Goal: Task Accomplishment & Management: Manage account settings

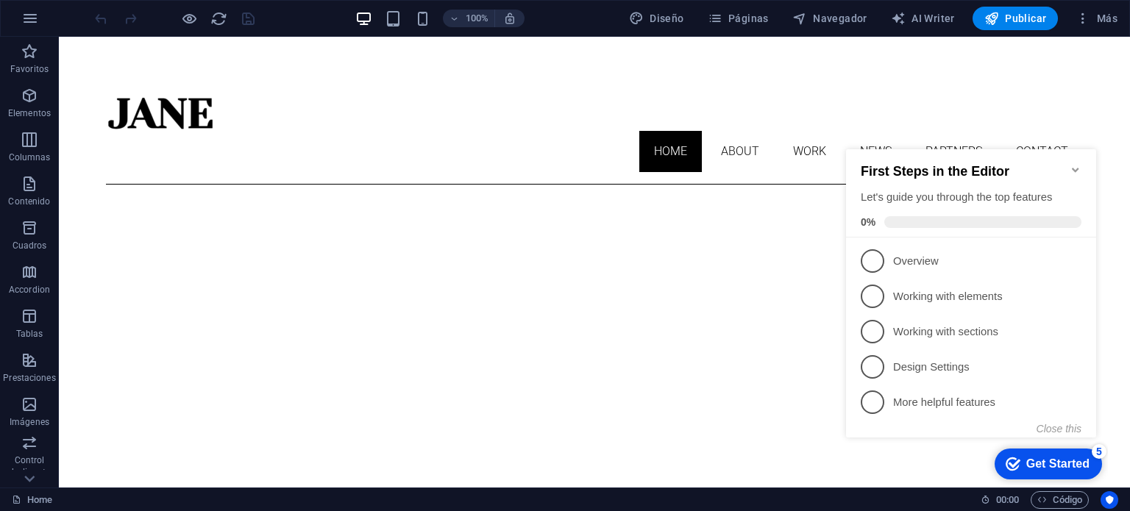
click at [1079, 164] on icon "Minimize checklist" at bounding box center [1076, 170] width 12 height 12
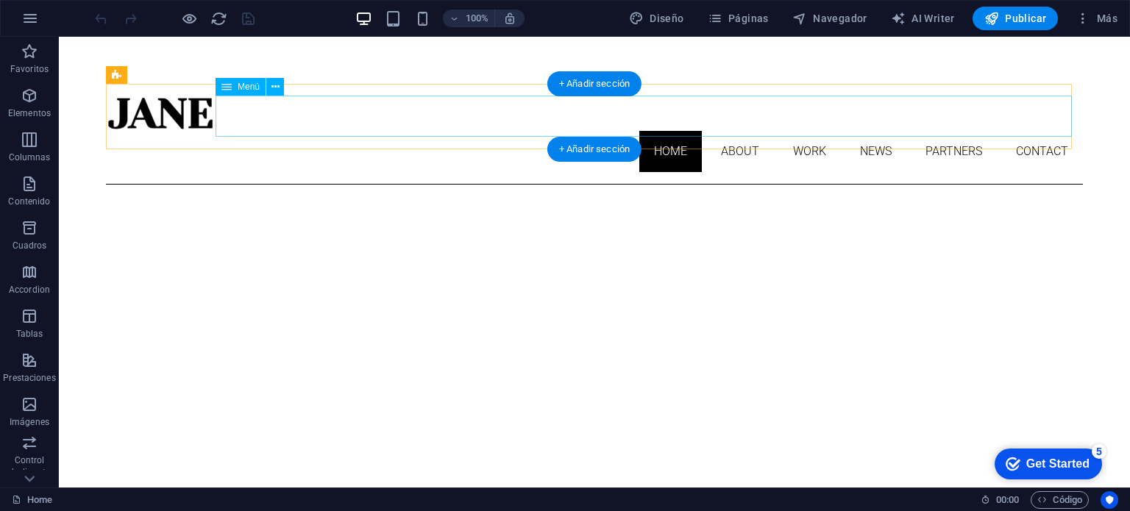
click at [732, 131] on nav "Home About Work News Partners Contact" at bounding box center [594, 151] width 977 height 41
click at [731, 131] on nav "Home About Work News Partners Contact" at bounding box center [594, 151] width 977 height 41
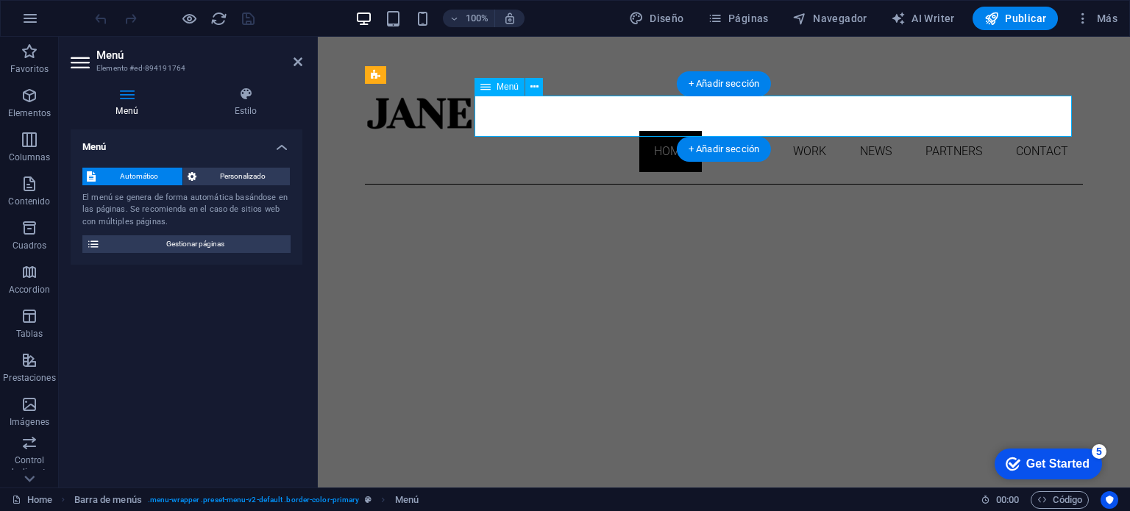
click at [729, 131] on nav "Home About Work News Partners Contact" at bounding box center [724, 151] width 718 height 41
click at [714, 131] on nav "Home About Work News Partners Contact" at bounding box center [724, 151] width 718 height 41
click at [729, 131] on nav "Home About Work News Partners Contact" at bounding box center [724, 151] width 718 height 41
click at [668, 131] on nav "Home About Work News Partners Contact" at bounding box center [724, 151] width 718 height 41
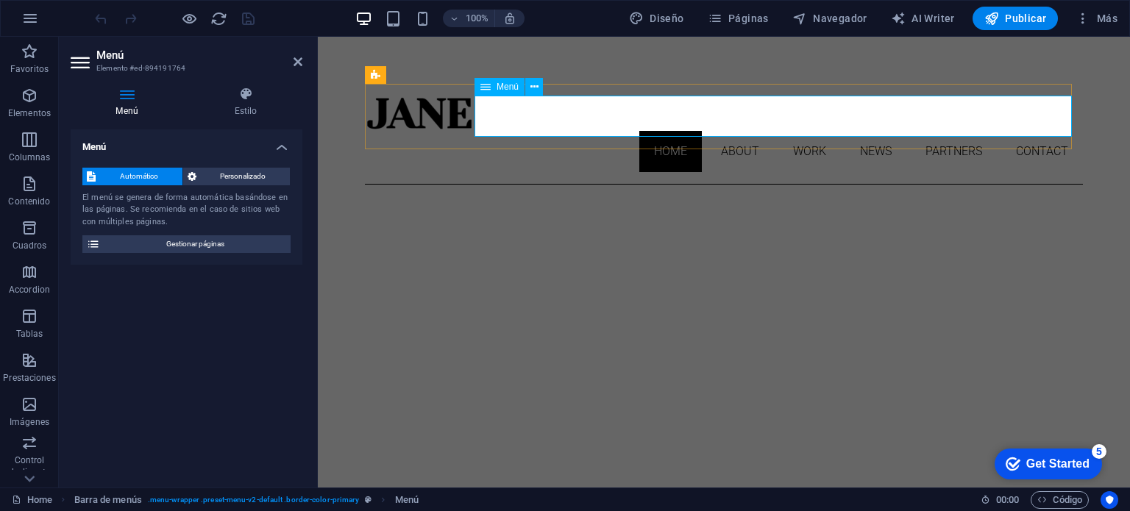
click at [668, 131] on nav "Home About Work News Partners Contact" at bounding box center [724, 151] width 718 height 41
click at [294, 63] on icon at bounding box center [298, 62] width 9 height 12
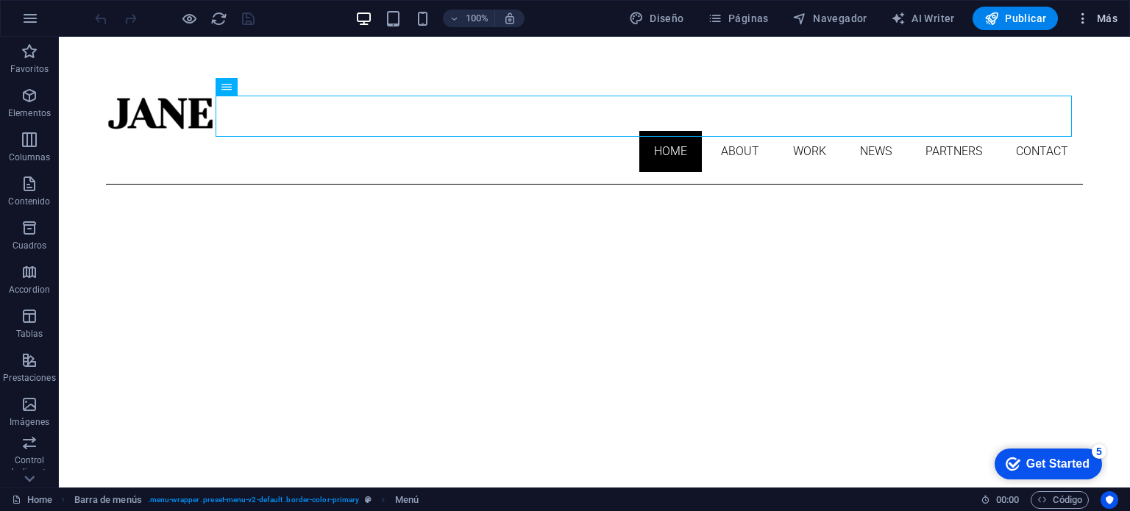
click at [1097, 19] on span "Más" at bounding box center [1097, 18] width 42 height 15
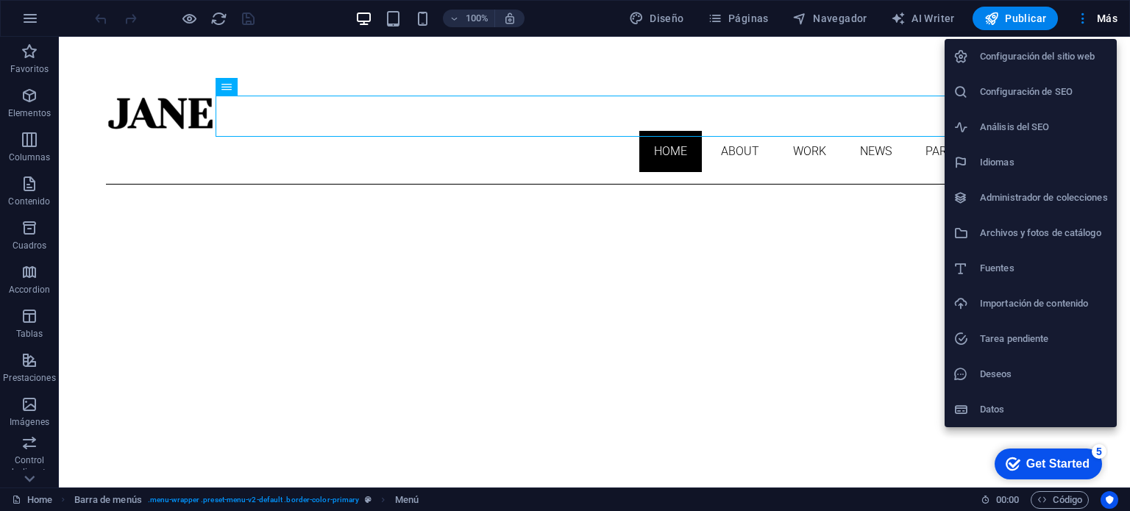
click at [1007, 269] on h6 "Fuentes" at bounding box center [1044, 269] width 128 height 18
select select "popularity"
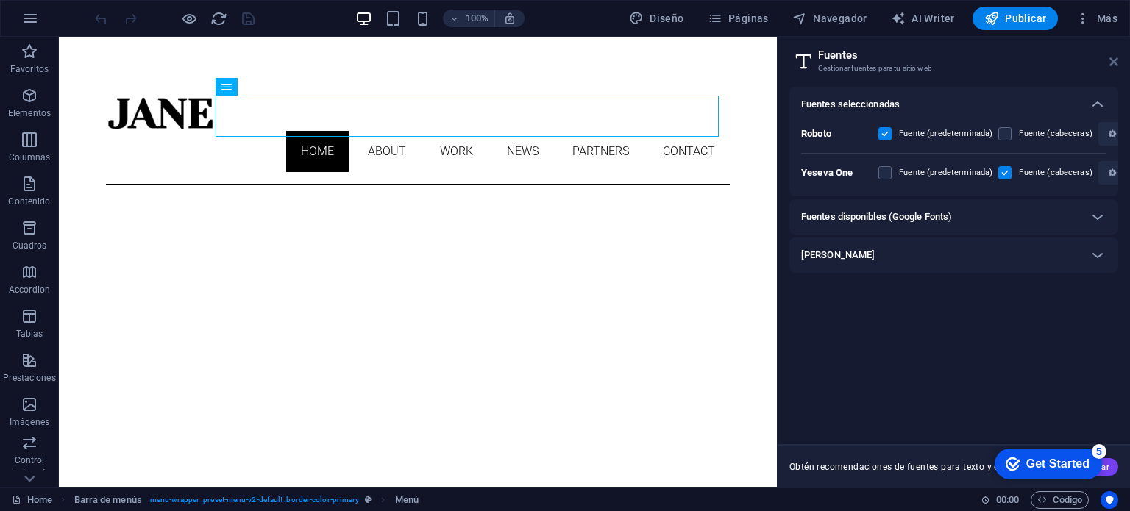
drag, startPoint x: 1115, startPoint y: 66, endPoint x: 1056, endPoint y: 18, distance: 76.3
click at [1115, 66] on icon at bounding box center [1114, 62] width 9 height 12
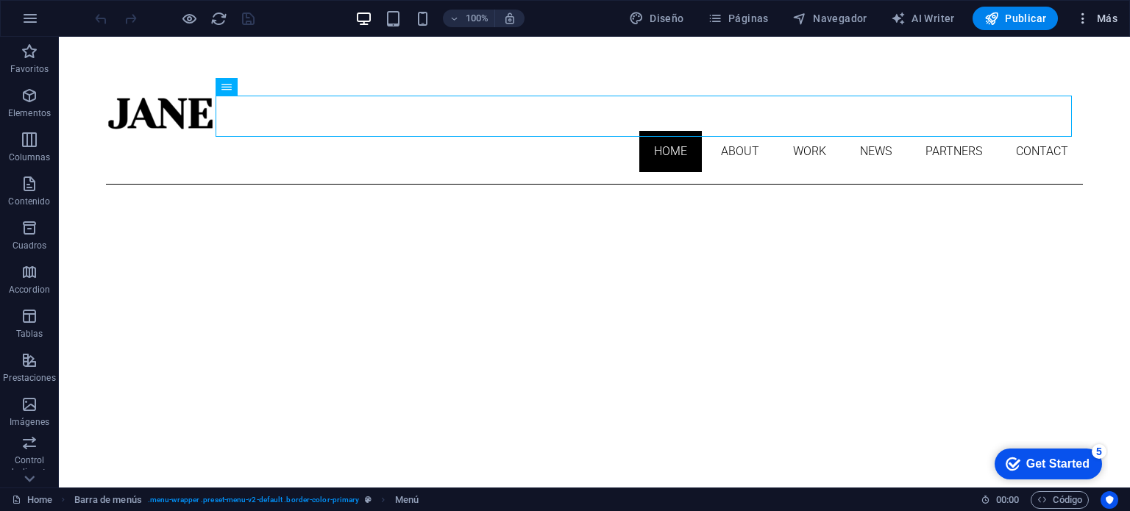
click at [1108, 17] on span "Más" at bounding box center [1097, 18] width 42 height 15
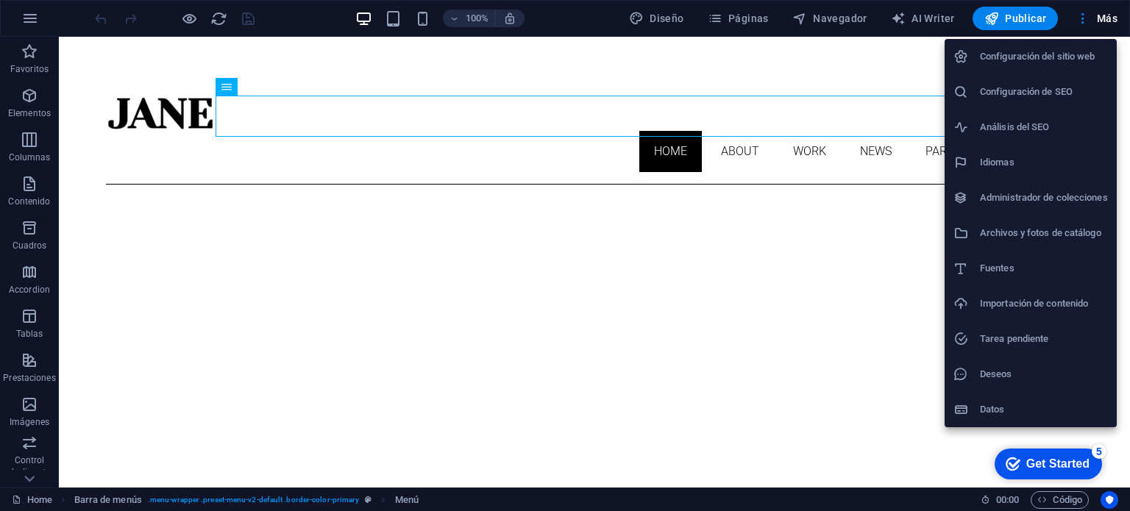
click at [1005, 162] on h6 "Idiomas" at bounding box center [1044, 163] width 128 height 18
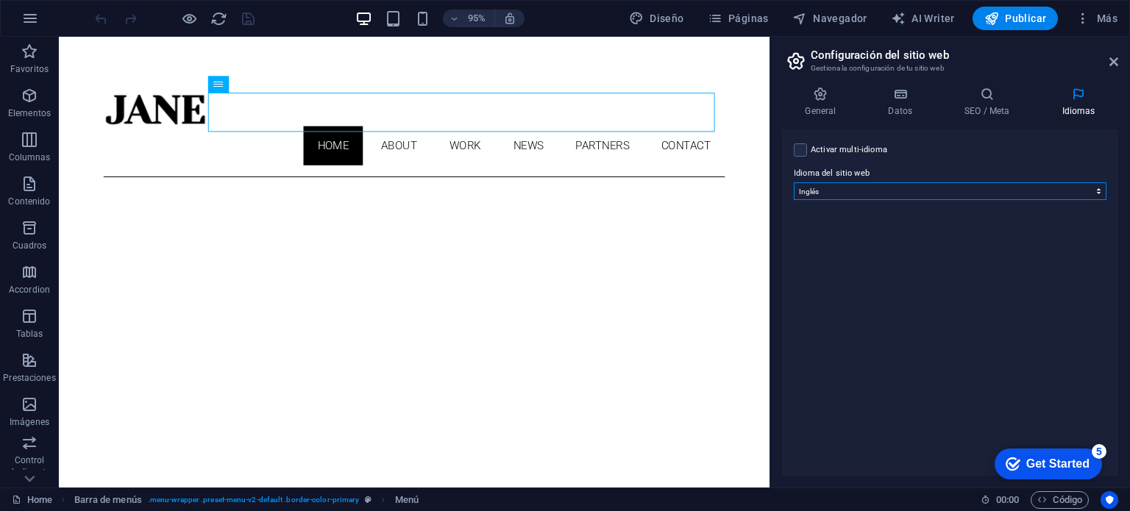
click at [1008, 194] on select "Abkhazian Afar Afrikaans Akan Albanés Alemán Amharic Árabe Aragonese Armenian A…" at bounding box center [950, 192] width 313 height 18
select select "44"
click at [794, 183] on select "Abkhazian Afar Afrikaans Akan Albanés Alemán Amharic Árabe Aragonese Armenian A…" at bounding box center [950, 192] width 313 height 18
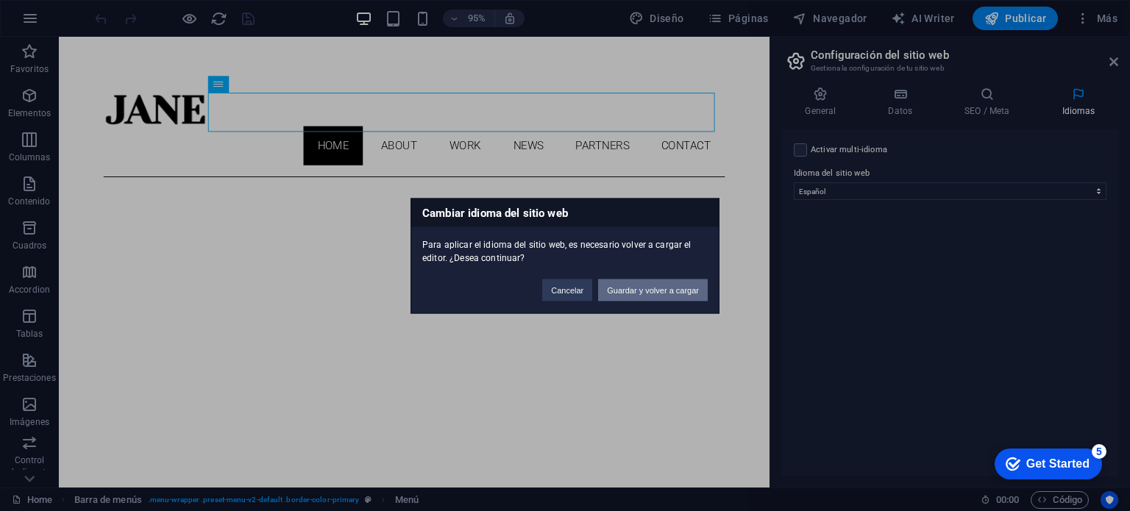
click at [624, 296] on button "Guardar y volver a cargar" at bounding box center [653, 290] width 110 height 22
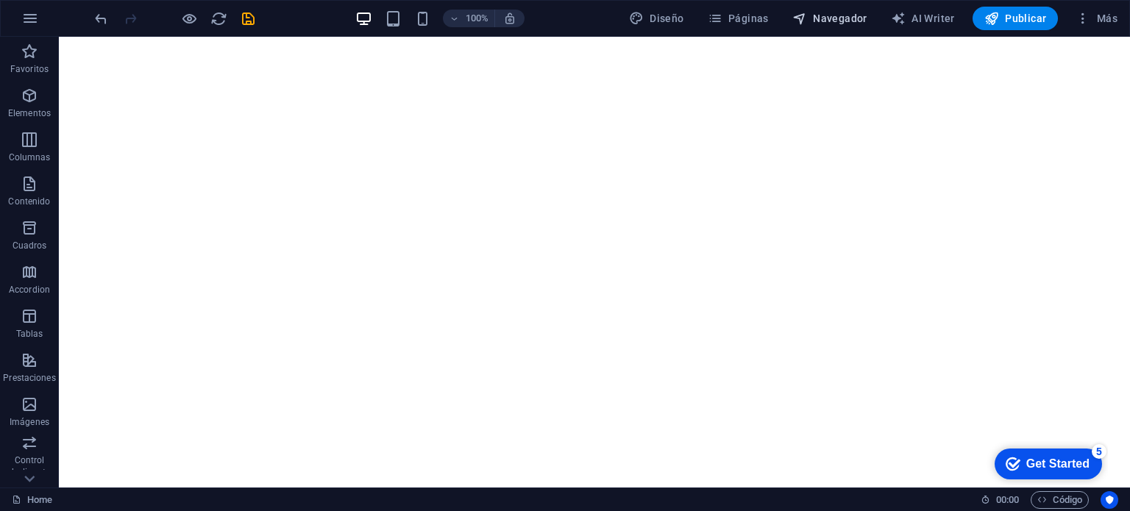
click at [838, 10] on button "Navegador" at bounding box center [830, 19] width 87 height 24
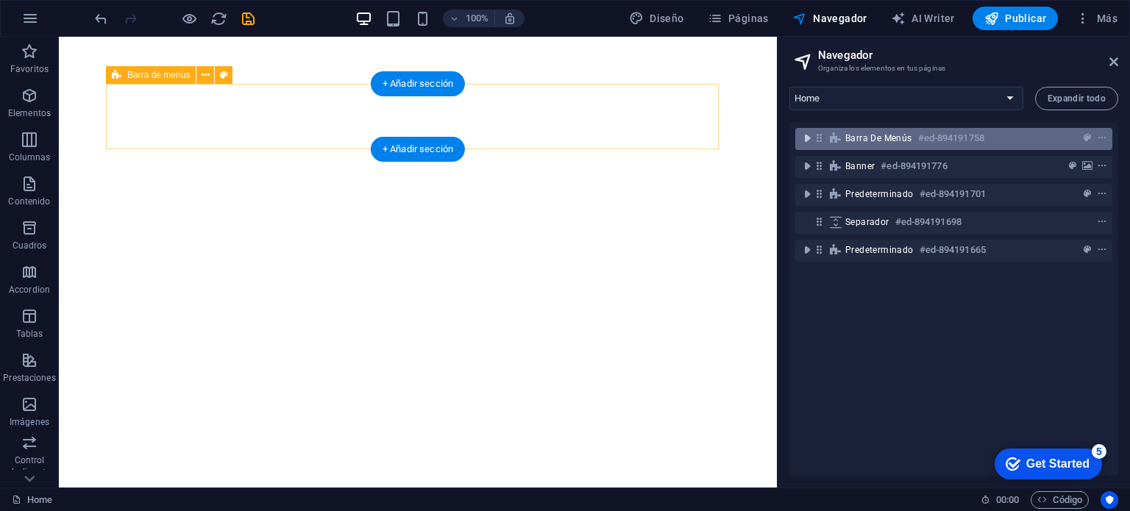
click at [805, 144] on icon "toggle-expand" at bounding box center [807, 138] width 15 height 15
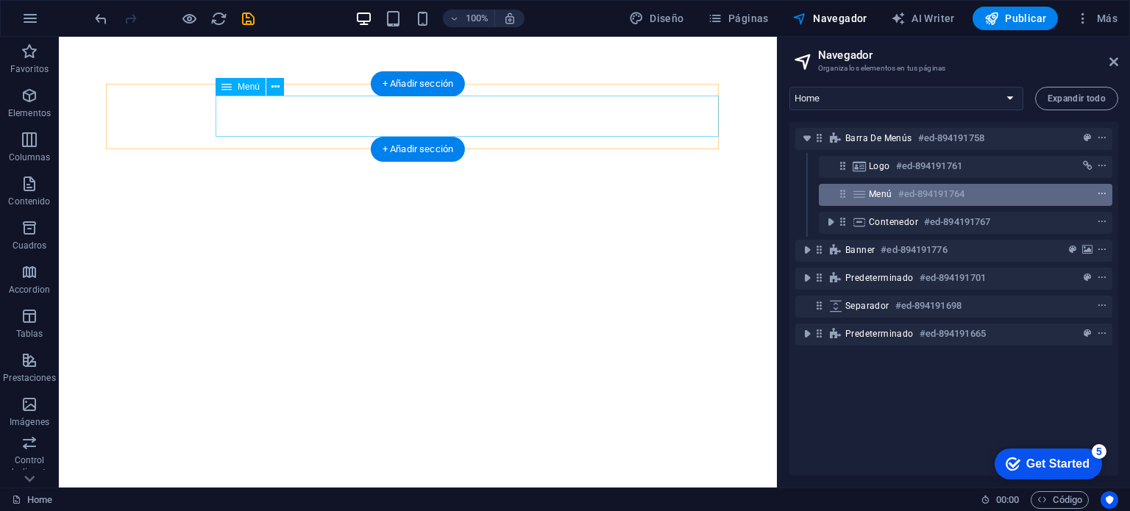
click at [1101, 193] on icon "context-menu" at bounding box center [1102, 194] width 10 height 10
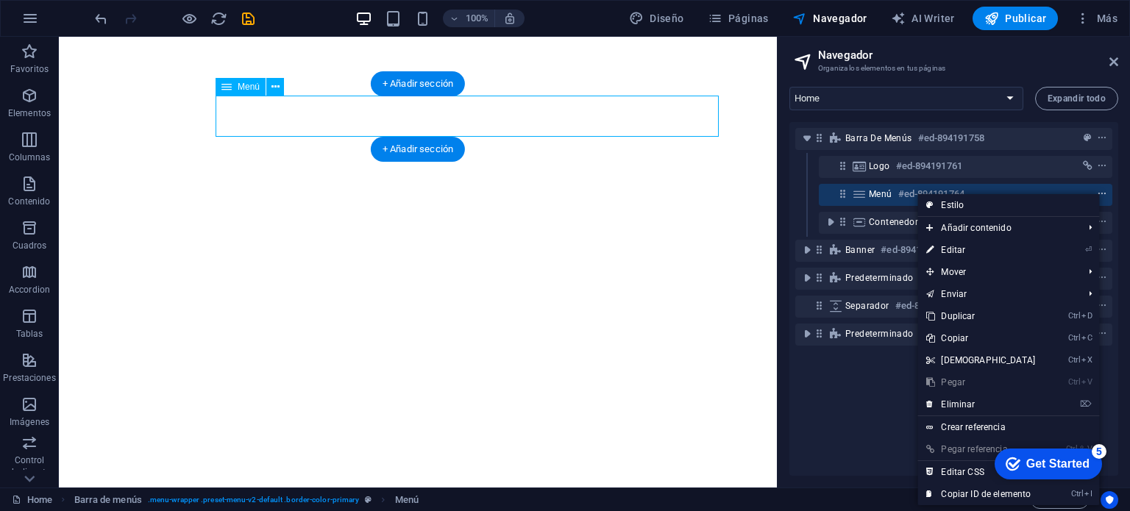
click at [1101, 193] on icon "context-menu" at bounding box center [1102, 194] width 10 height 10
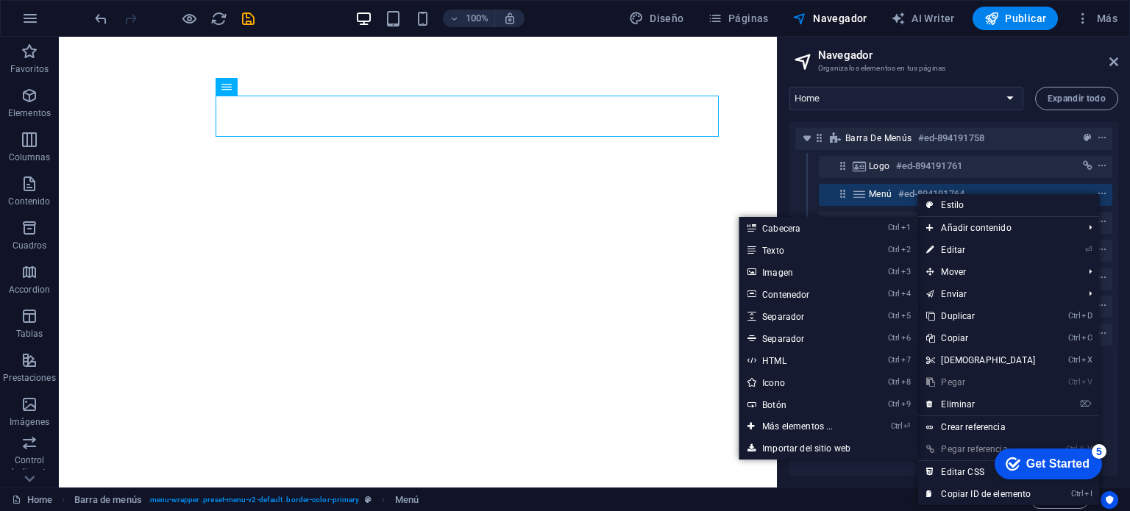
click at [796, 172] on div "Logo #ed-894191761" at bounding box center [954, 167] width 317 height 28
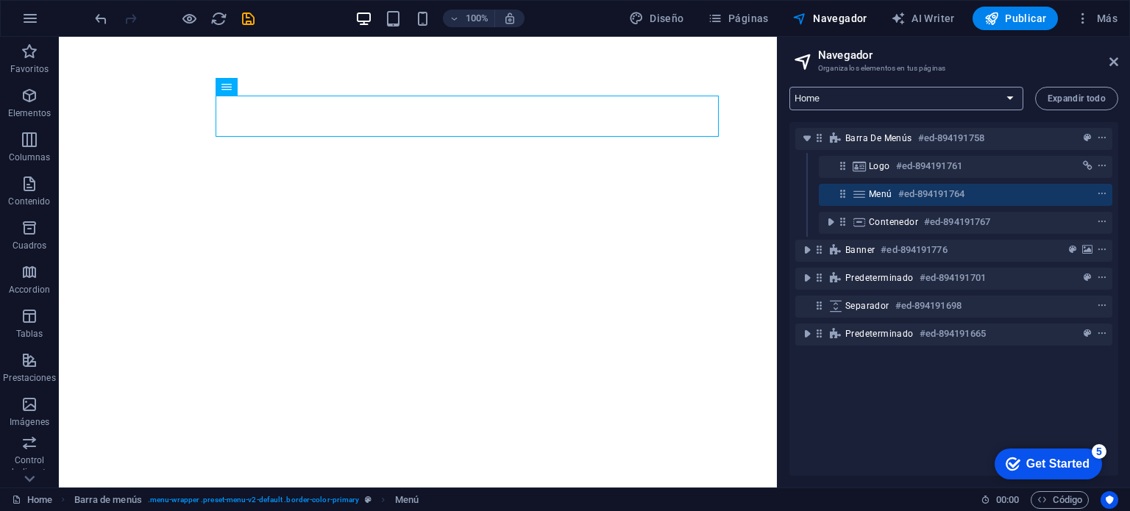
click at [1010, 99] on select "Home About Work News Partners Contact Legal Notice Privacy Blog Post" at bounding box center [907, 99] width 234 height 24
select select "16849702-es"
click at [790, 87] on select "Home About Work News Partners Contact Legal Notice Privacy Blog Post" at bounding box center [907, 99] width 234 height 24
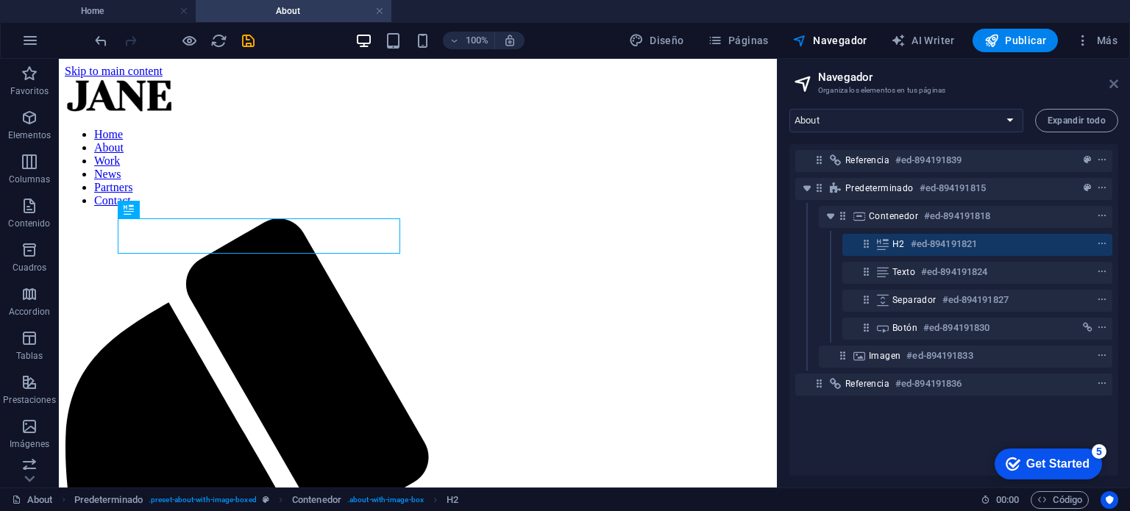
click at [1110, 84] on icon at bounding box center [1114, 84] width 9 height 12
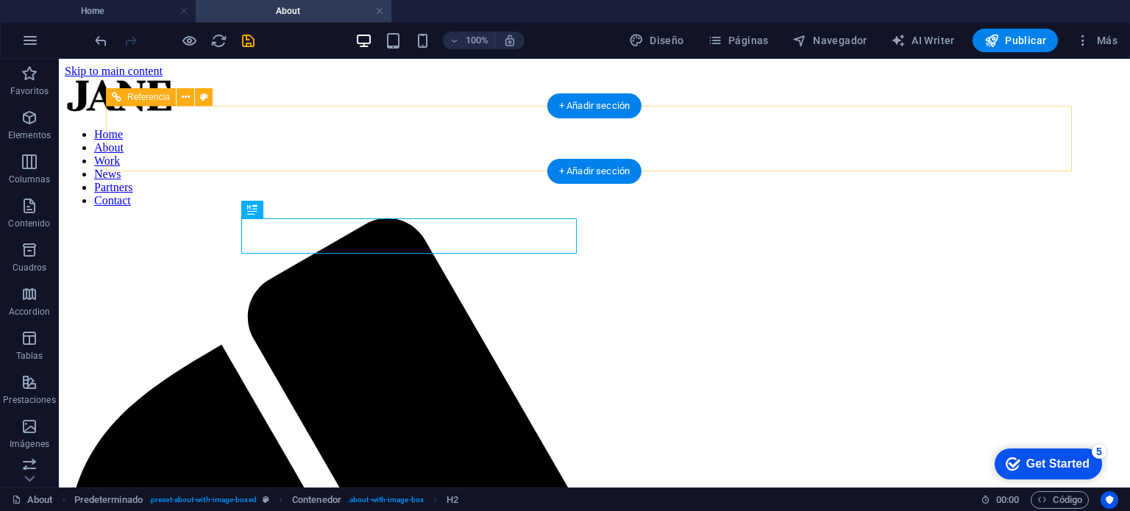
click at [729, 140] on nav "Home About Work News Partners Contact" at bounding box center [595, 167] width 1060 height 79
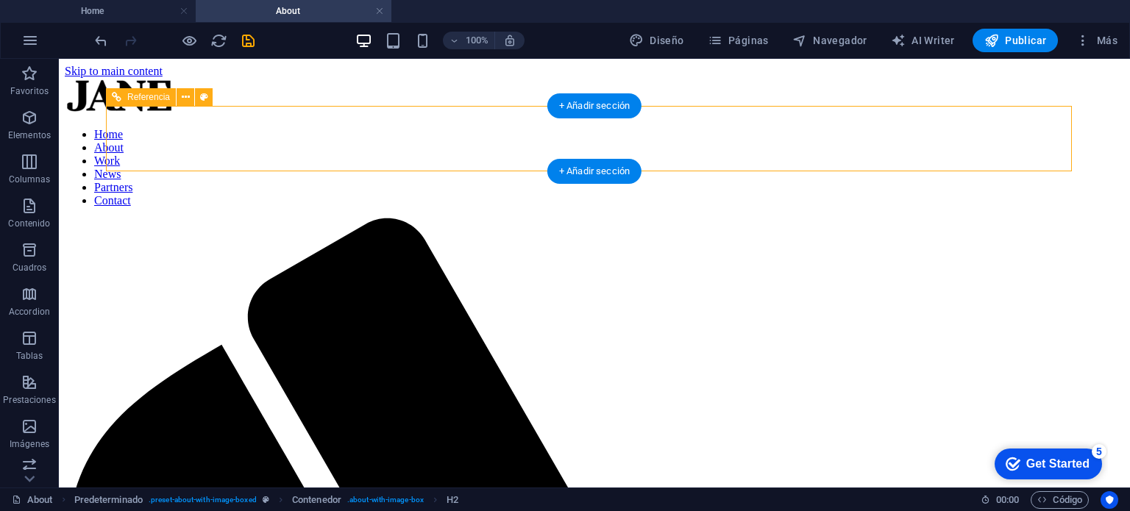
click at [729, 140] on nav "Home About Work News Partners Contact" at bounding box center [595, 167] width 1060 height 79
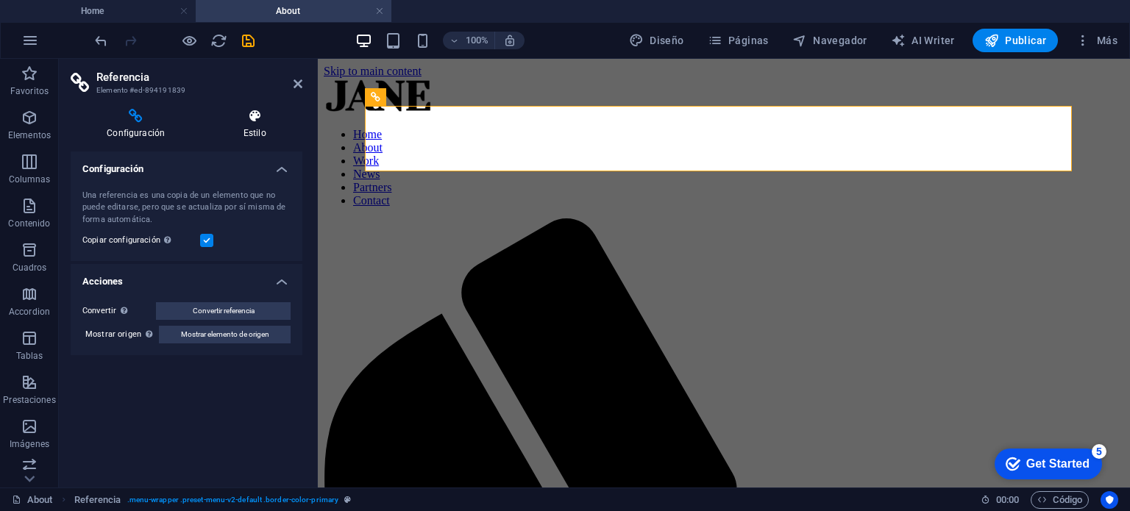
click at [238, 129] on h4 "Estilo" at bounding box center [255, 124] width 96 height 31
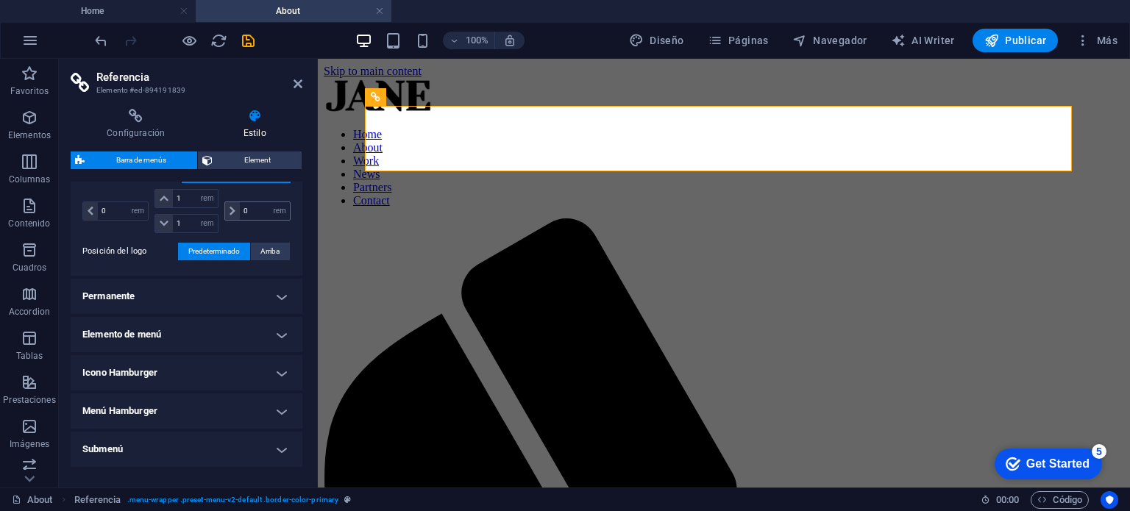
scroll to position [424, 0]
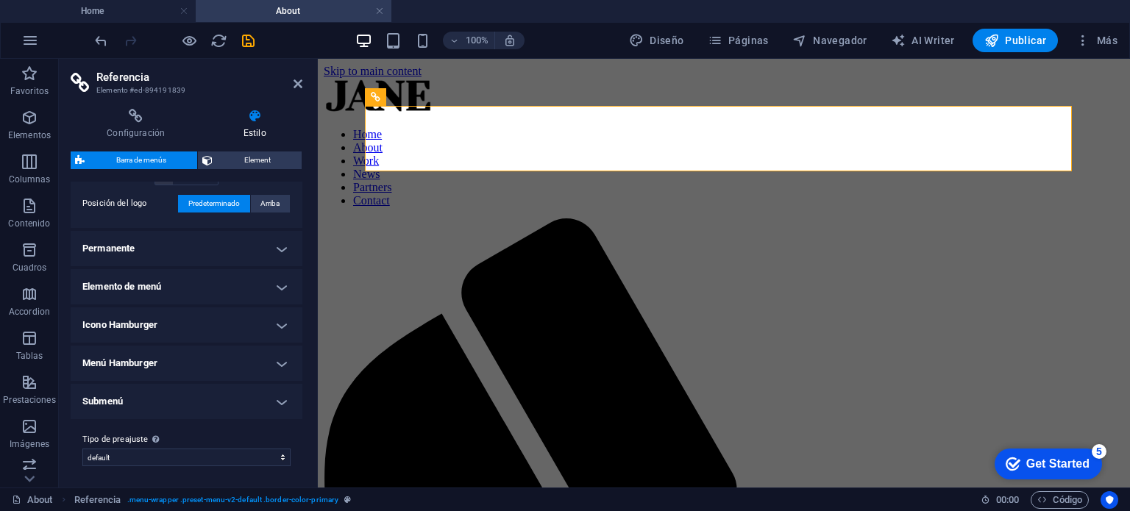
click at [277, 248] on h4 "Permanente" at bounding box center [187, 248] width 232 height 35
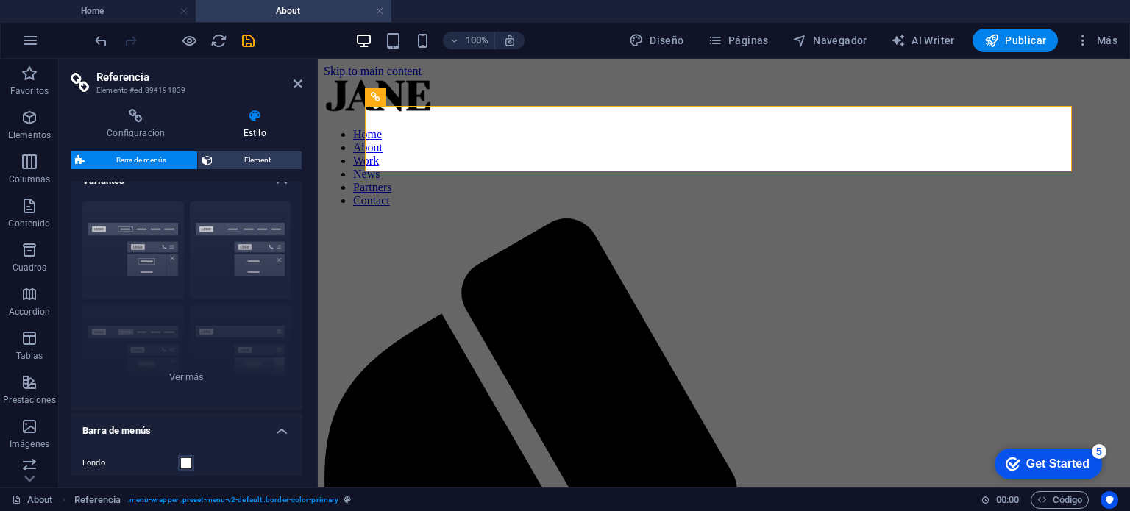
scroll to position [0, 0]
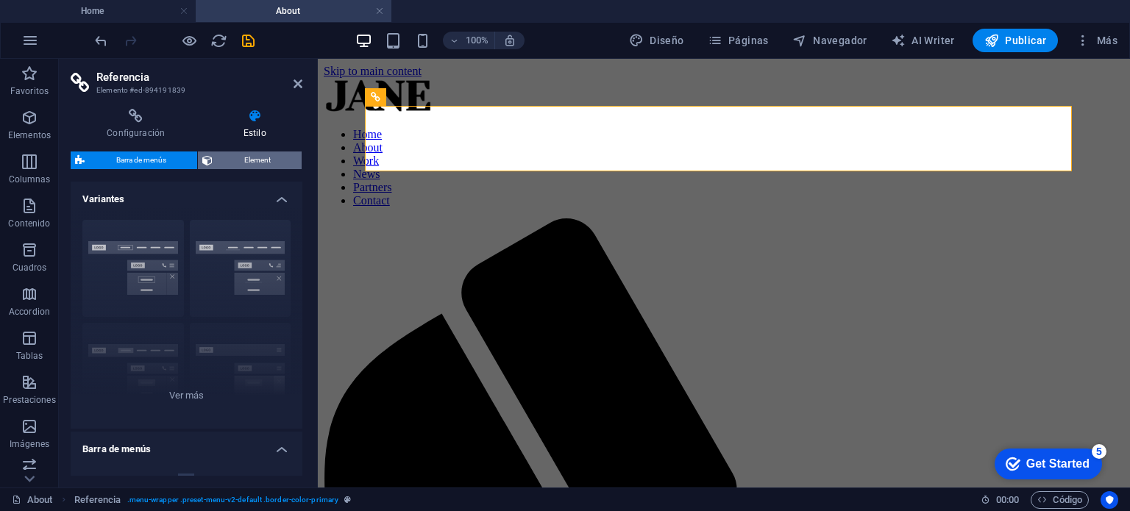
click at [247, 153] on span "Element" at bounding box center [257, 161] width 80 height 18
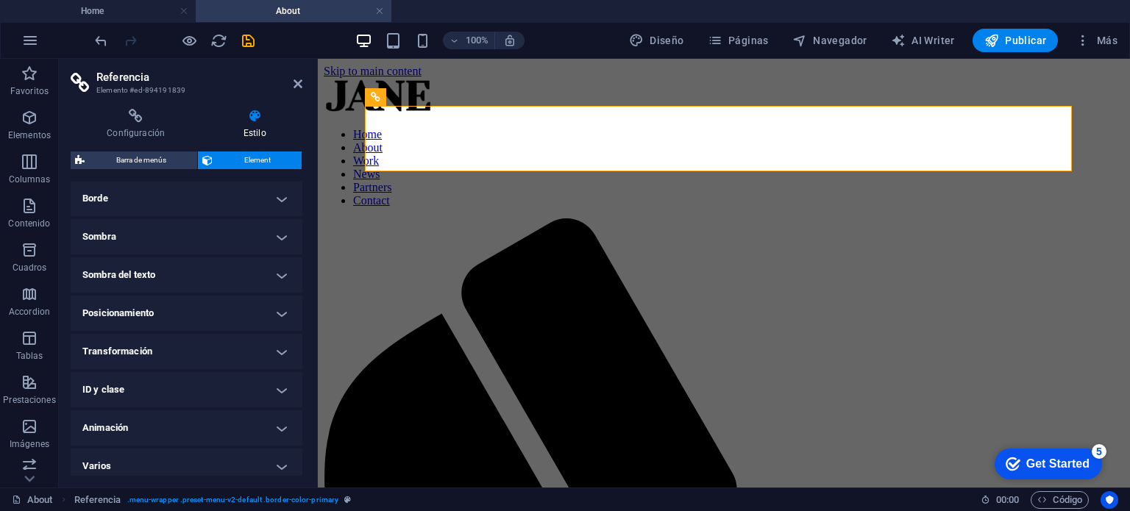
scroll to position [169, 0]
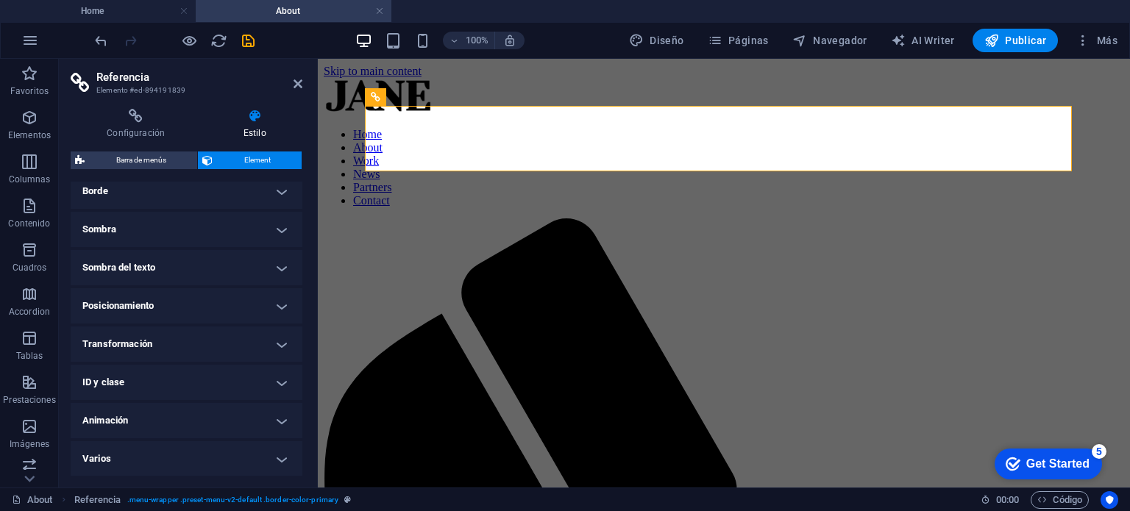
click at [278, 382] on h4 "ID y clase" at bounding box center [187, 382] width 232 height 35
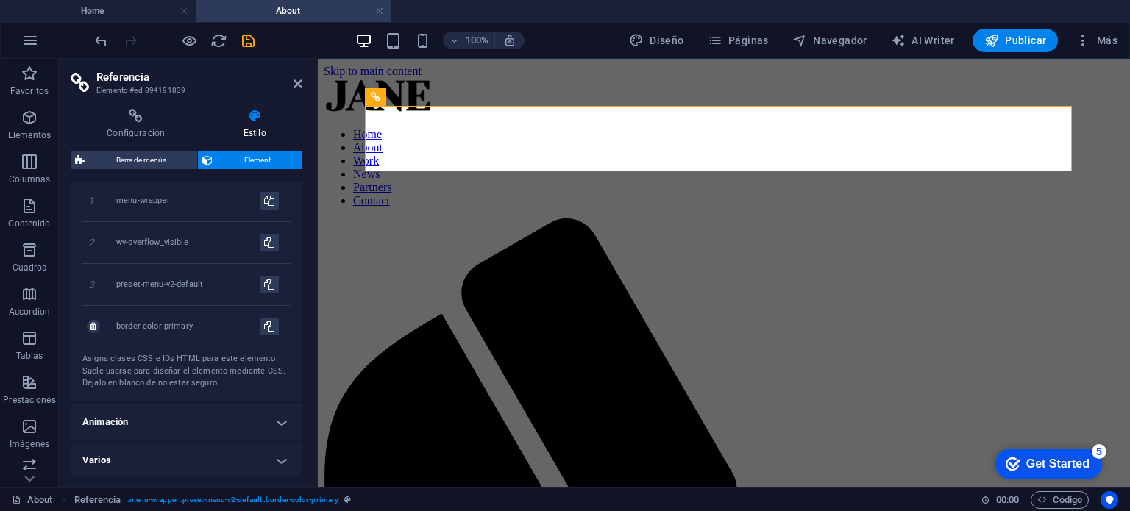
scroll to position [468, 0]
click at [412, 97] on span "Referencia" at bounding box center [407, 97] width 43 height 9
click at [581, 128] on nav "Home About Work News Partners Contact" at bounding box center [724, 167] width 801 height 79
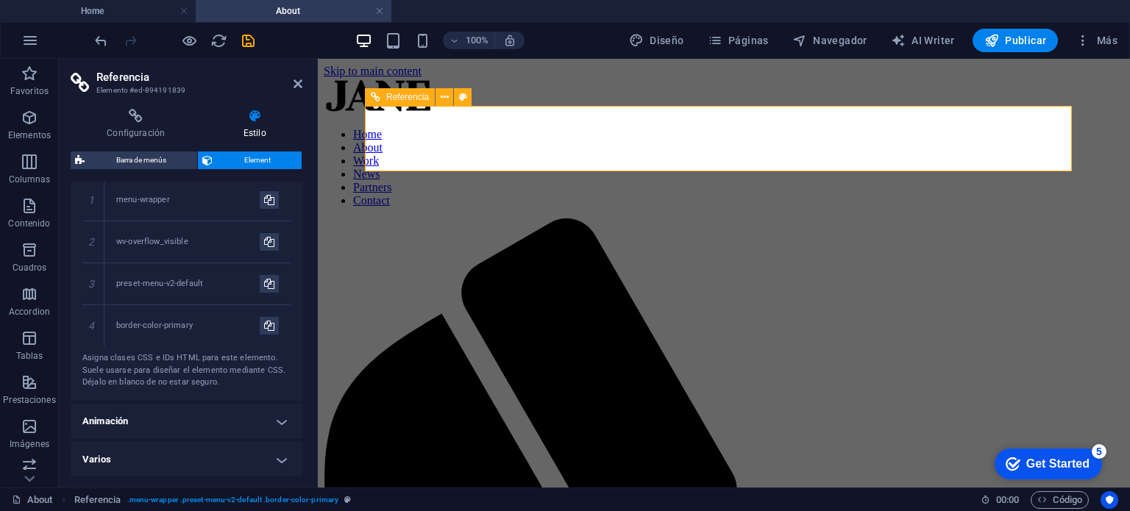
click at [814, 130] on nav "Home About Work News Partners Contact" at bounding box center [724, 167] width 801 height 79
click at [300, 80] on icon at bounding box center [298, 84] width 9 height 12
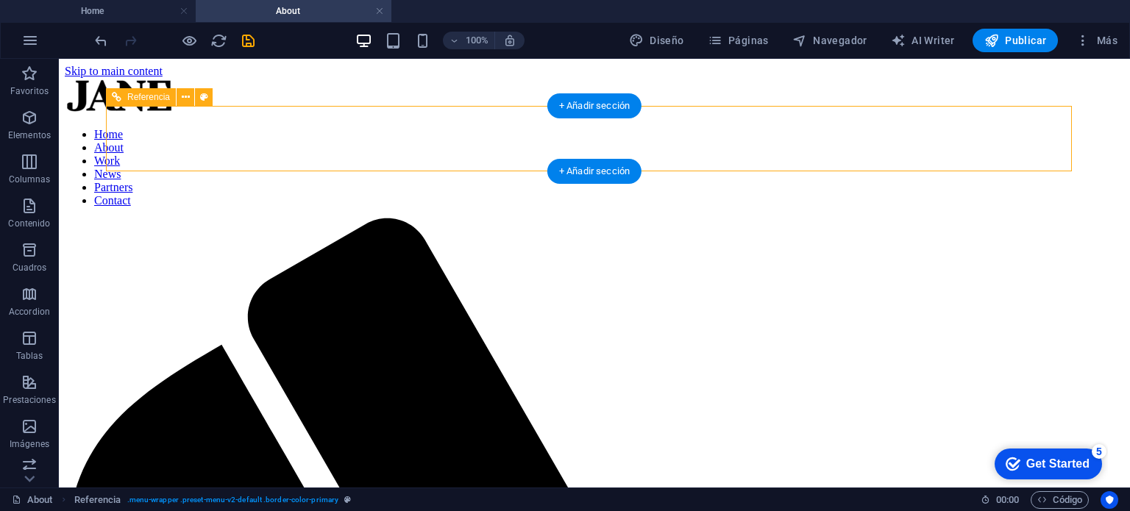
click at [789, 128] on nav "Home About Work News Partners Contact" at bounding box center [595, 167] width 1060 height 79
click at [777, 144] on nav "Home About Work News Partners Contact" at bounding box center [595, 167] width 1060 height 79
click at [670, 143] on nav "Home About Work News Partners Contact" at bounding box center [595, 167] width 1060 height 79
click at [375, 142] on nav "Home About Work News Partners Contact" at bounding box center [595, 167] width 1060 height 79
click at [208, 116] on div at bounding box center [595, 97] width 1060 height 38
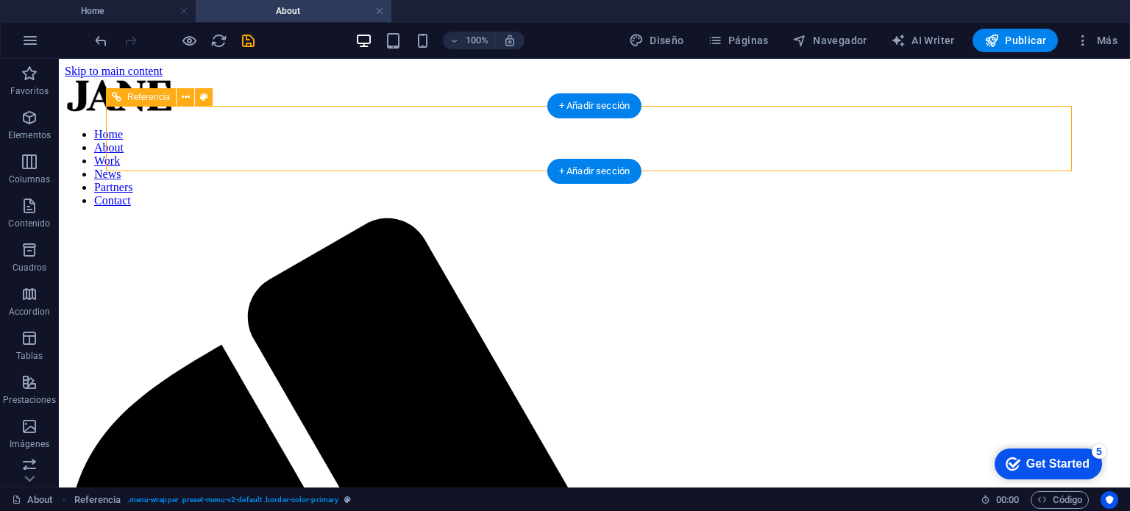
click at [168, 116] on div at bounding box center [595, 97] width 1060 height 38
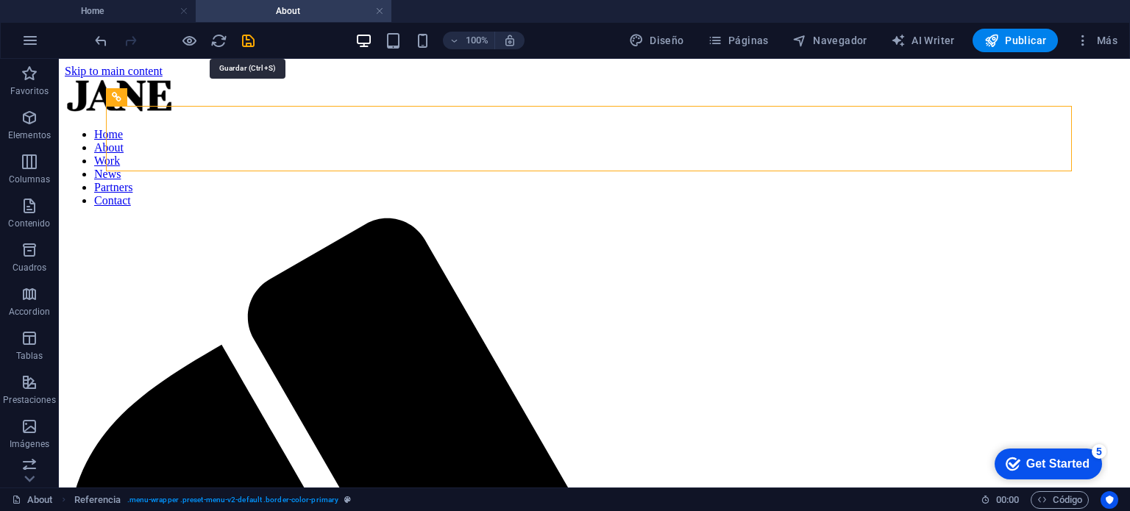
drag, startPoint x: 250, startPoint y: 38, endPoint x: 286, endPoint y: 38, distance: 35.3
click at [250, 38] on icon "save" at bounding box center [248, 40] width 17 height 17
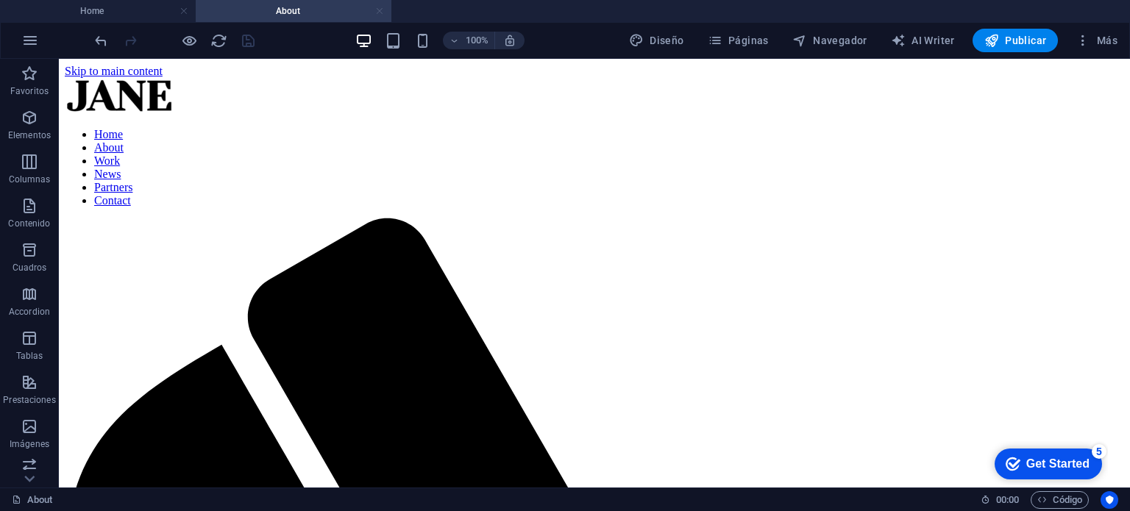
click at [378, 13] on link at bounding box center [379, 11] width 9 height 14
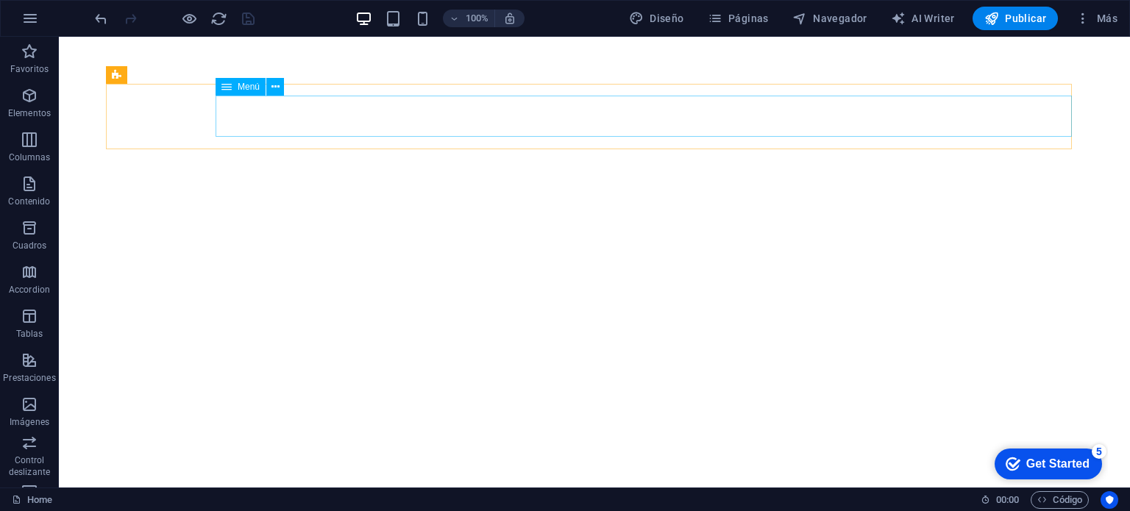
click at [241, 88] on span "Menú" at bounding box center [249, 86] width 22 height 9
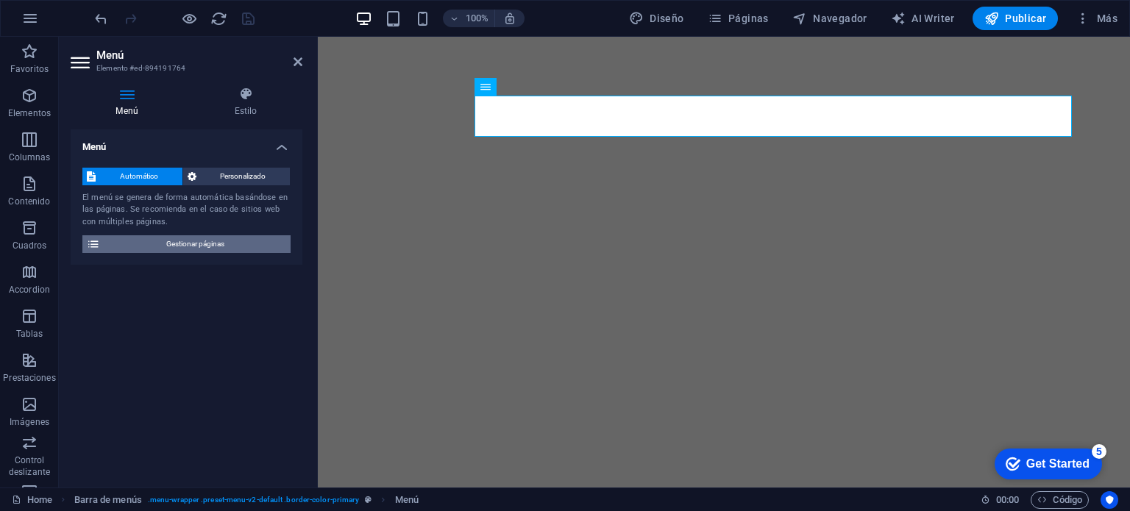
click at [226, 245] on span "Gestionar páginas" at bounding box center [196, 245] width 182 height 18
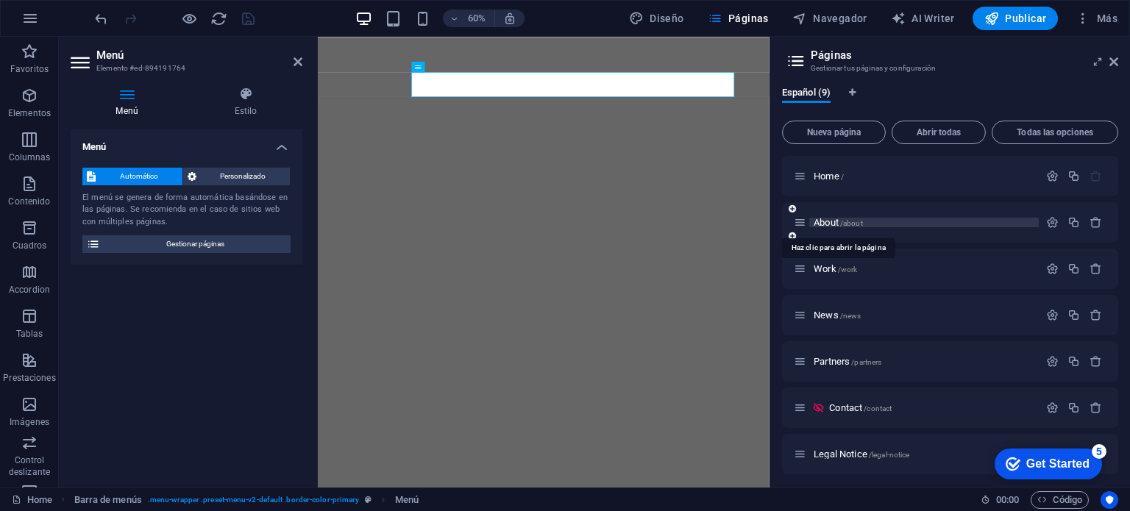
click at [828, 221] on span "About /about" at bounding box center [838, 222] width 49 height 11
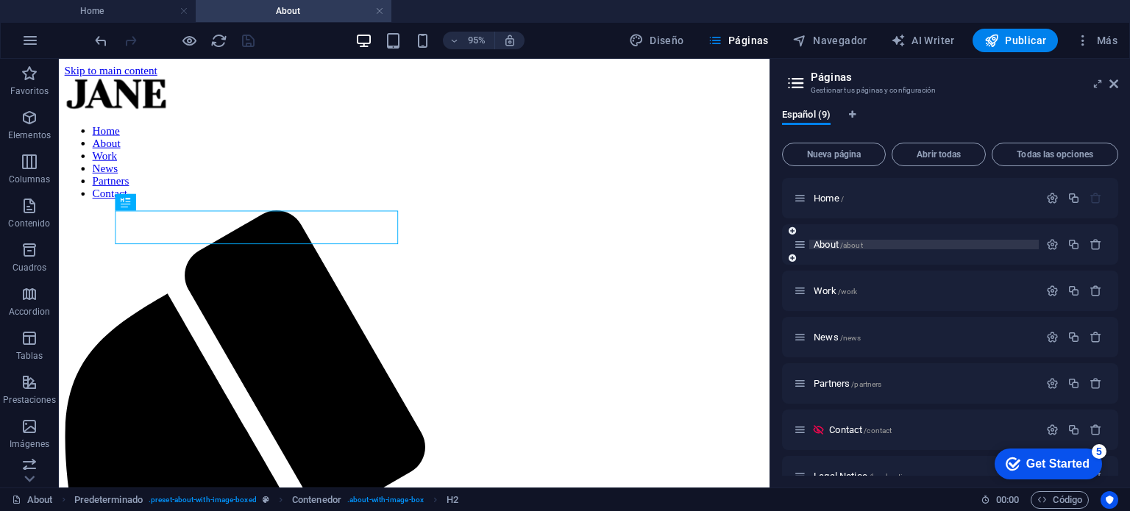
scroll to position [0, 0]
click at [1052, 244] on icon "button" at bounding box center [1053, 244] width 13 height 13
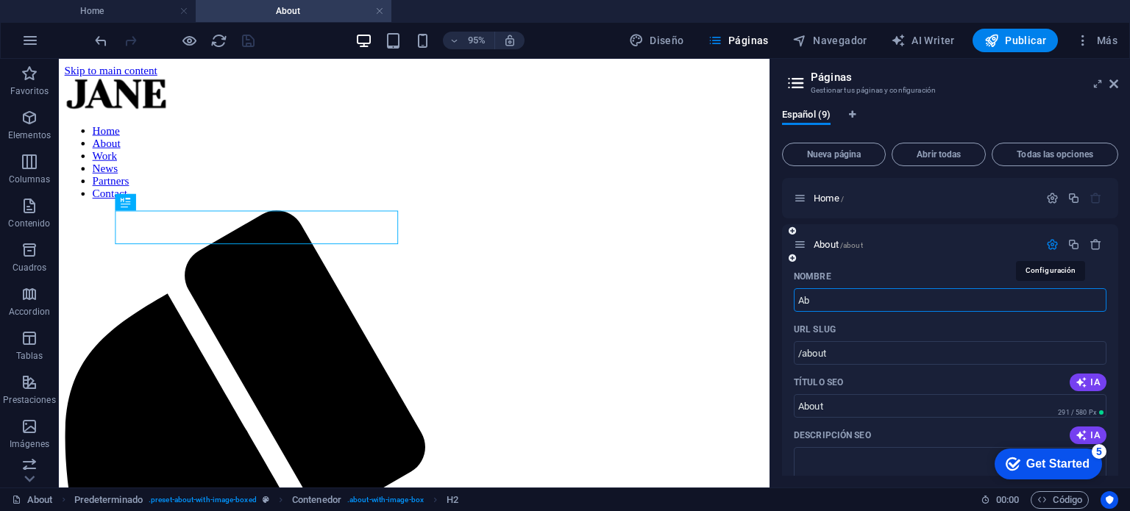
type input "A"
type input "/"
type input "So"
type input "/s"
type input "S"
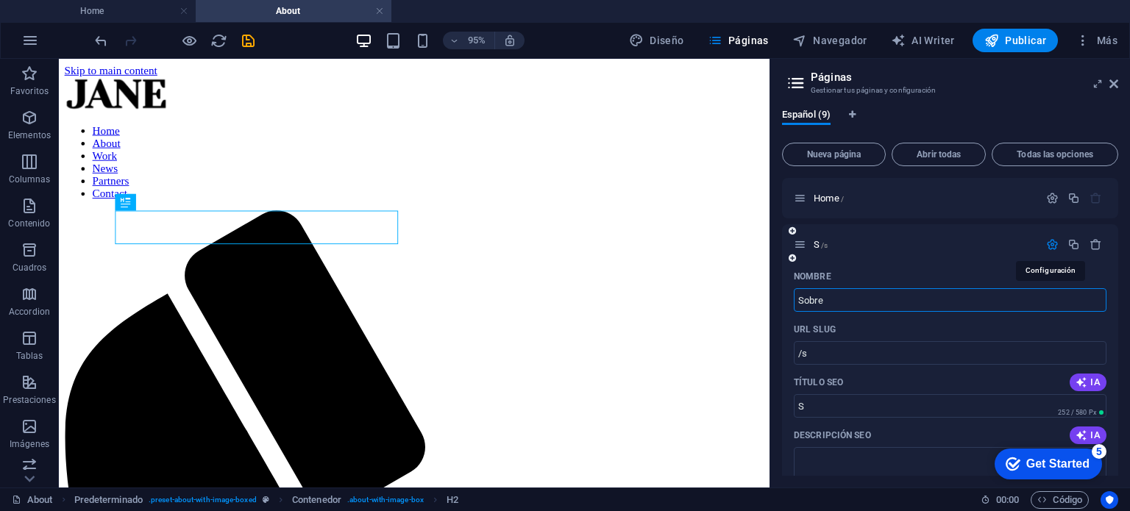
type input "Sobre"
type input "/sobre"
type input "Sobre"
type input "Sobre Mi"
type input "Sobre"
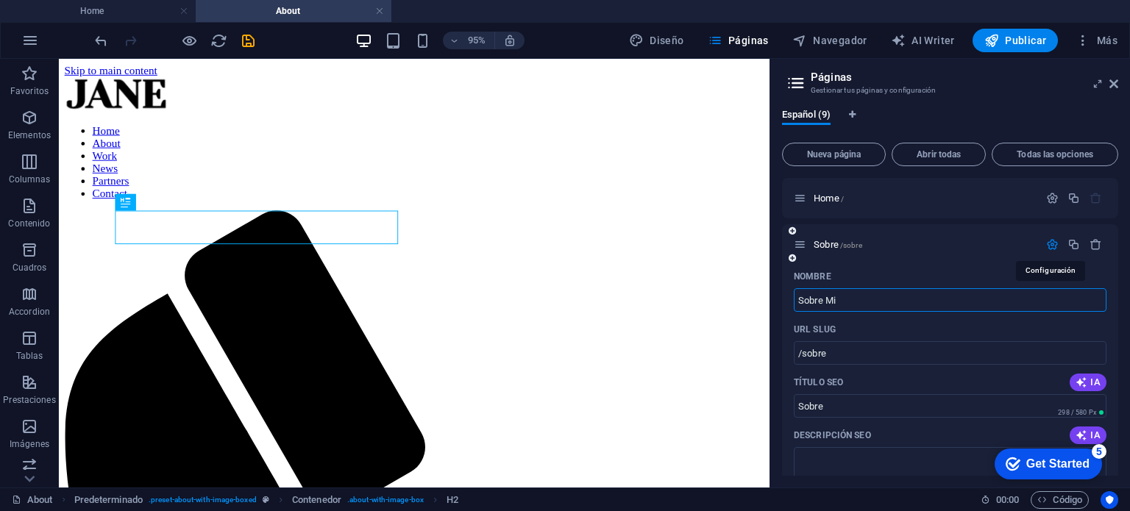
type input "Sobre Mi"
type input "/sobre-mi"
type input "Sobre Mi"
click at [779, 294] on div "Español (9) Nueva página Abrir todas Todas las opciones Home / Sobre Mi /sobre-…" at bounding box center [951, 292] width 360 height 391
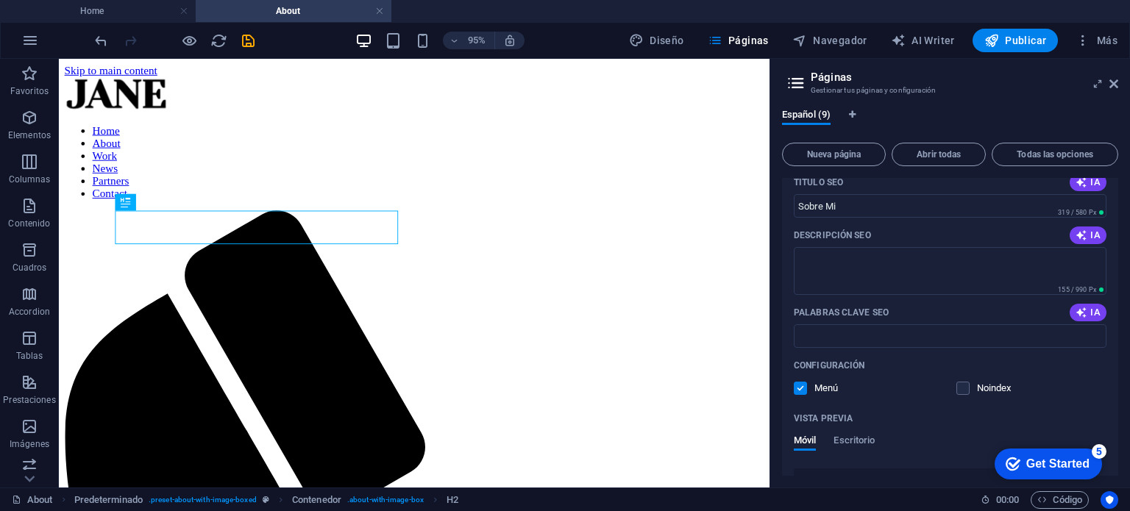
scroll to position [221, 0]
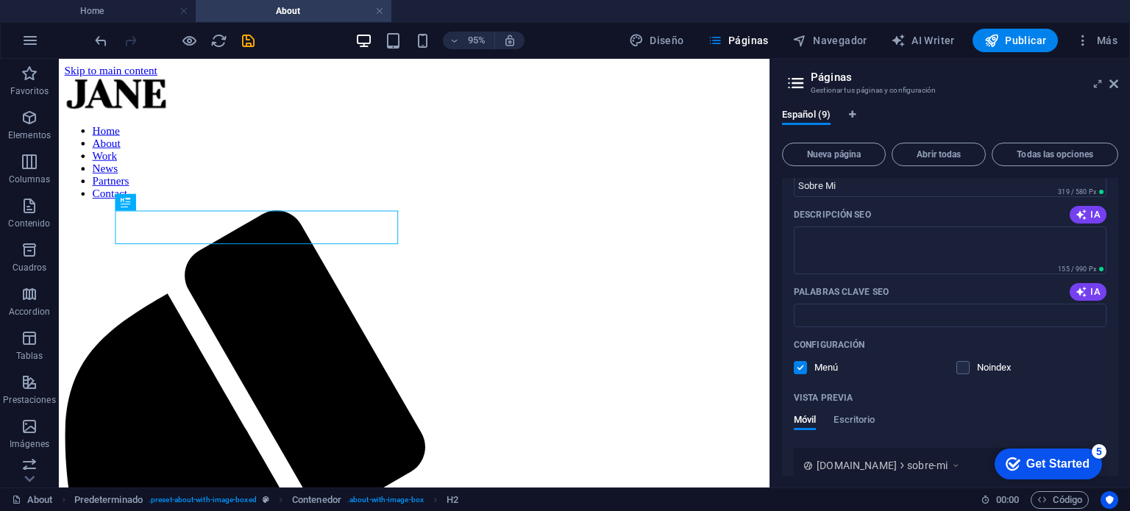
click at [802, 368] on label at bounding box center [800, 367] width 13 height 13
click at [0, 0] on input "checkbox" at bounding box center [0, 0] width 0 height 0
click at [802, 368] on label at bounding box center [800, 367] width 13 height 13
click at [0, 0] on input "checkbox" at bounding box center [0, 0] width 0 height 0
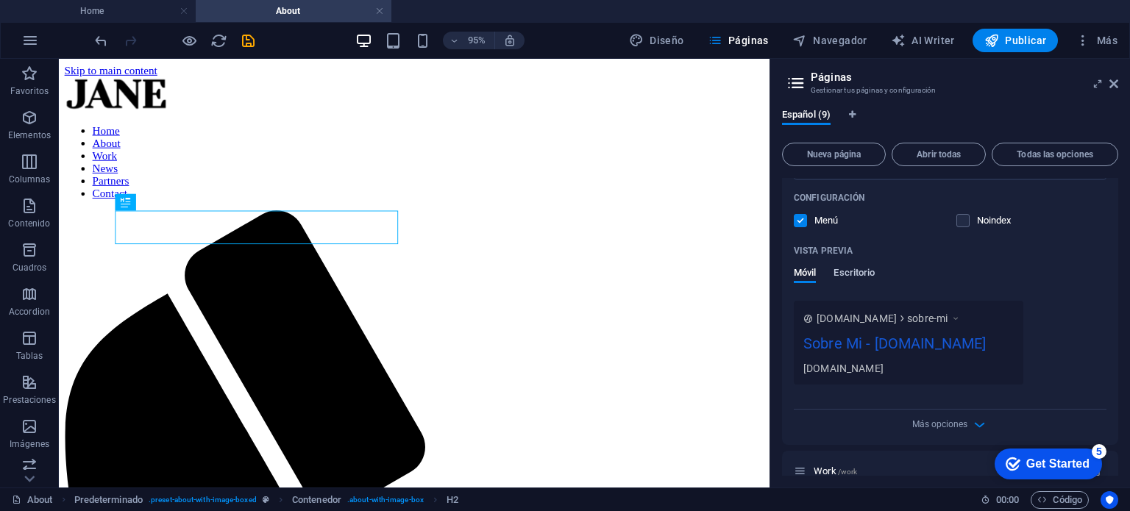
click at [851, 269] on span "Escritorio" at bounding box center [854, 274] width 41 height 21
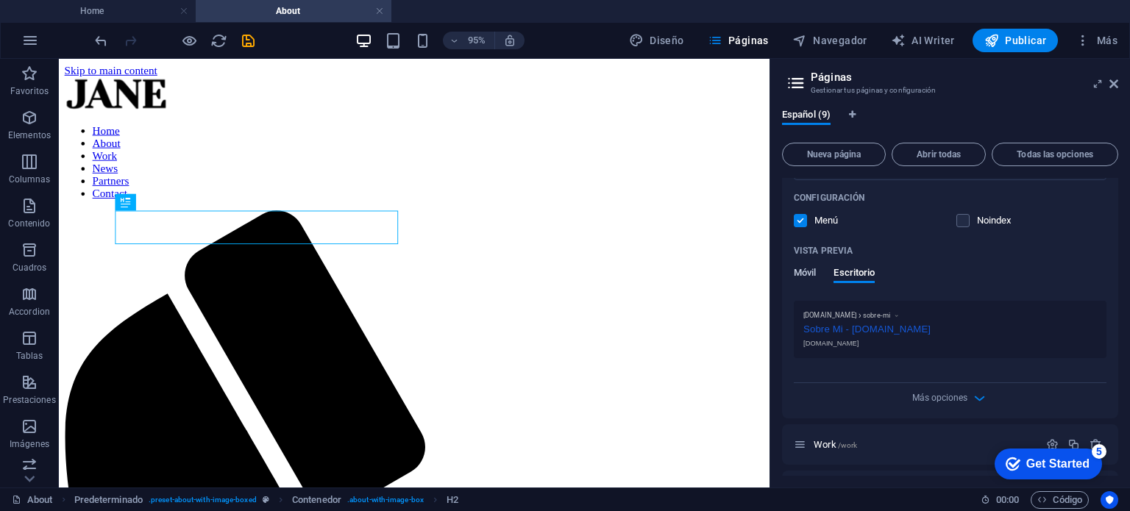
click at [805, 276] on span "Móvil" at bounding box center [805, 274] width 22 height 21
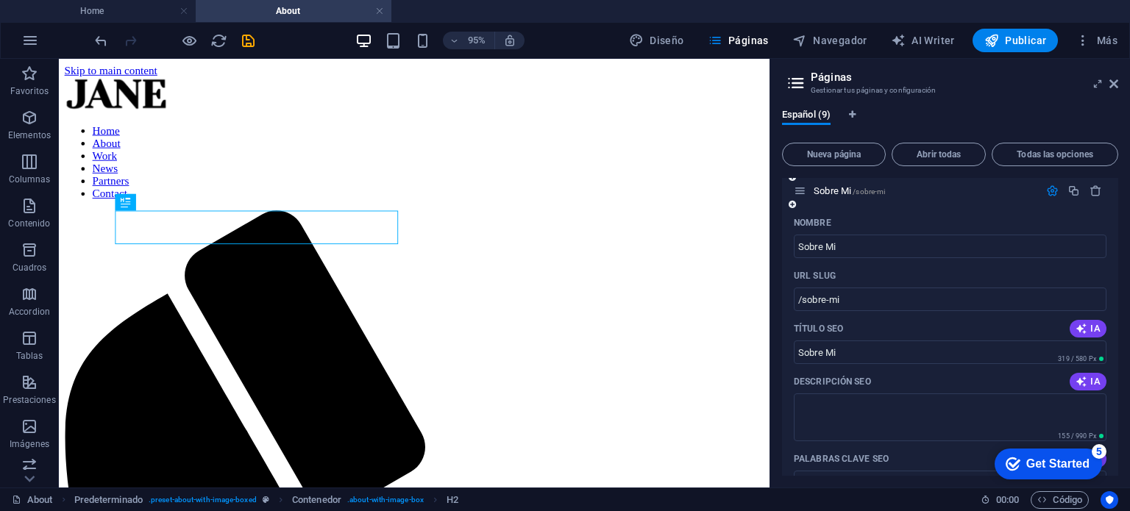
scroll to position [0, 0]
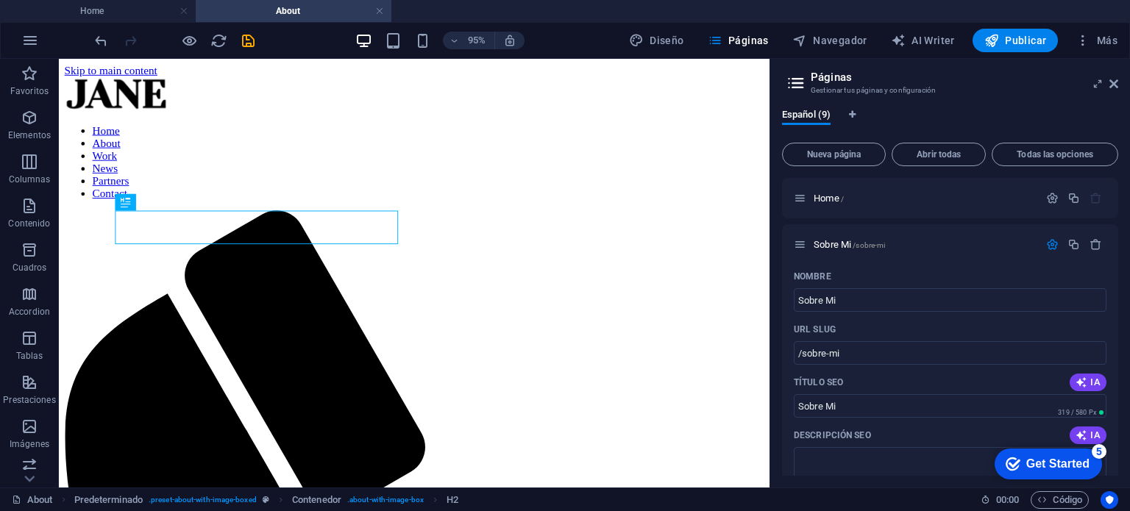
click at [779, 244] on div "Español (9) Nueva página Abrir todas Todas las opciones Home / Sobre Mi /sobre-…" at bounding box center [951, 292] width 360 height 391
click at [982, 244] on p "Sobre Mi /sobre-mi" at bounding box center [924, 245] width 221 height 10
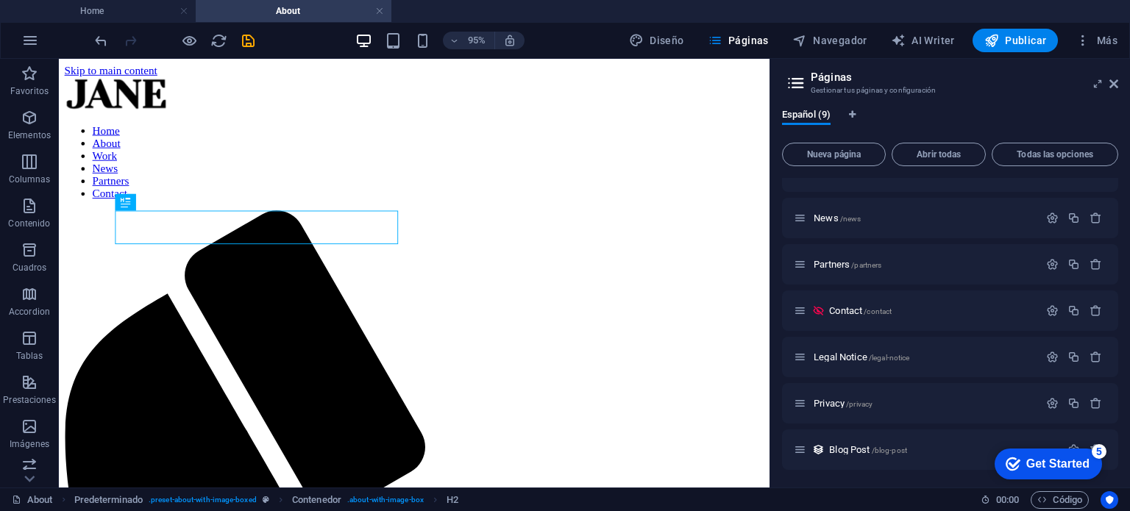
scroll to position [540, 0]
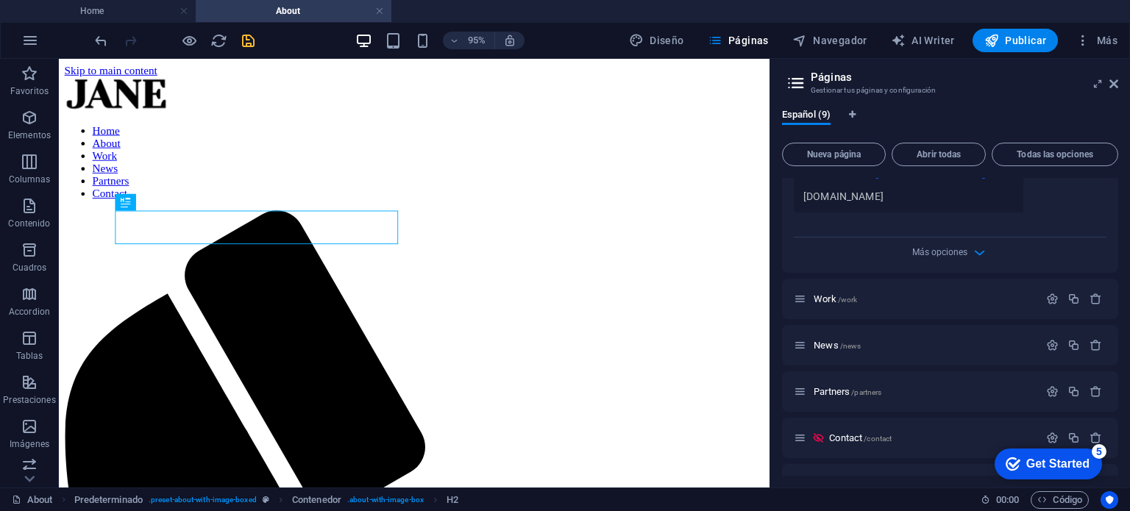
click at [253, 38] on icon "save" at bounding box center [248, 40] width 17 height 17
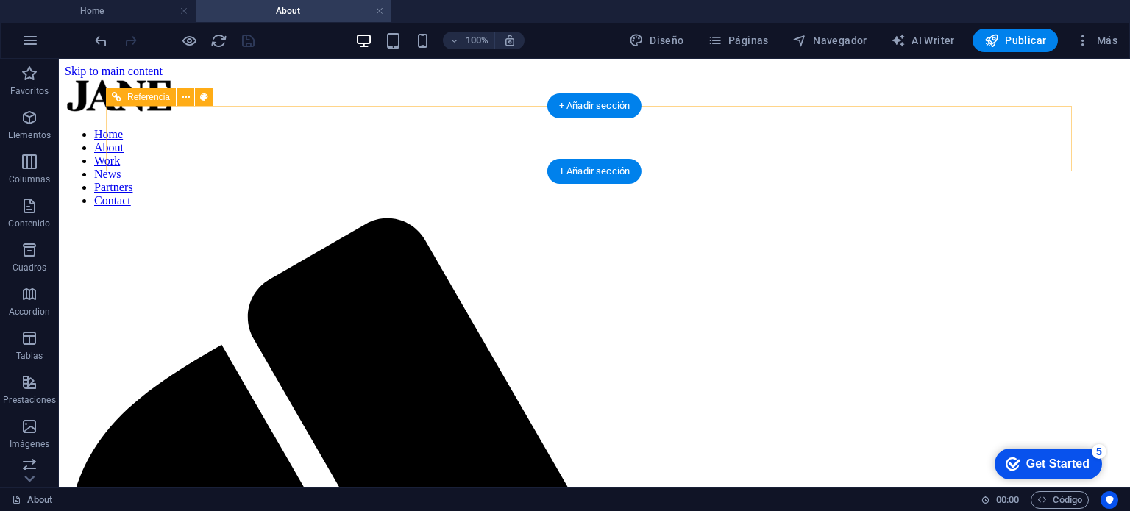
click at [589, 135] on nav "Home About Work News Partners Contact" at bounding box center [595, 167] width 1060 height 79
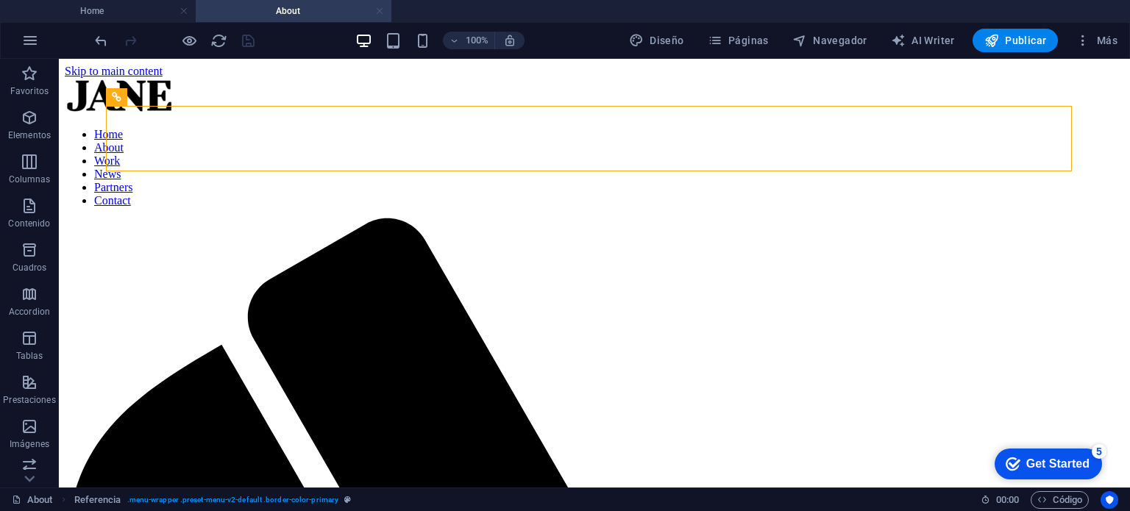
click at [378, 14] on link at bounding box center [379, 11] width 9 height 14
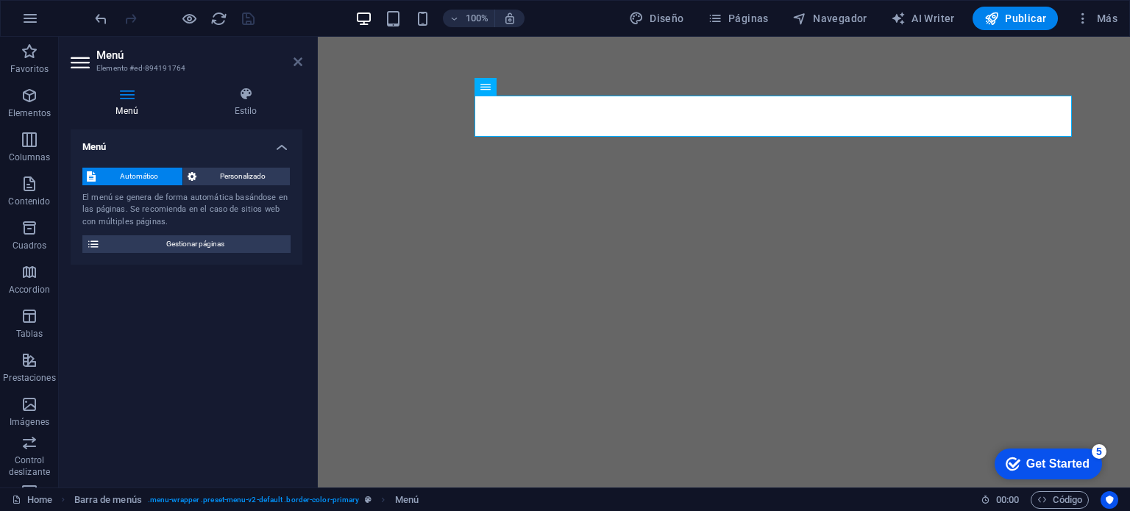
click at [299, 58] on icon at bounding box center [298, 62] width 9 height 12
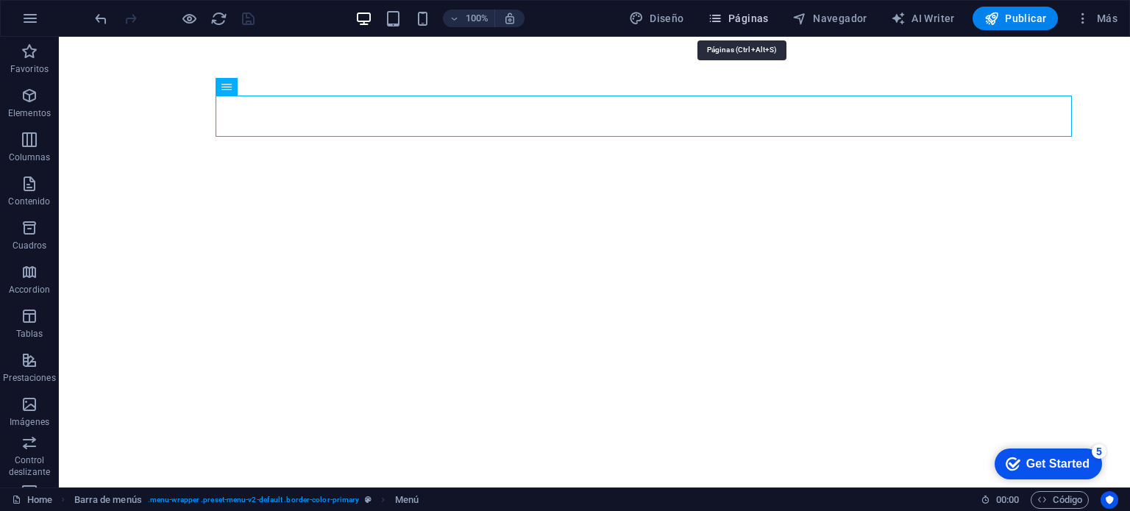
click at [751, 11] on span "Páginas" at bounding box center [738, 18] width 61 height 15
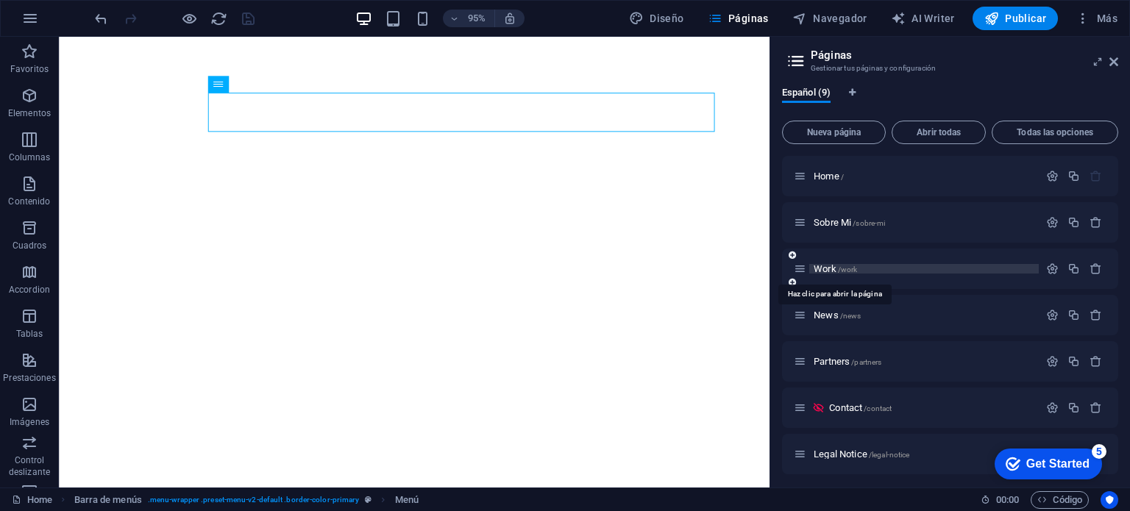
click at [824, 266] on span "Work /work" at bounding box center [835, 268] width 43 height 11
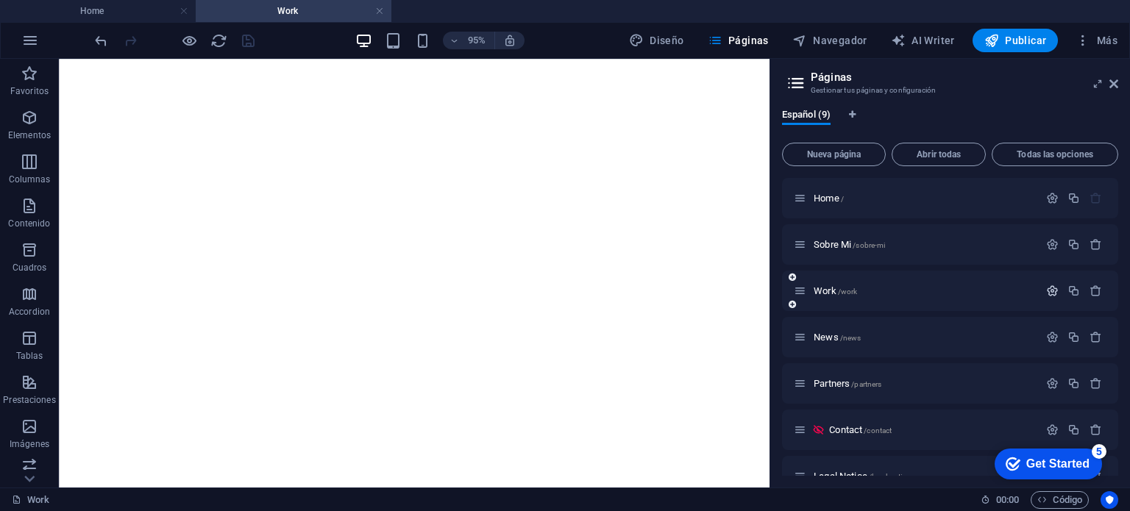
click at [1049, 292] on icon "button" at bounding box center [1053, 291] width 13 height 13
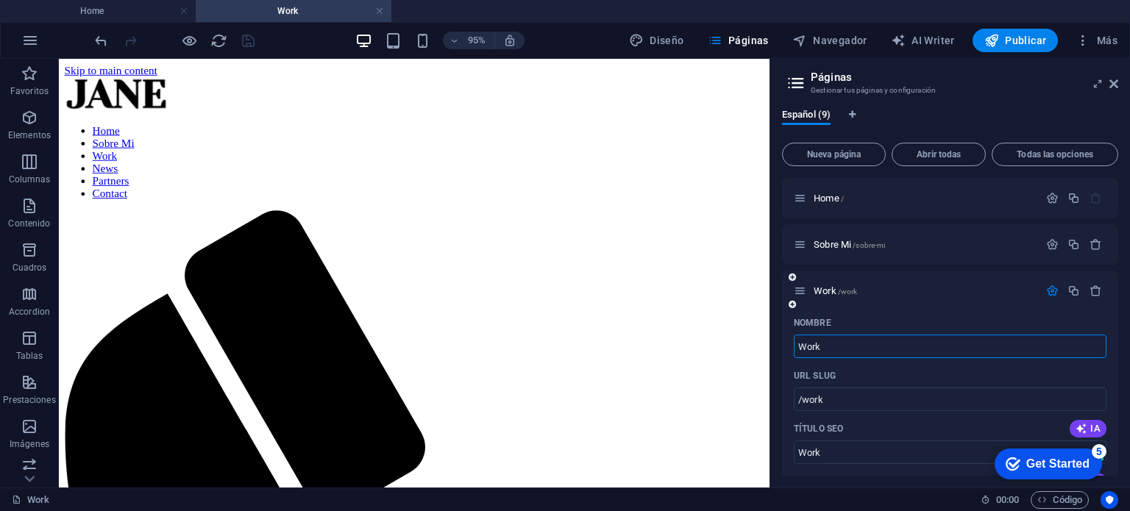
scroll to position [0, 0]
drag, startPoint x: 919, startPoint y: 405, endPoint x: 801, endPoint y: 361, distance: 126.2
type input "Trabajos"
type input "/trabajo"
type input "Trabajo"
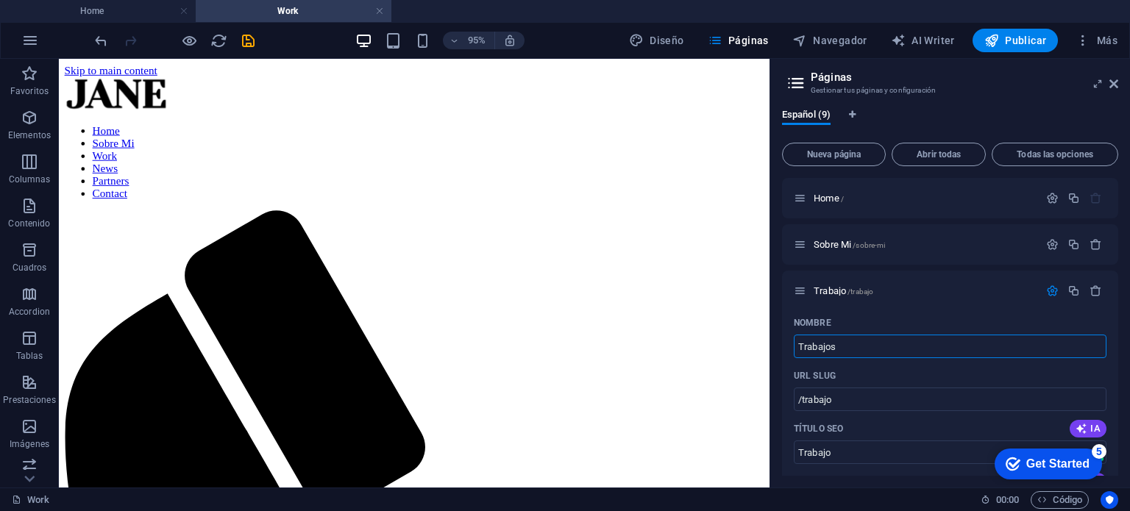
type input "Trabajos"
type input "/trabajos"
type input "Trabajos"
click at [781, 325] on div "Español (9) Nueva página Abrir todas Todas las opciones Home / Sobre Mi /sobre-…" at bounding box center [951, 292] width 360 height 391
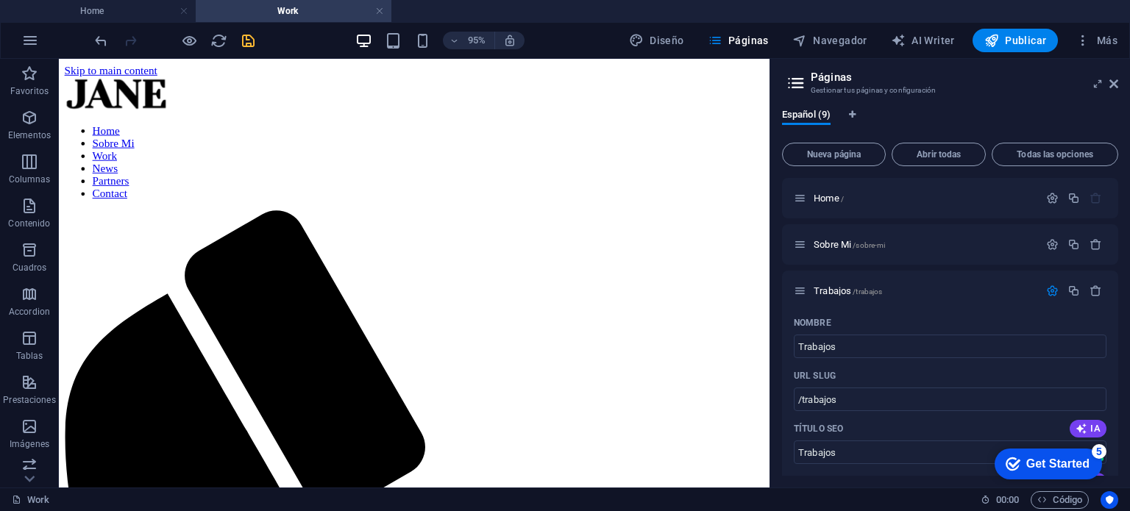
click at [244, 38] on icon "save" at bounding box center [248, 40] width 17 height 17
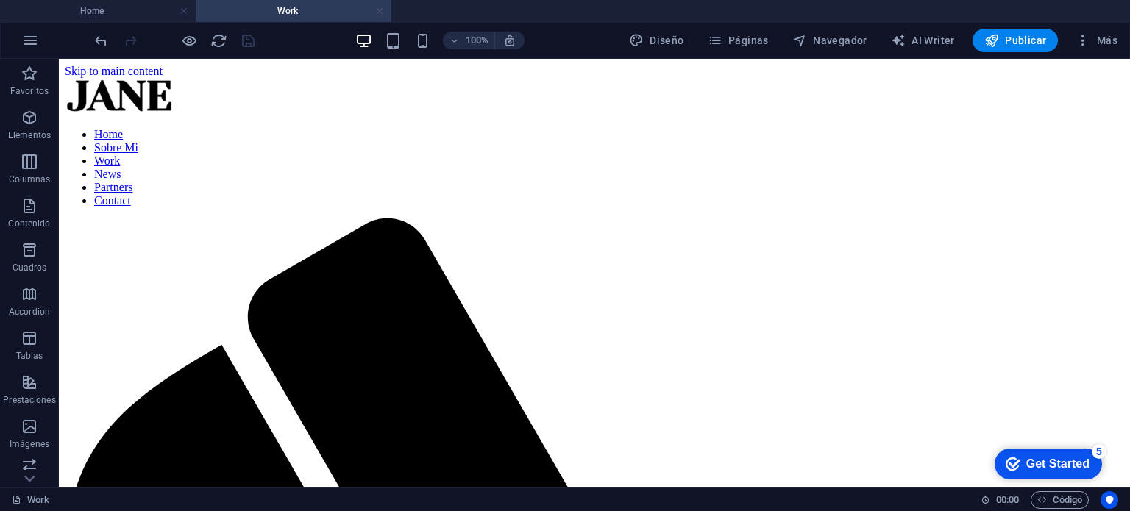
click at [379, 13] on link at bounding box center [379, 11] width 9 height 14
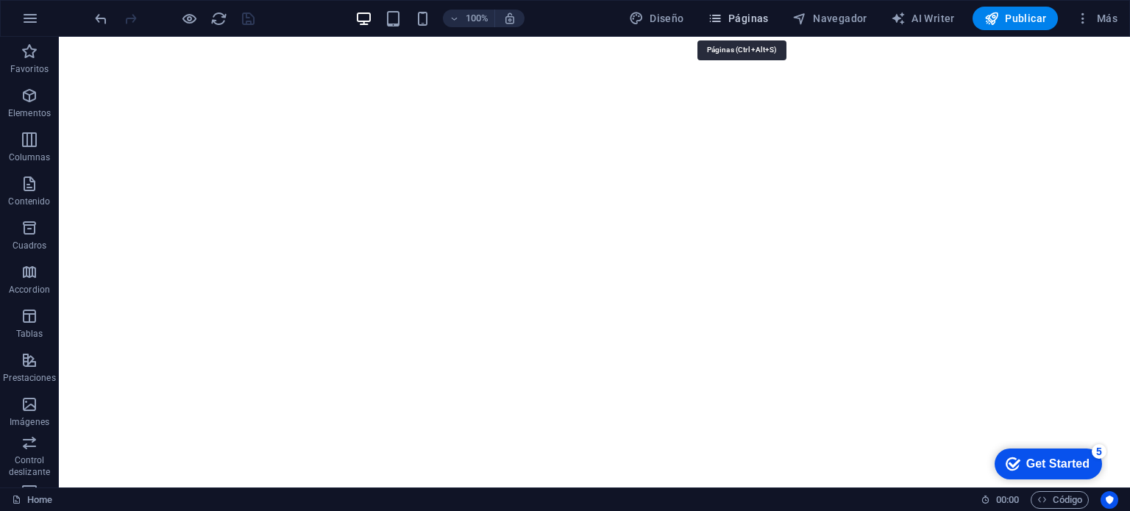
click at [754, 18] on span "Páginas" at bounding box center [738, 18] width 61 height 15
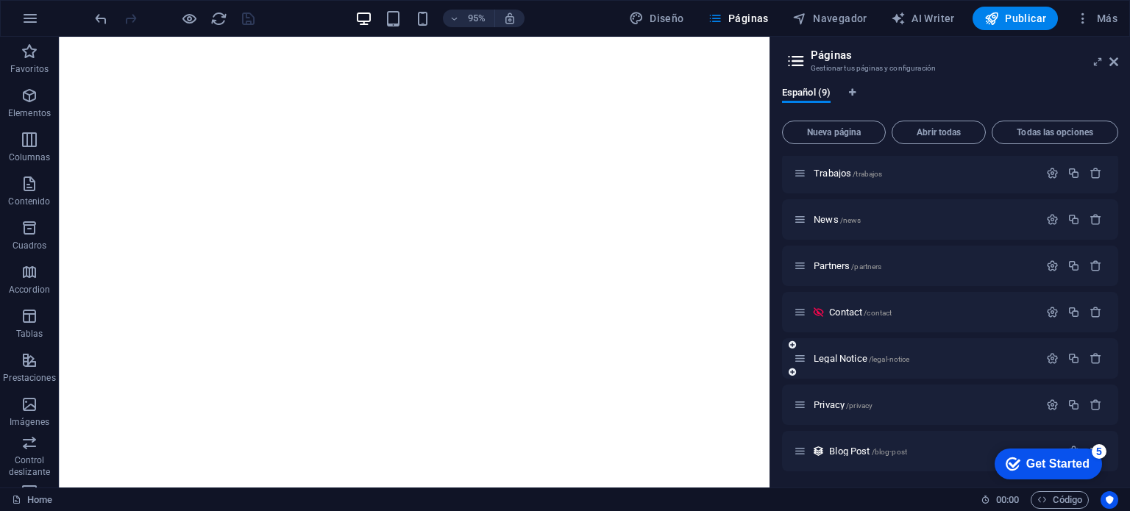
scroll to position [97, 0]
click at [1051, 264] on icon "button" at bounding box center [1053, 264] width 13 height 13
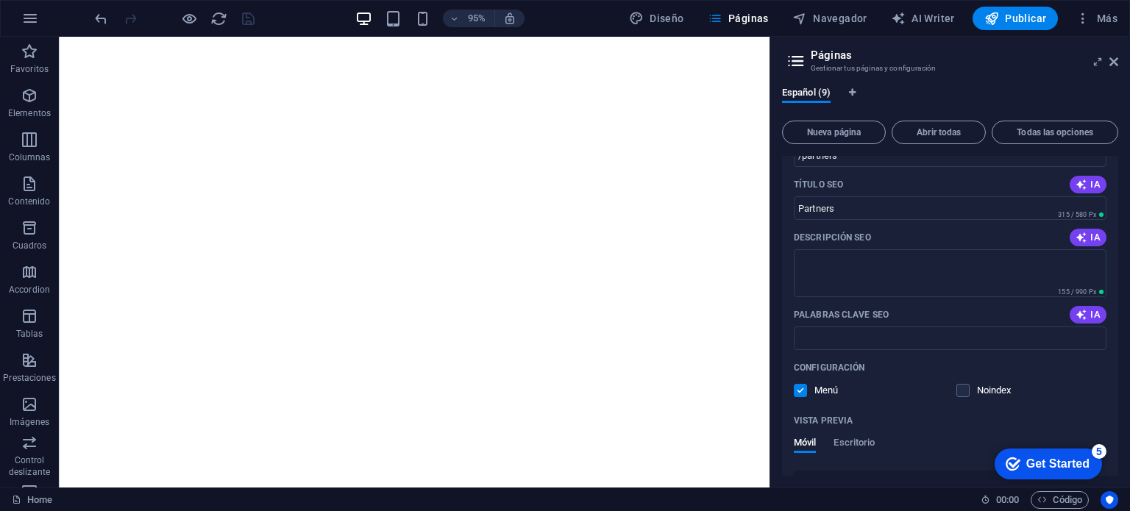
scroll to position [318, 0]
click at [801, 386] on label at bounding box center [800, 387] width 13 height 13
click at [0, 0] on input "checkbox" at bounding box center [0, 0] width 0 height 0
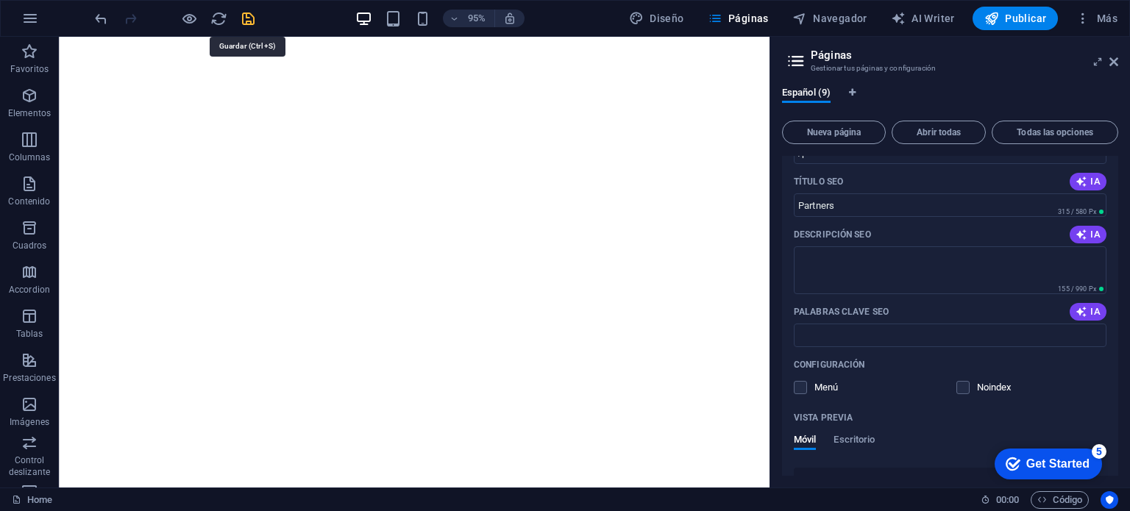
click at [255, 11] on icon "save" at bounding box center [248, 18] width 17 height 17
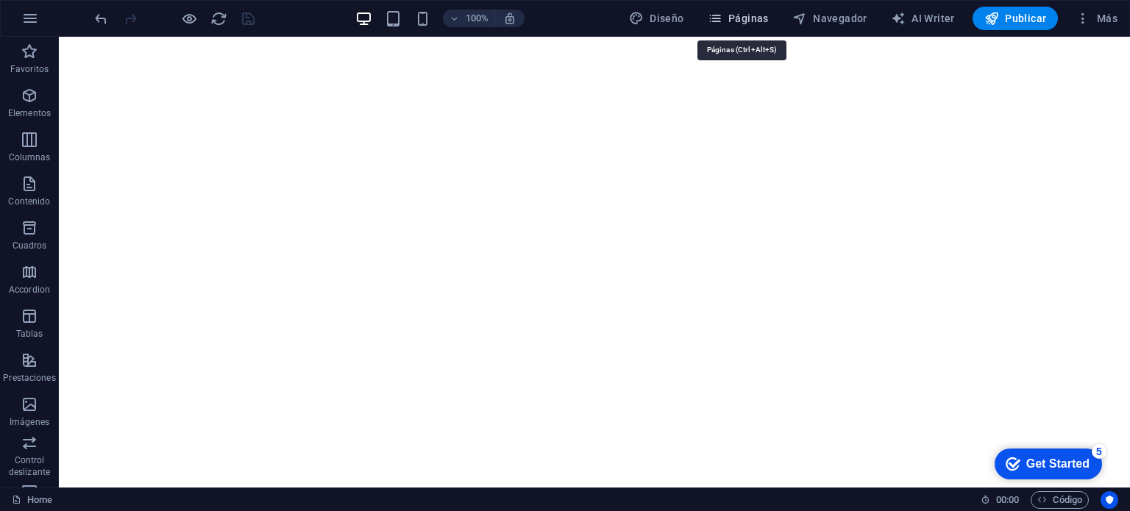
click at [754, 23] on span "Páginas" at bounding box center [738, 18] width 61 height 15
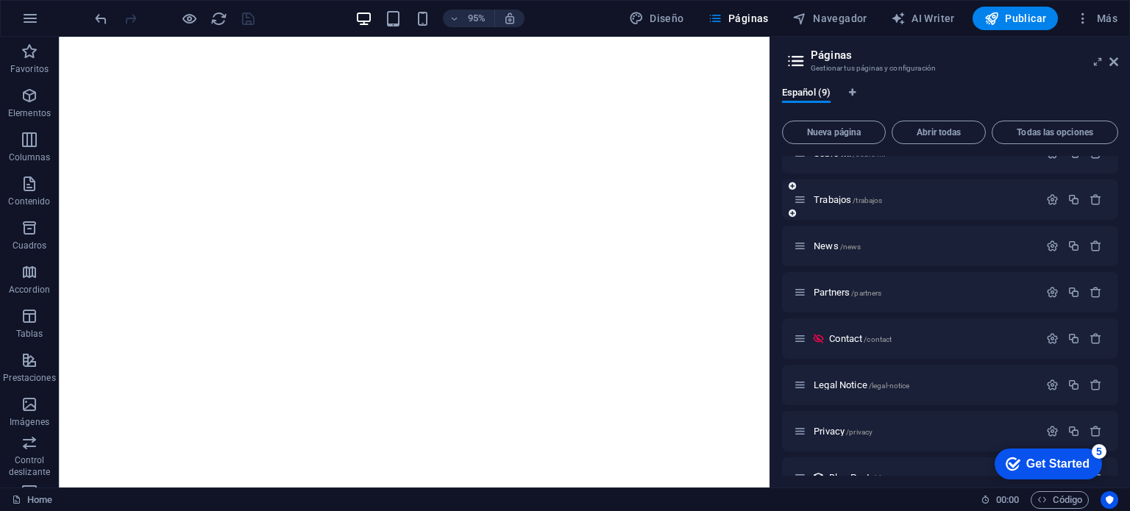
scroll to position [97, 0]
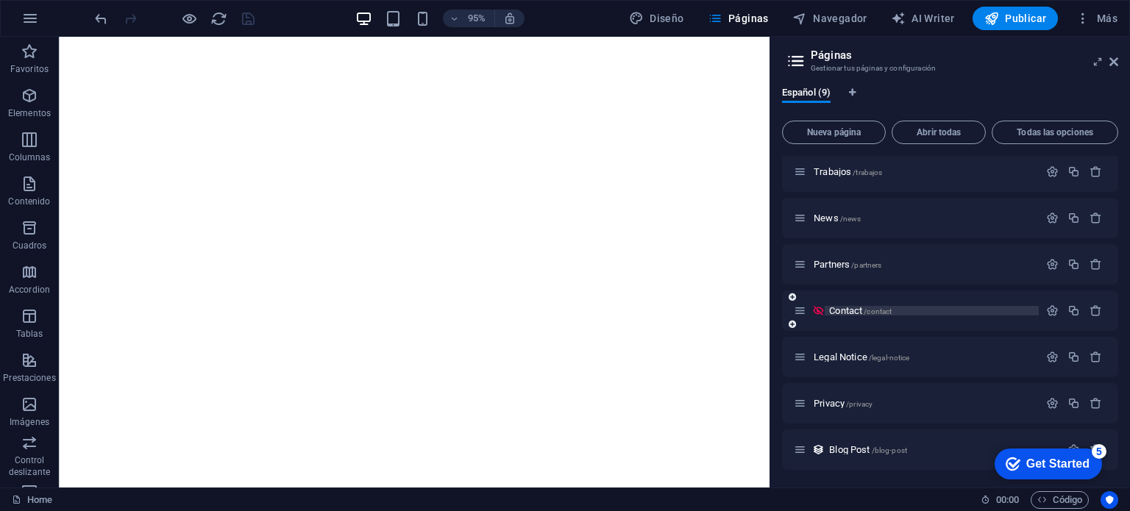
click at [854, 311] on span "Contact /contact" at bounding box center [860, 310] width 63 height 11
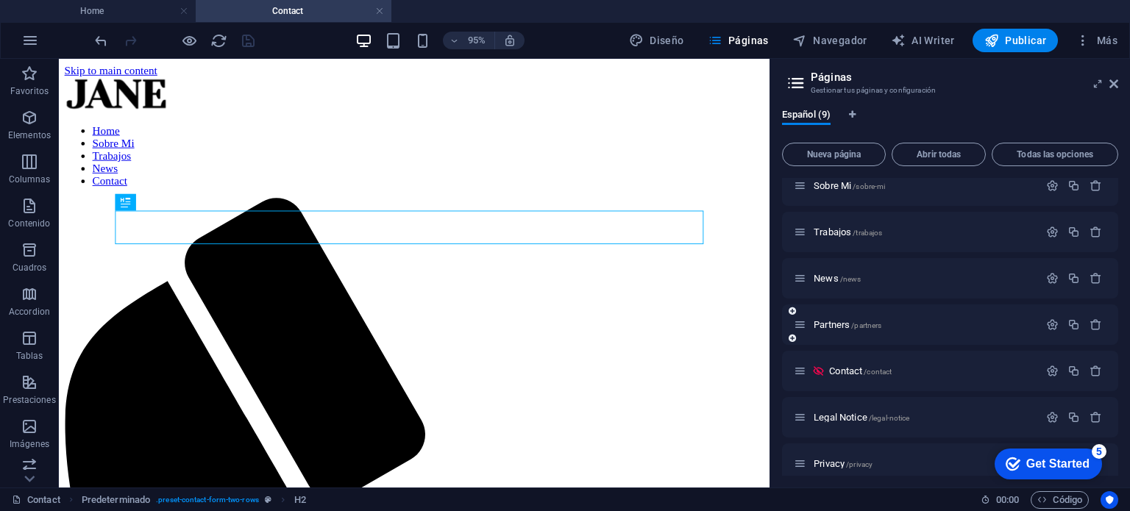
scroll to position [0, 0]
click at [866, 368] on span "/contact" at bounding box center [878, 372] width 28 height 8
click at [1050, 367] on icon "button" at bounding box center [1053, 371] width 13 height 13
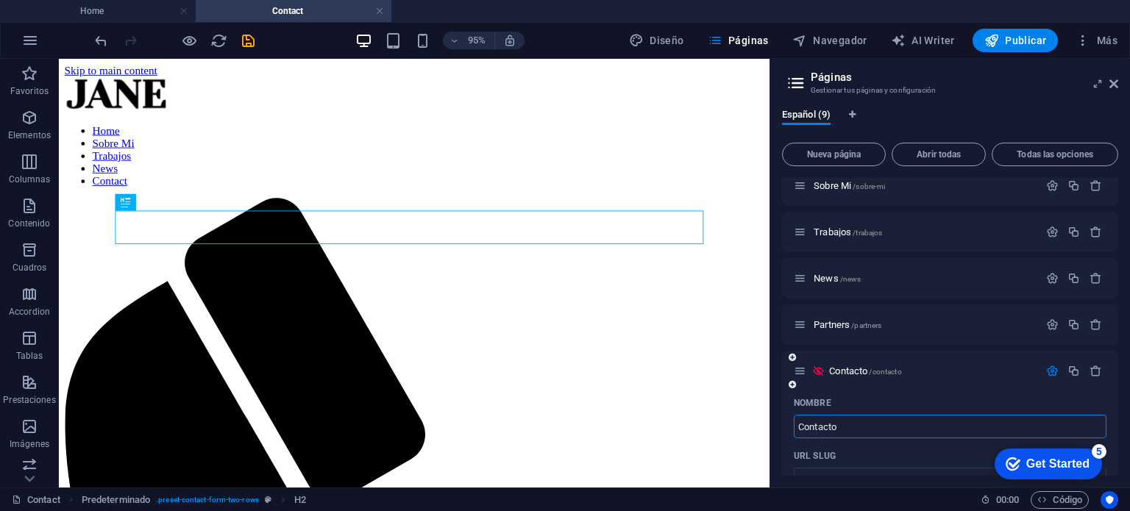
type input "Contacto"
type input "/contacto"
type input "Contacto"
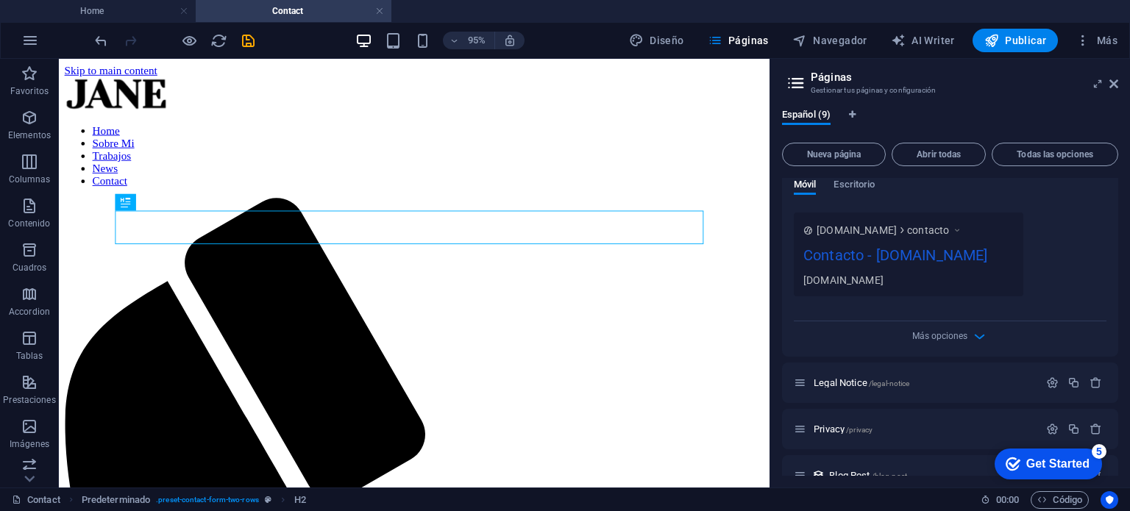
scroll to position [687, 0]
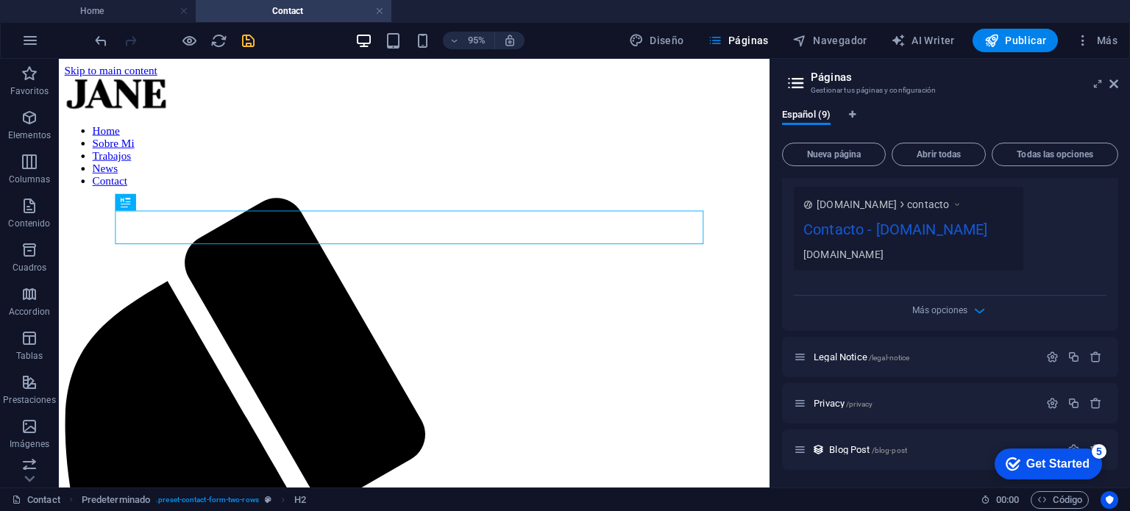
type input "Contacto"
click at [249, 40] on icon "save" at bounding box center [248, 40] width 17 height 17
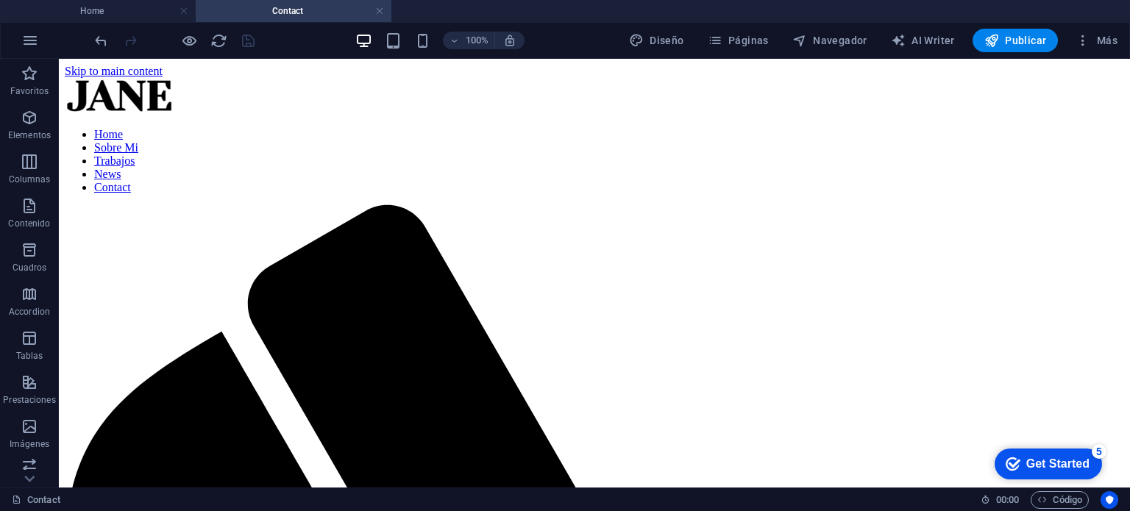
click at [385, 10] on h4 "Contact" at bounding box center [294, 11] width 196 height 16
click at [379, 13] on link at bounding box center [379, 11] width 9 height 14
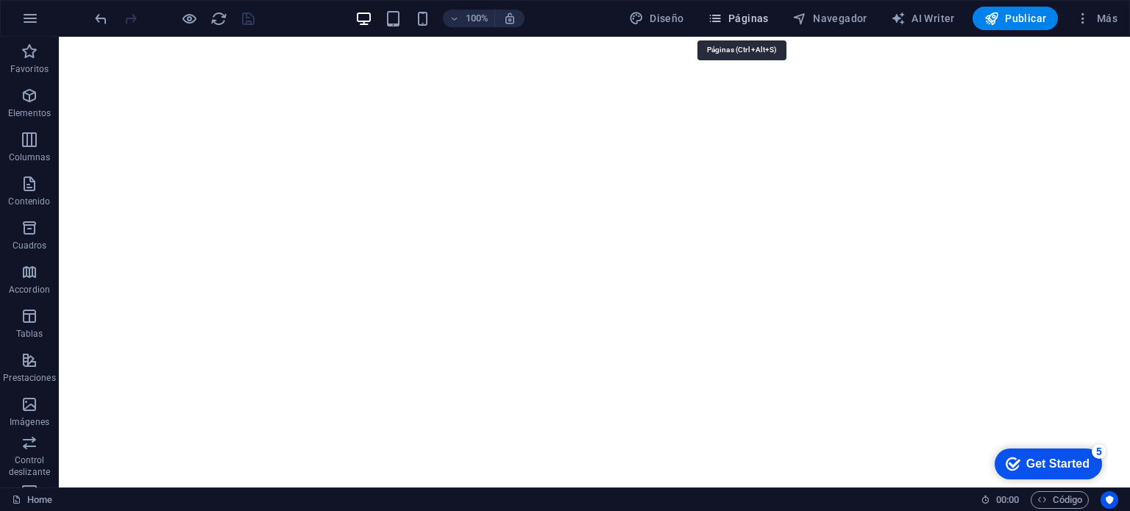
click at [739, 13] on span "Páginas" at bounding box center [738, 18] width 61 height 15
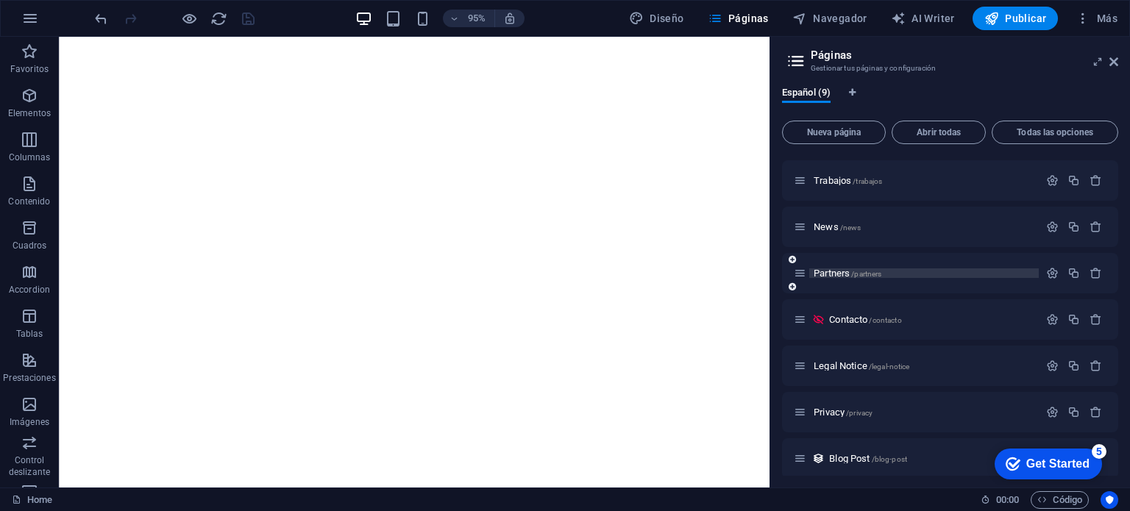
scroll to position [97, 0]
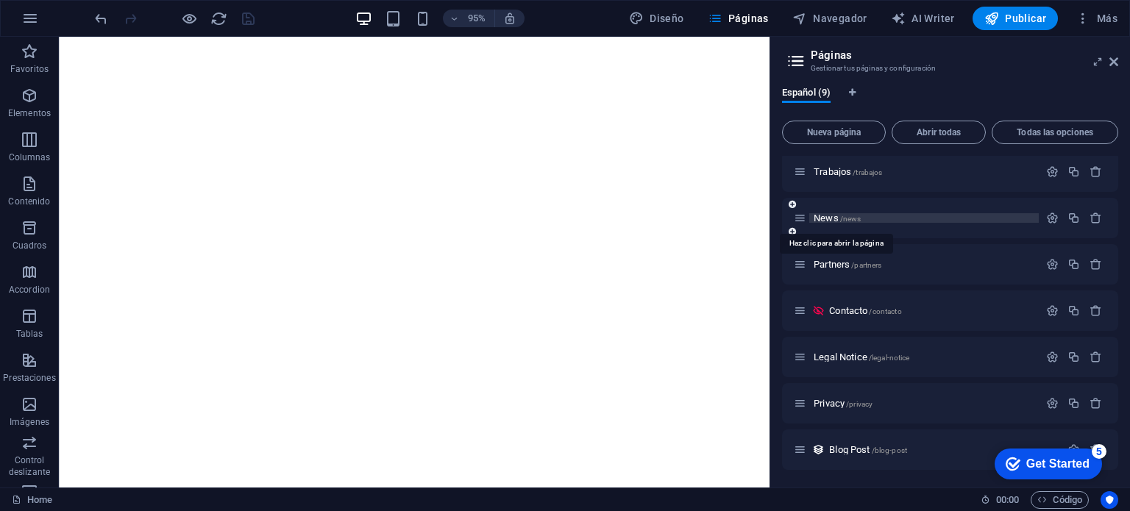
click at [829, 221] on span "News /news" at bounding box center [837, 218] width 47 height 11
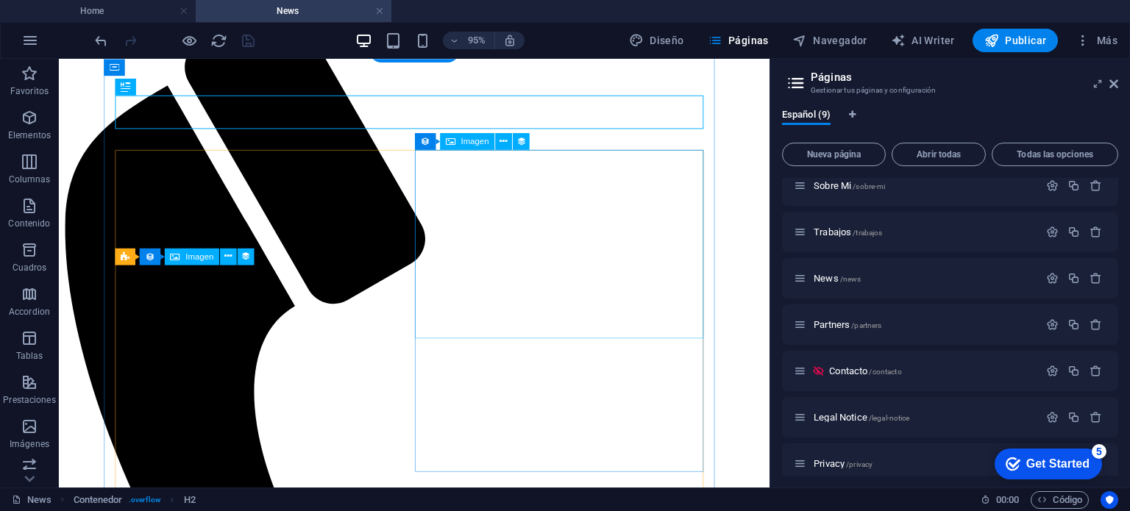
scroll to position [0, 0]
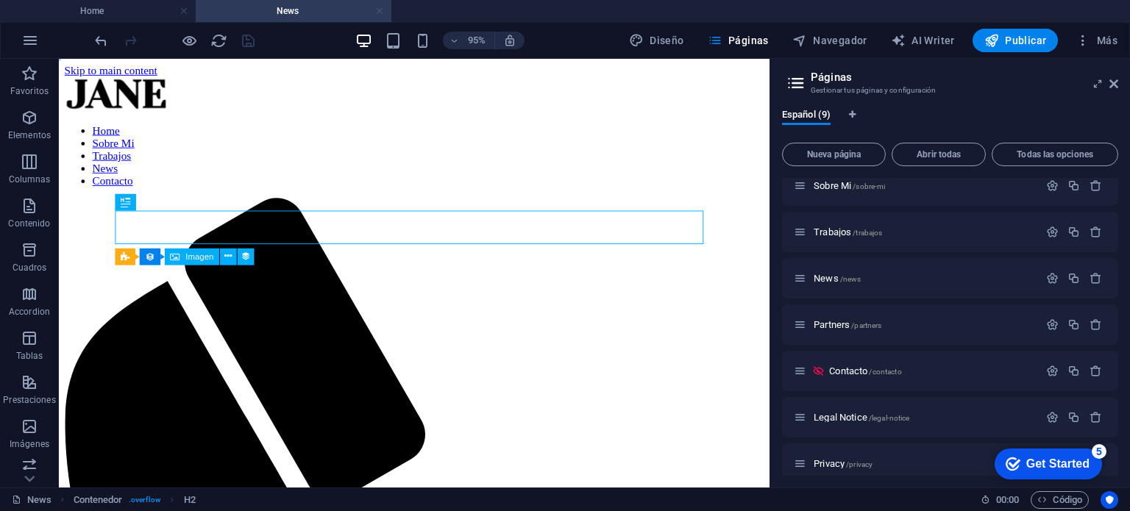
click at [379, 14] on link at bounding box center [379, 11] width 9 height 14
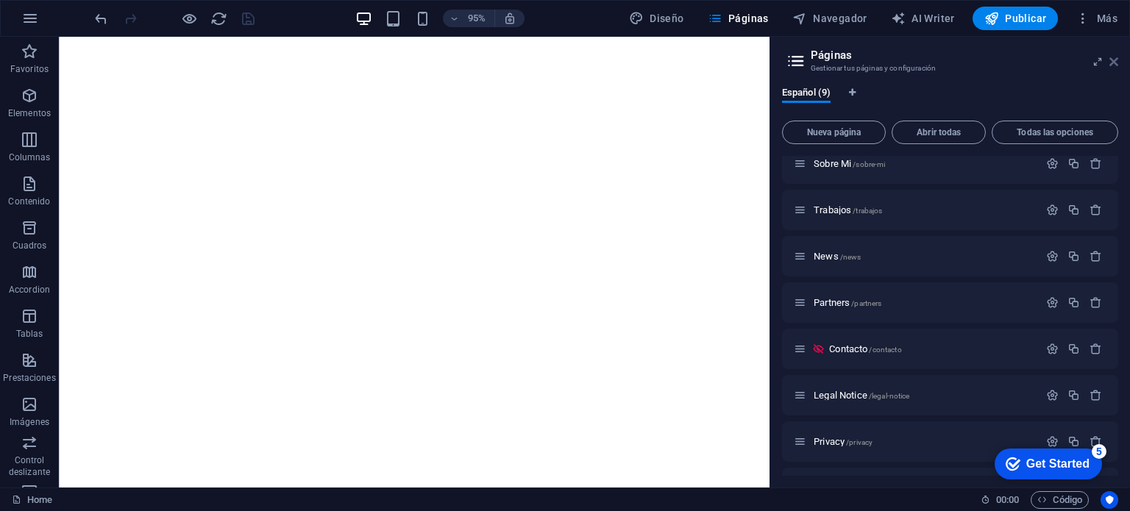
click at [1116, 63] on icon at bounding box center [1114, 62] width 9 height 12
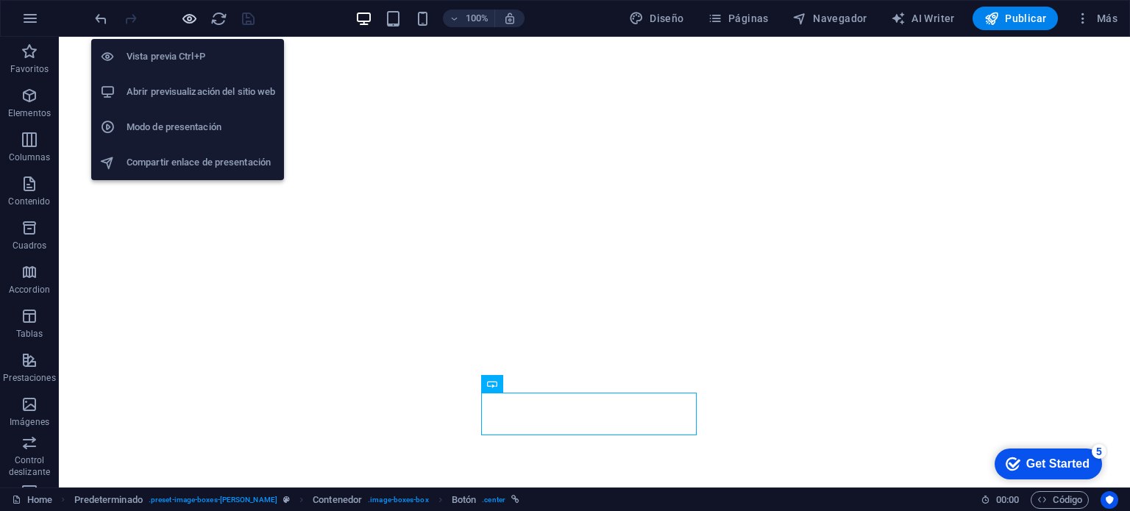
click at [196, 24] on icon "button" at bounding box center [189, 18] width 17 height 17
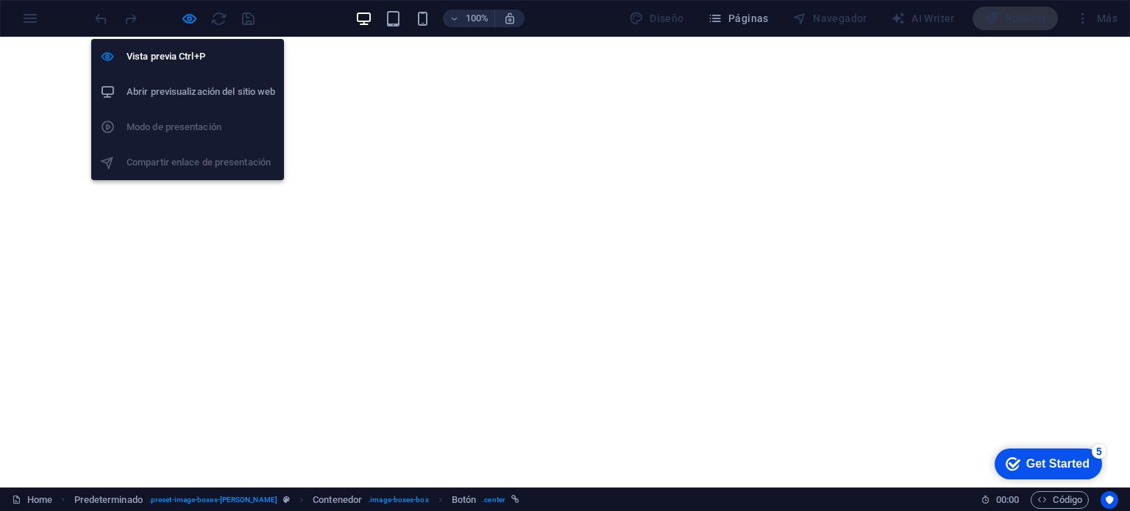
click at [184, 88] on h6 "Abrir previsualización del sitio web" at bounding box center [201, 92] width 149 height 18
click at [188, 20] on icon "button" at bounding box center [189, 18] width 17 height 17
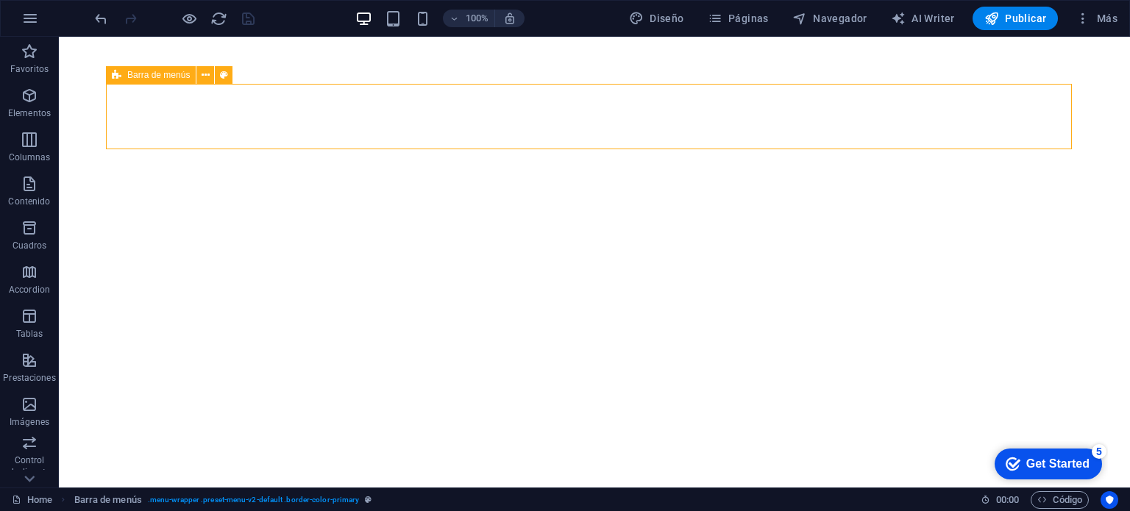
click at [177, 78] on span "Barra de menús" at bounding box center [158, 75] width 63 height 9
select select "header"
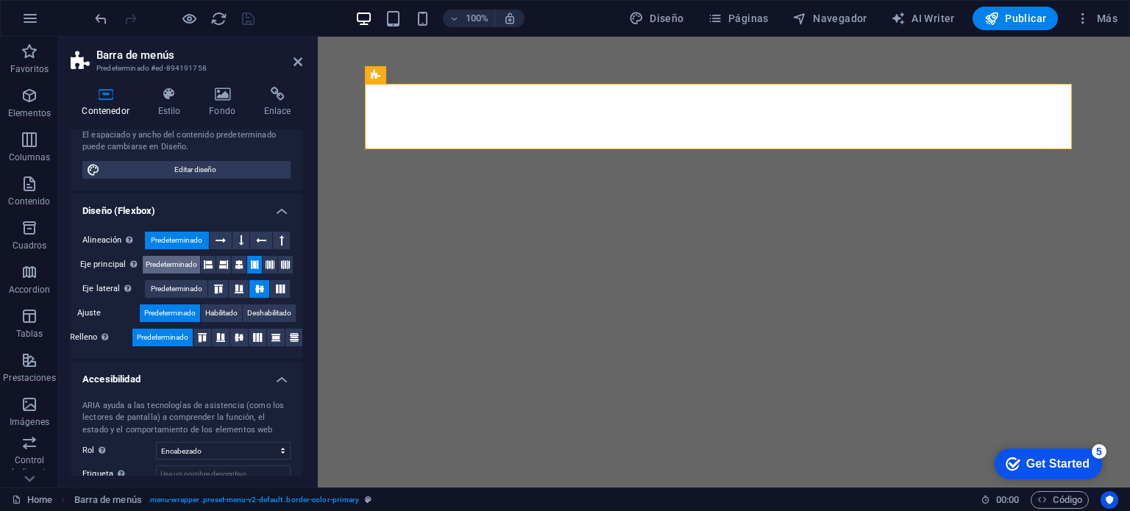
scroll to position [191, 0]
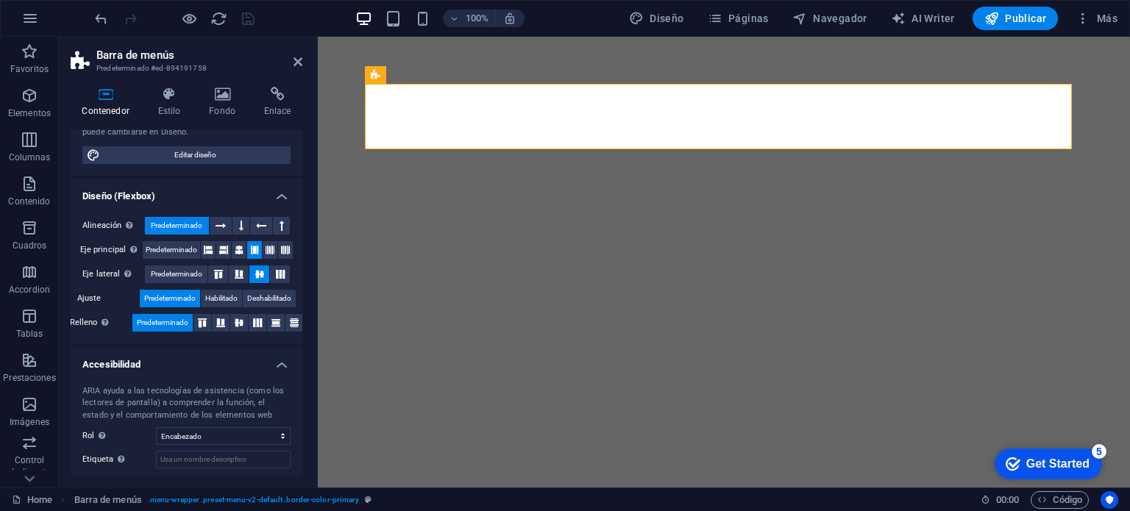
click at [283, 362] on h4 "Accesibilidad" at bounding box center [187, 360] width 232 height 26
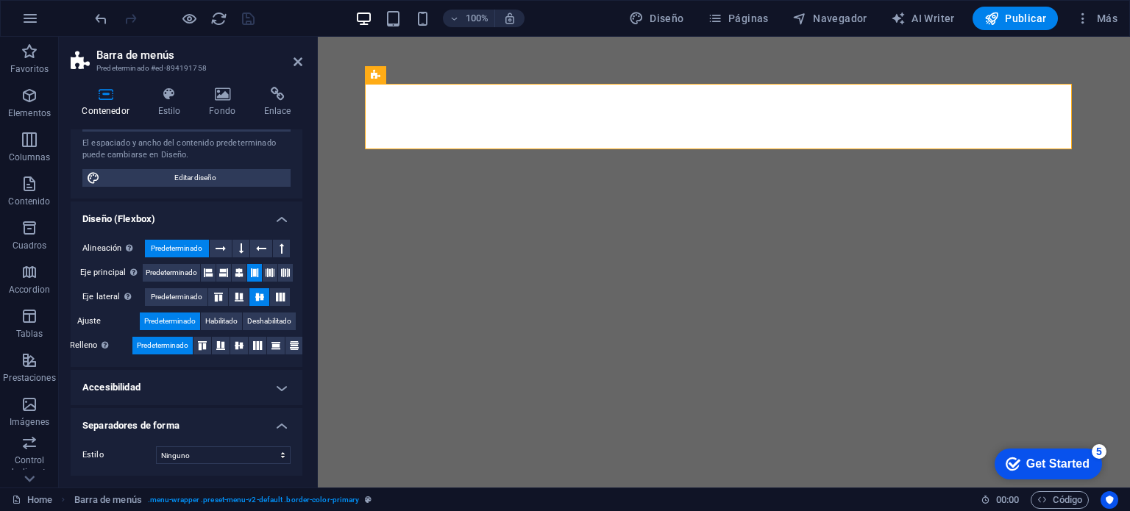
scroll to position [167, 0]
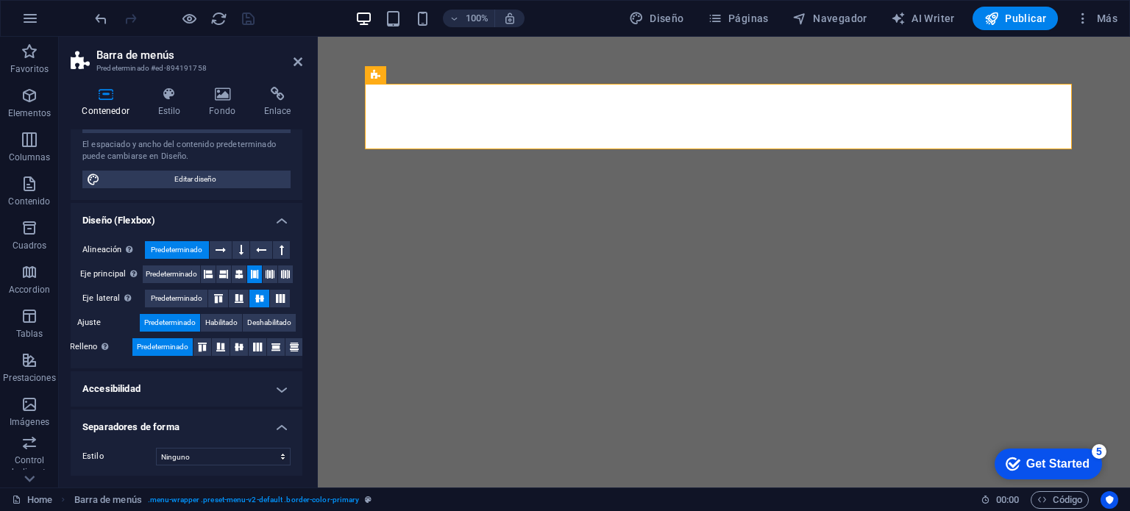
click at [282, 423] on h4 "Separadores de forma" at bounding box center [187, 423] width 232 height 26
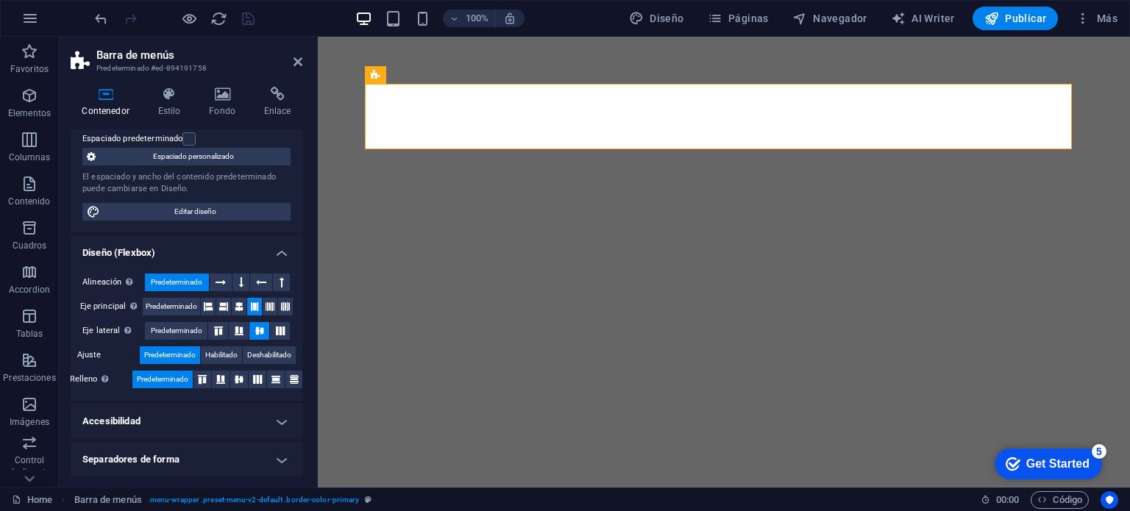
click at [283, 252] on h4 "Diseño (Flexbox)" at bounding box center [187, 249] width 232 height 26
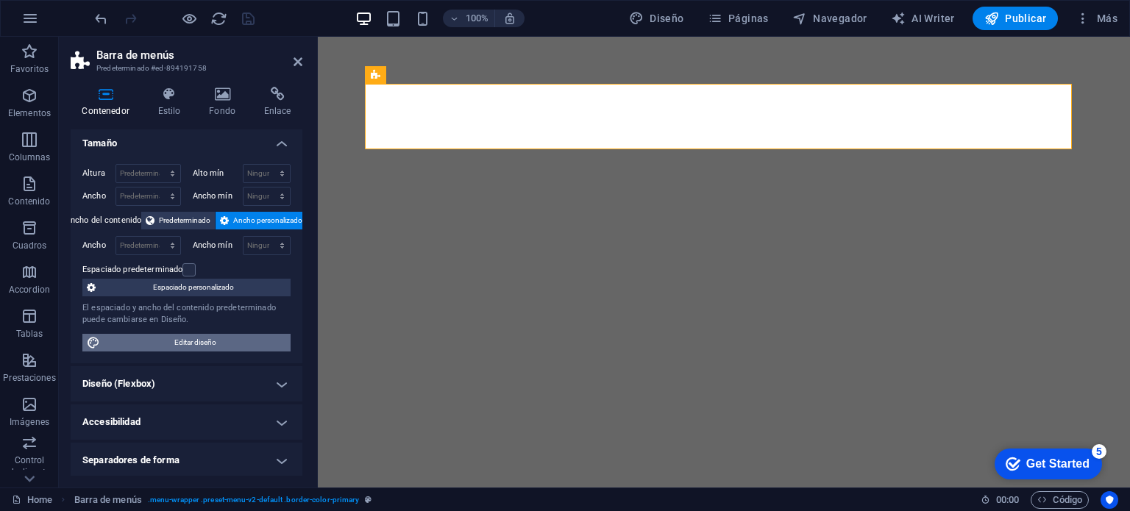
scroll to position [0, 0]
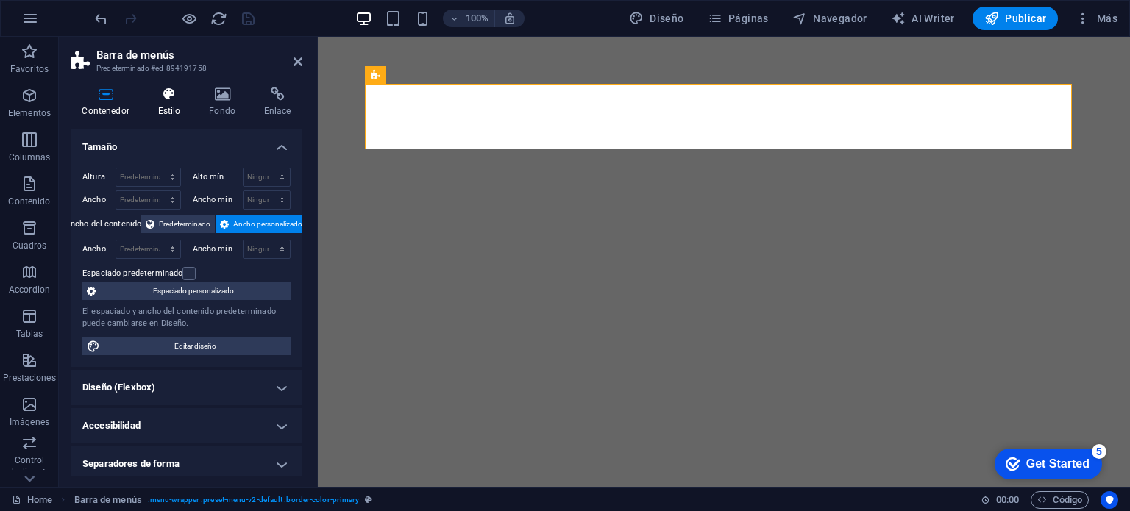
click at [173, 110] on h4 "Estilo" at bounding box center [172, 102] width 52 height 31
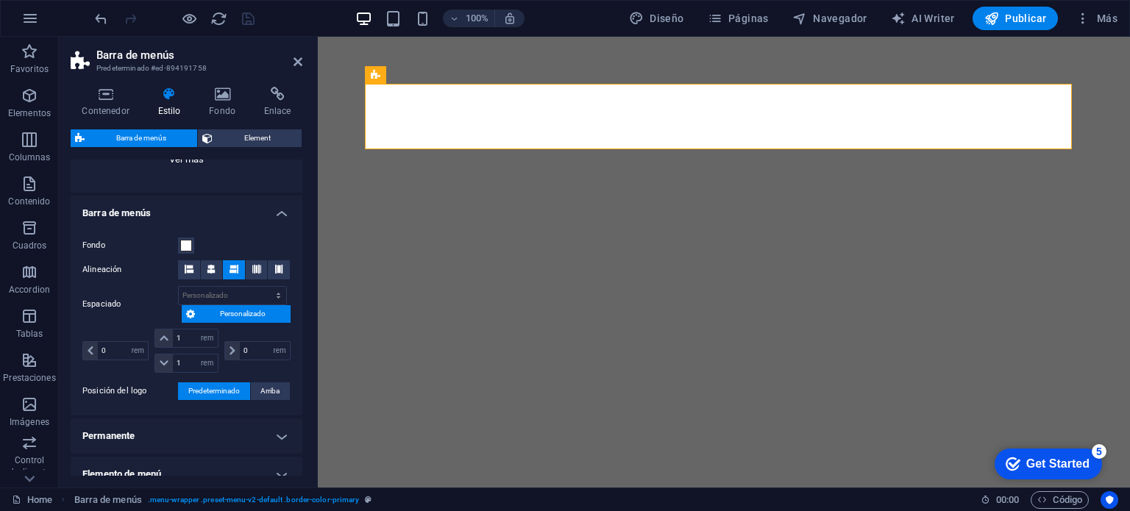
scroll to position [294, 0]
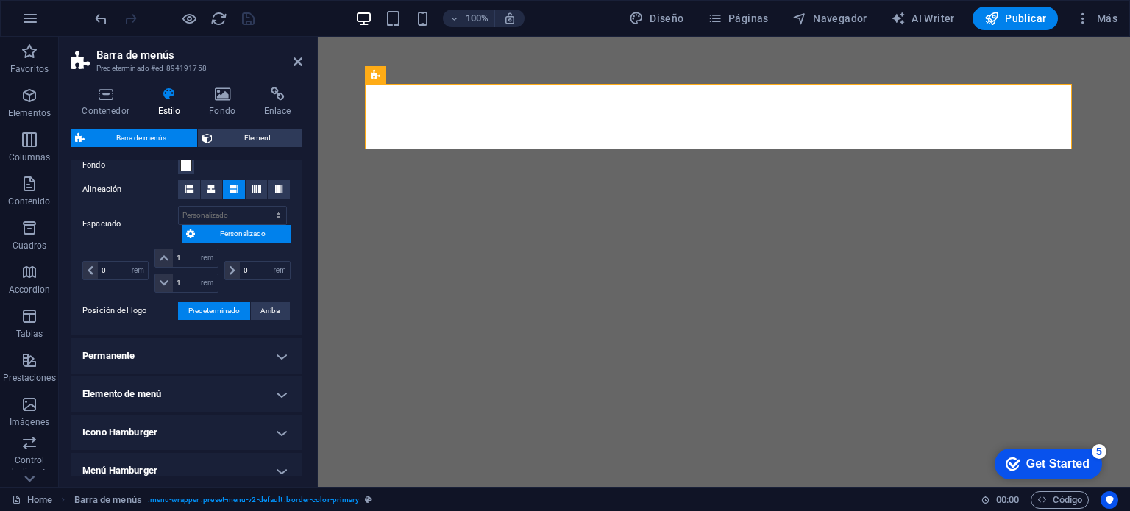
click at [284, 357] on h4 "Permanente" at bounding box center [187, 356] width 232 height 35
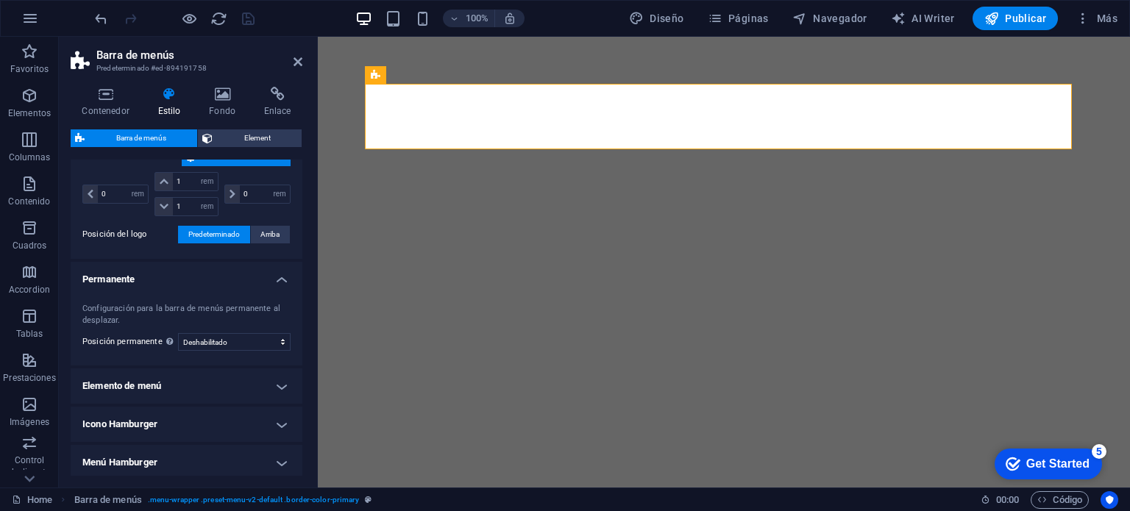
scroll to position [442, 0]
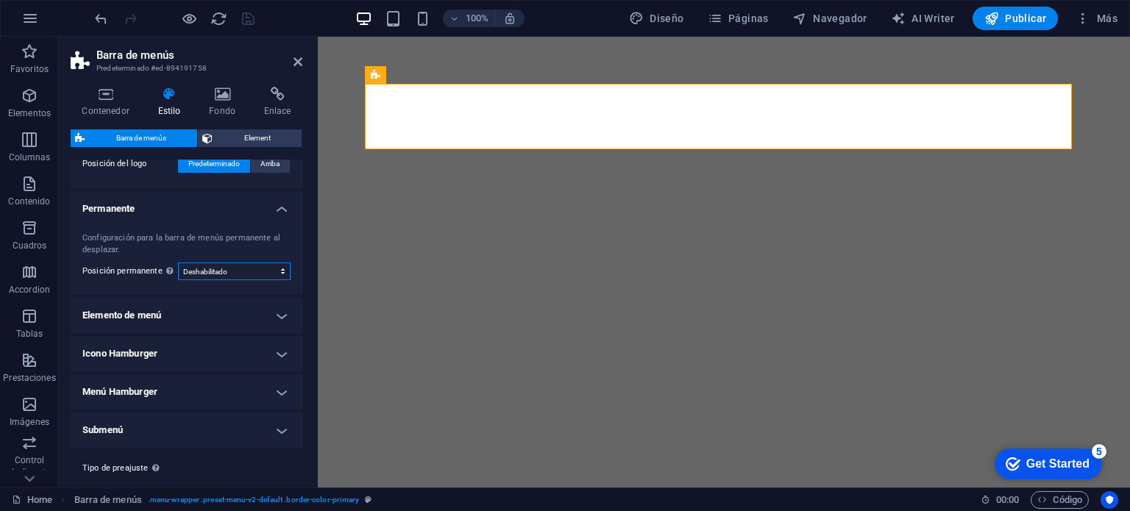
click at [277, 271] on select "Deshabilitado Instantáneo Tras el menú Tras el banner Al desplazarse hacia arri…" at bounding box center [234, 272] width 113 height 18
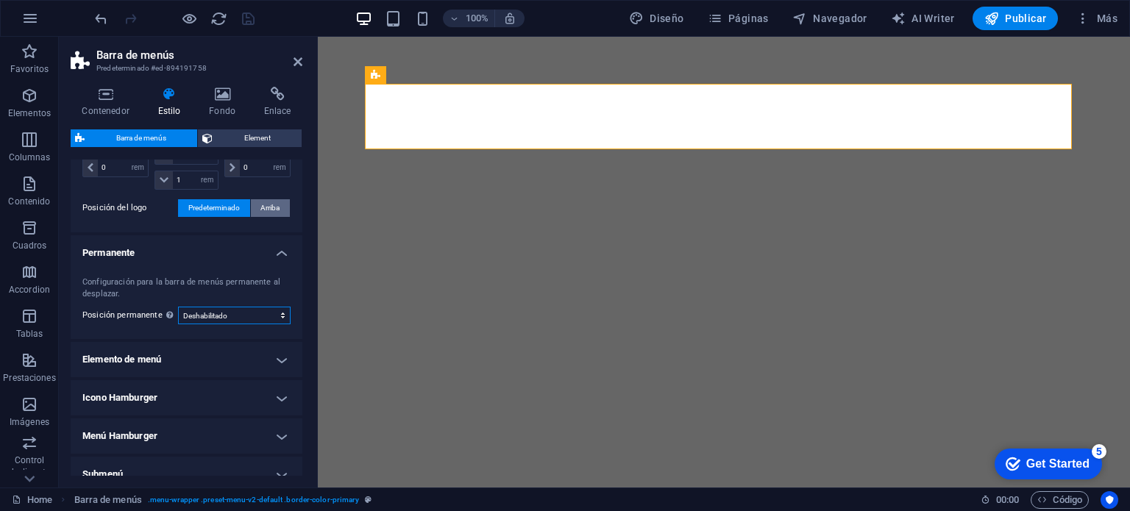
scroll to position [471, 0]
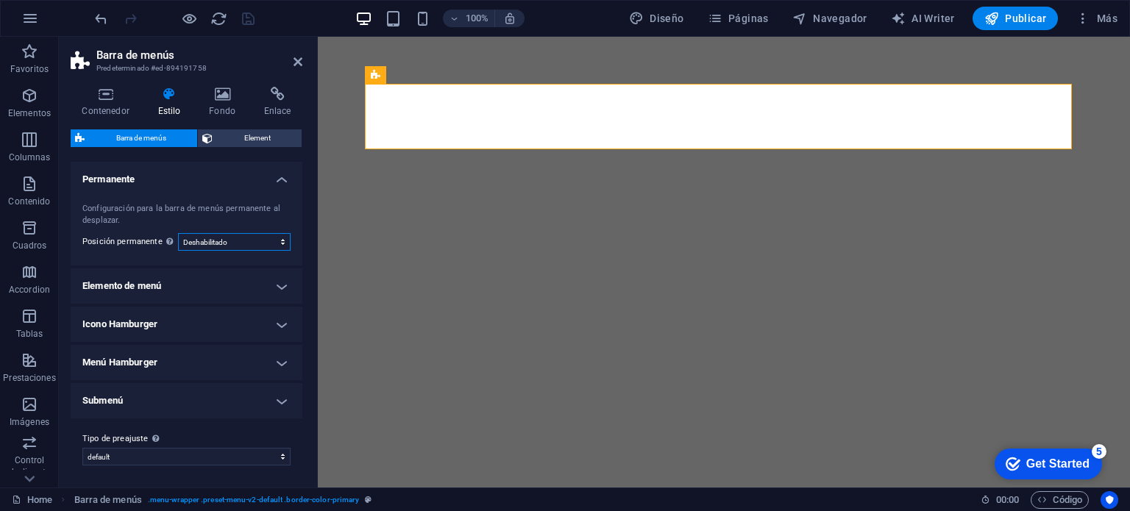
click at [278, 243] on select "Deshabilitado Instantáneo Tras el menú Tras el banner Al desplazarse hacia arri…" at bounding box center [234, 242] width 113 height 18
select select "sticky_reverse"
click at [178, 233] on select "Deshabilitado Instantáneo Tras el menú Tras el banner Al desplazarse hacia arri…" at bounding box center [234, 242] width 113 height 18
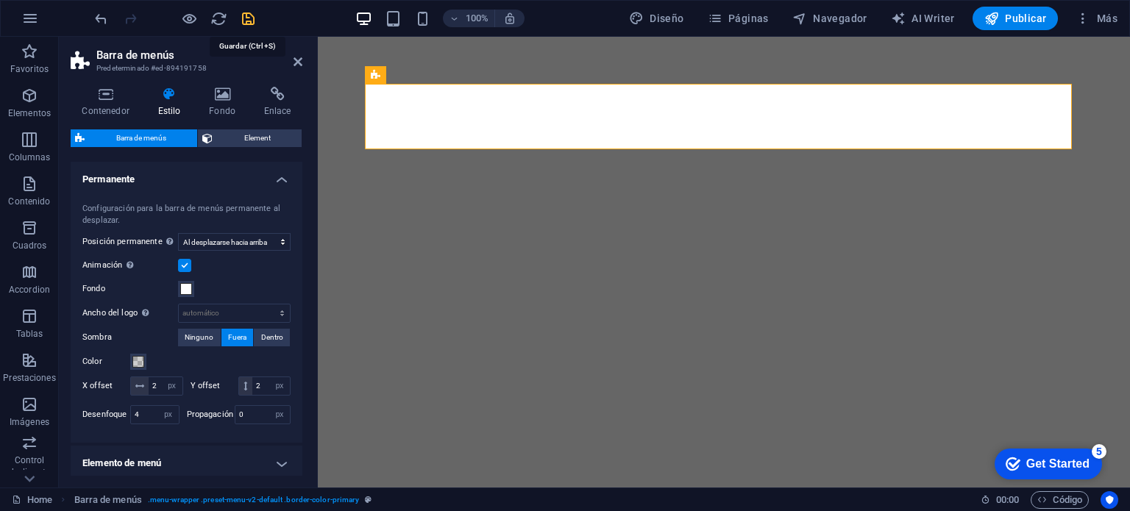
click at [250, 19] on icon "save" at bounding box center [248, 18] width 17 height 17
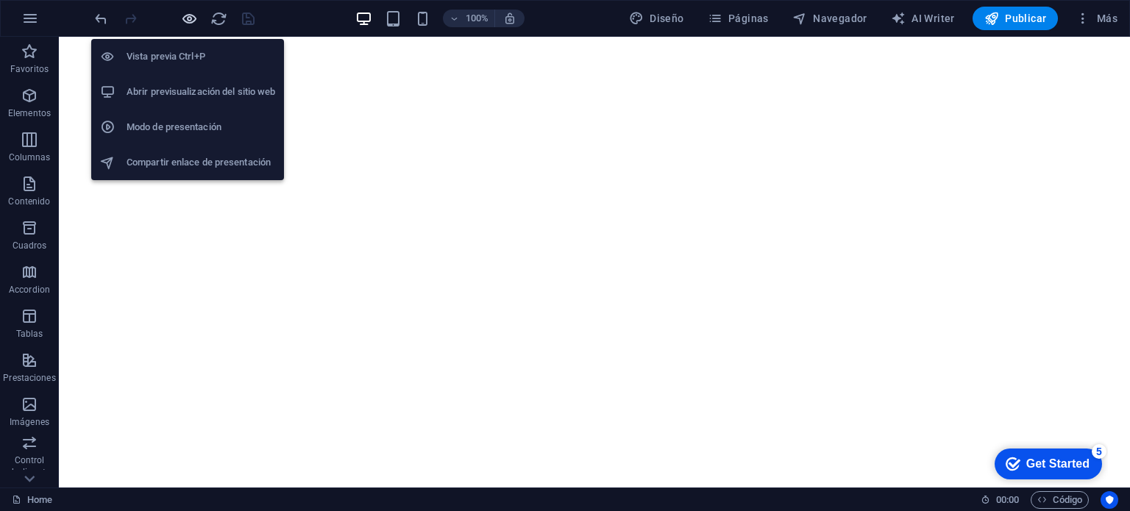
click at [188, 20] on icon "button" at bounding box center [189, 18] width 17 height 17
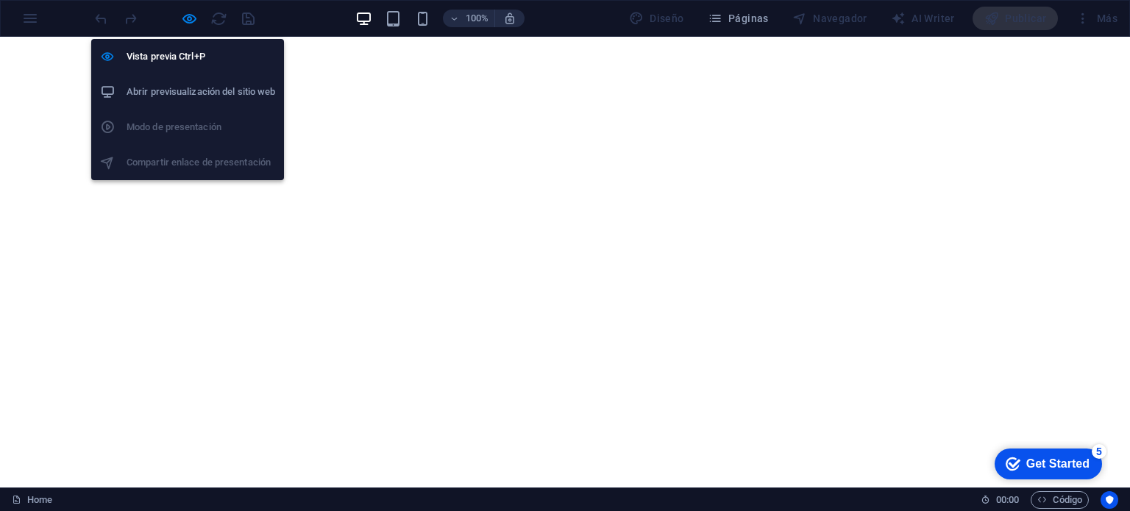
click at [175, 96] on h6 "Abrir previsualización del sitio web" at bounding box center [201, 92] width 149 height 18
click at [189, 19] on icon "button" at bounding box center [189, 18] width 17 height 17
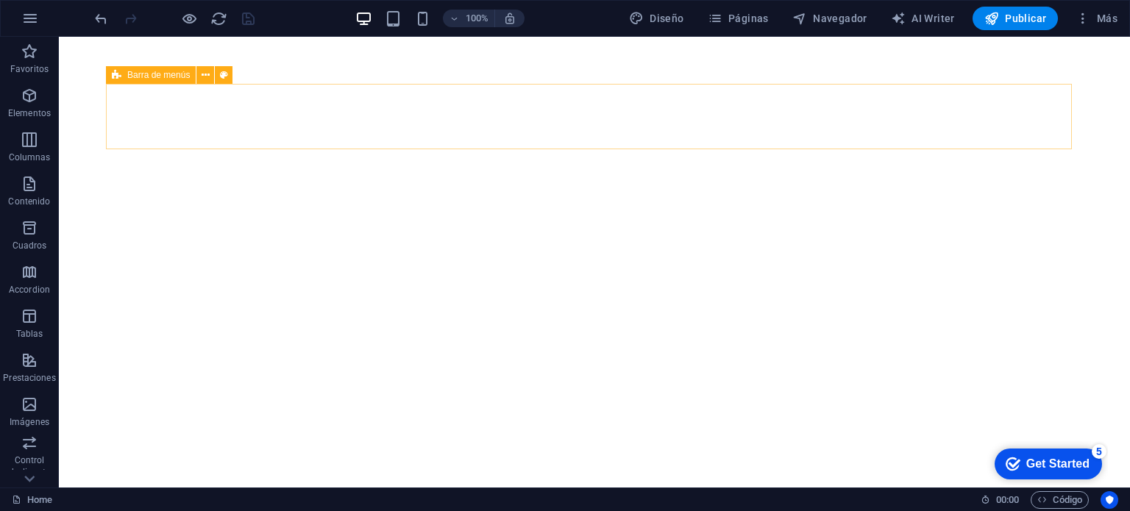
click at [119, 73] on icon at bounding box center [117, 75] width 10 height 18
select select "rem"
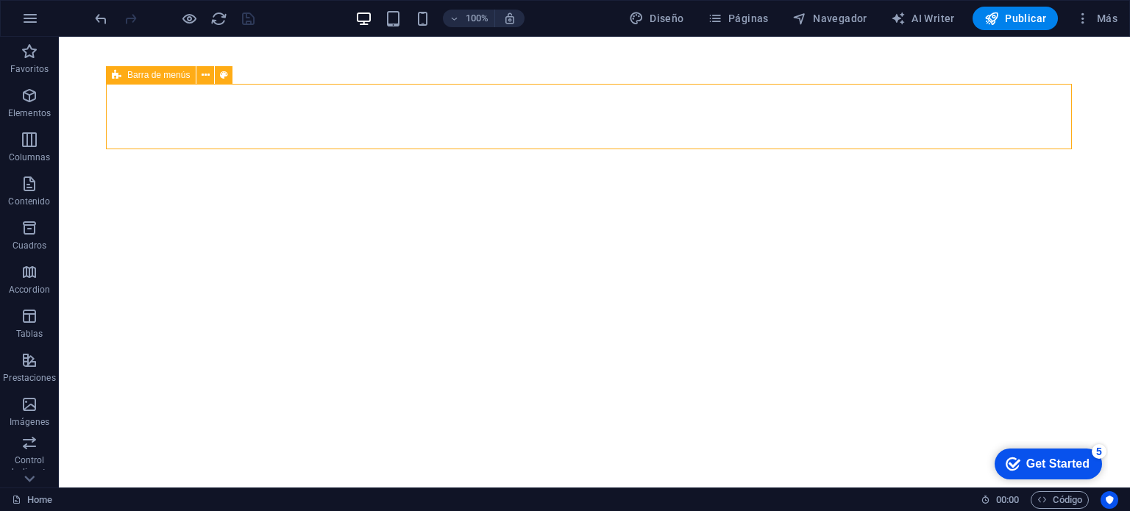
select select "rem"
select select "sticky_reverse"
select select "px"
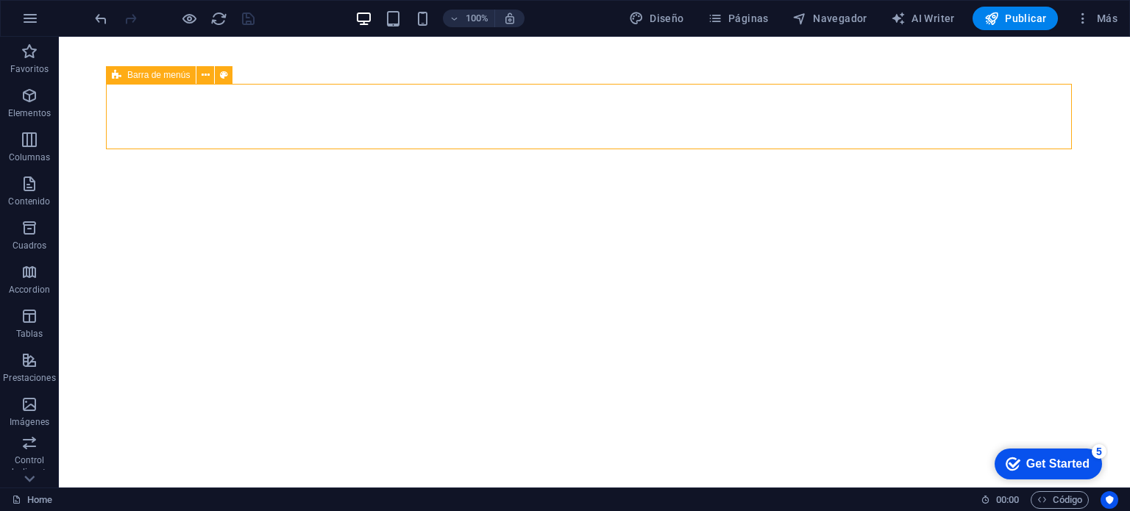
select select "px"
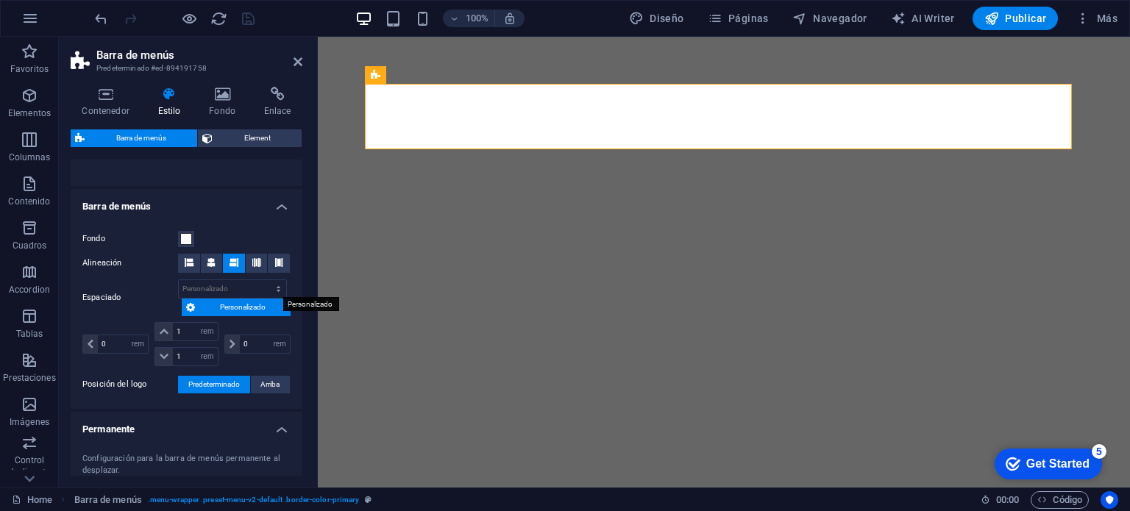
scroll to position [442, 0]
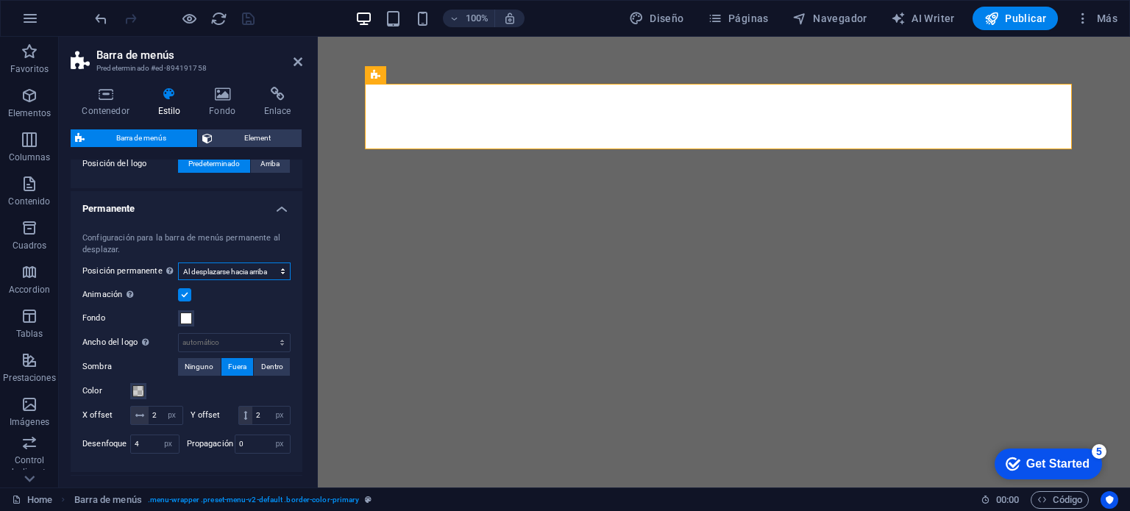
click at [252, 269] on select "Deshabilitado Instantáneo Tras el menú Tras el banner Al desplazarse hacia arri…" at bounding box center [234, 272] width 113 height 18
select select "sticky_instant"
click at [178, 263] on select "Deshabilitado Instantáneo Tras el menú Tras el banner Al desplazarse hacia arri…" at bounding box center [234, 272] width 113 height 18
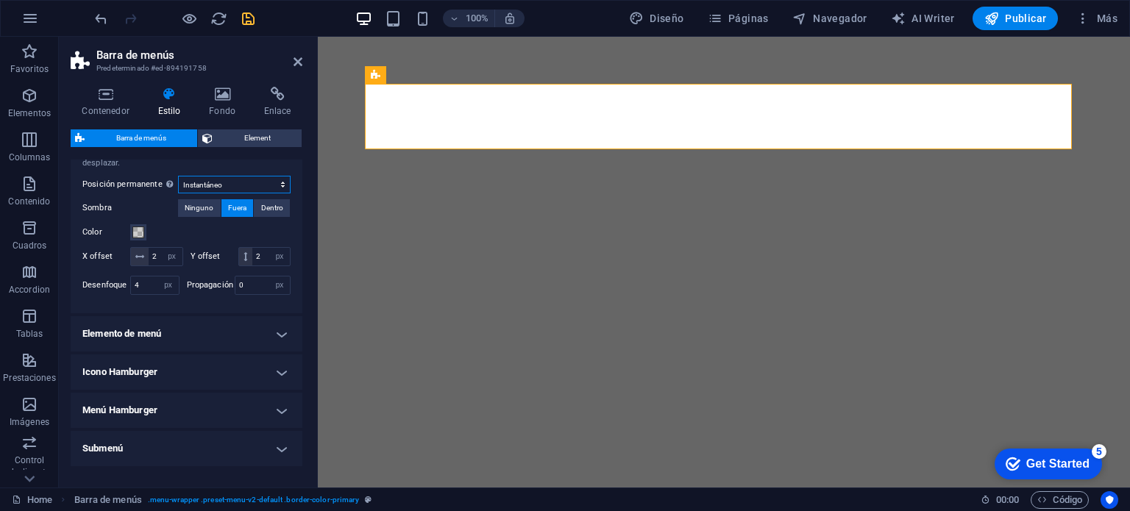
scroll to position [589, 0]
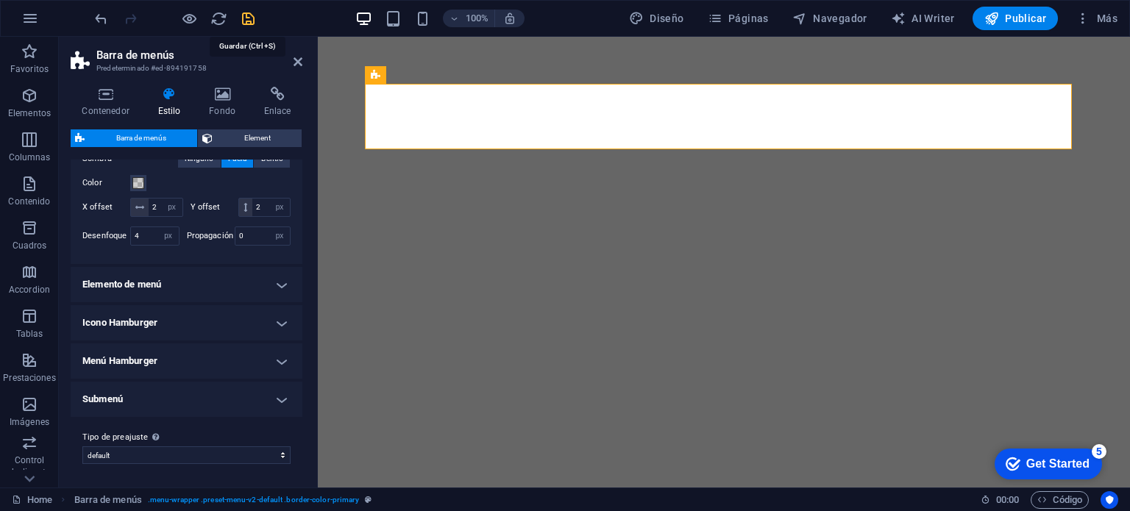
click at [248, 21] on icon "save" at bounding box center [248, 18] width 17 height 17
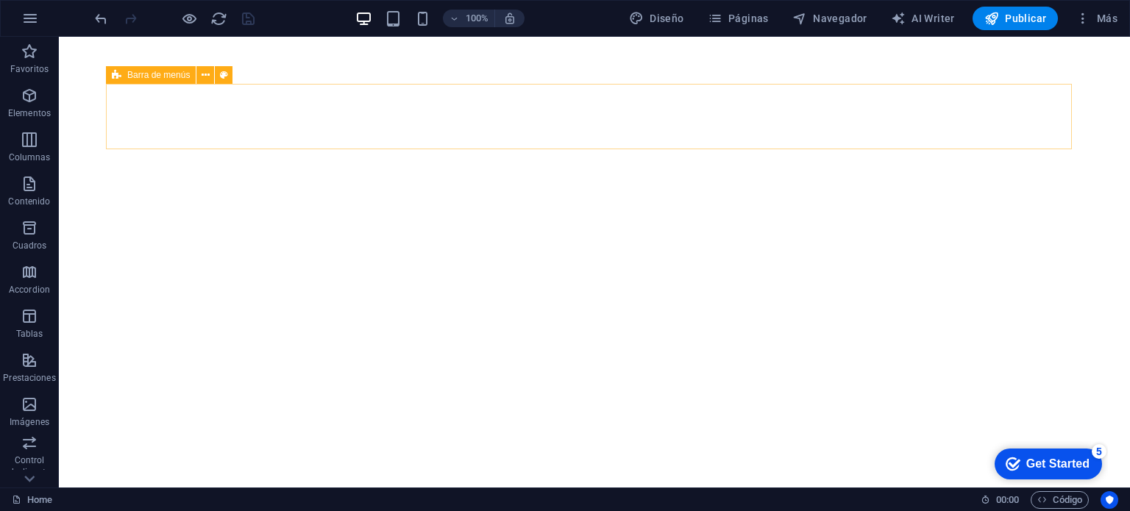
click at [163, 78] on span "Barra de menús" at bounding box center [158, 75] width 63 height 9
select select "rem"
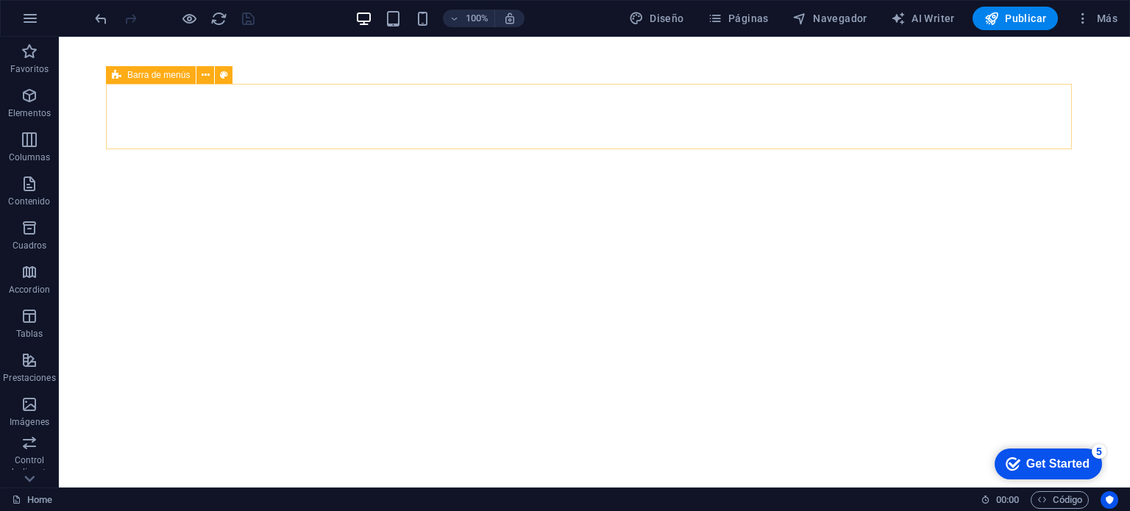
select select "rem"
select select "sticky_instant"
select select "px"
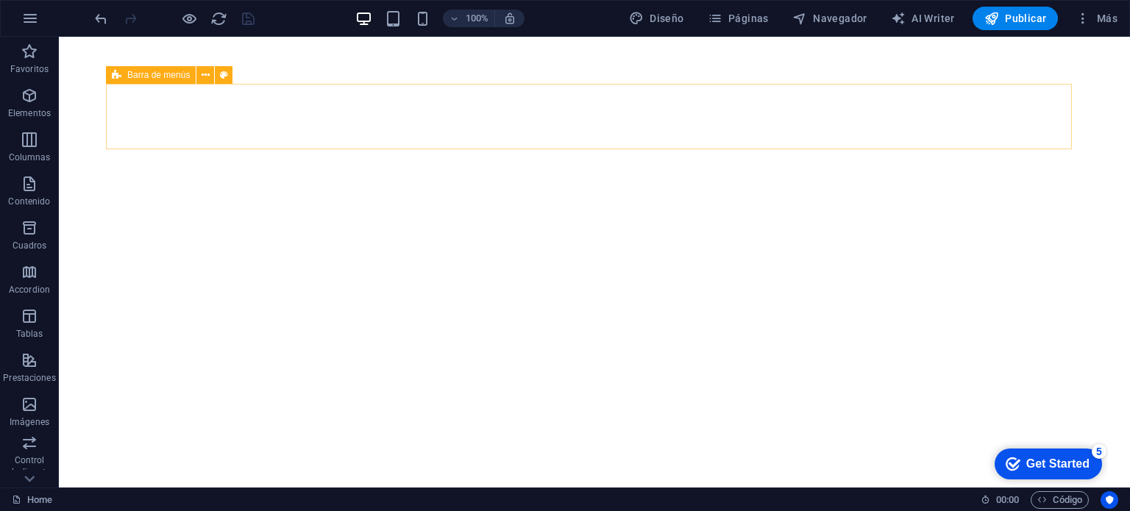
select select "px"
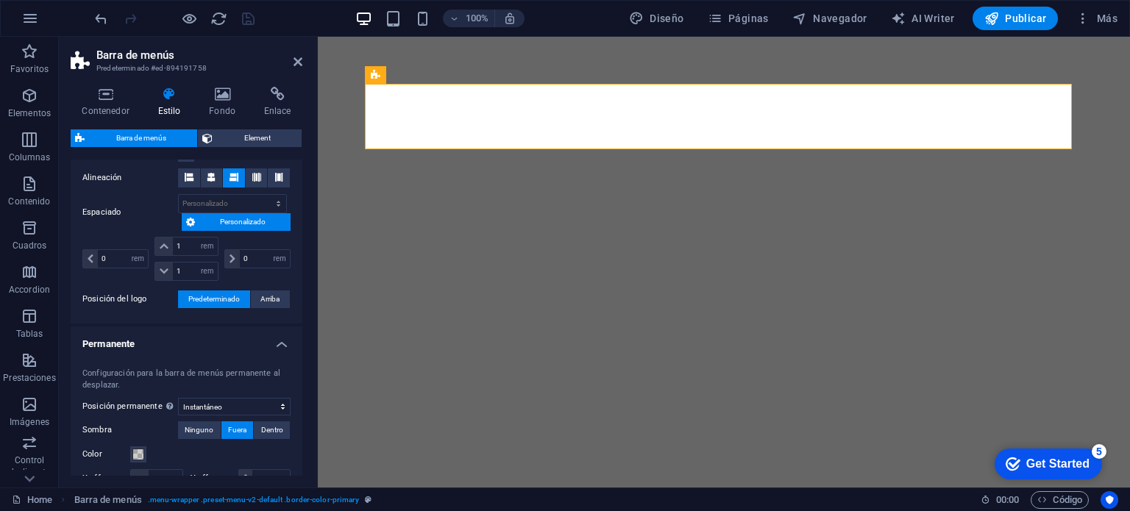
scroll to position [368, 0]
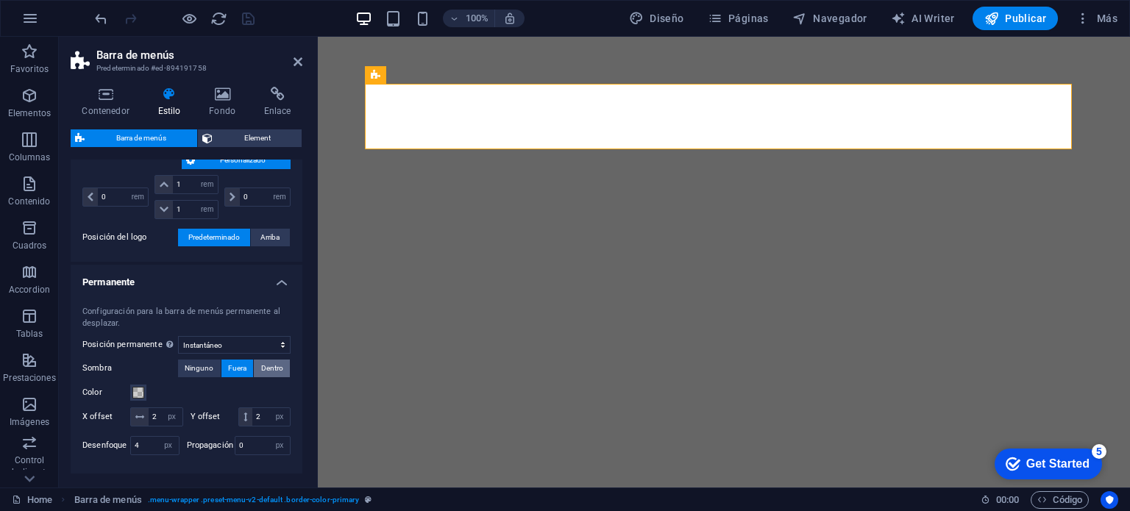
click at [262, 364] on span "Dentro" at bounding box center [272, 369] width 22 height 18
click at [249, 18] on icon "save" at bounding box center [248, 18] width 17 height 17
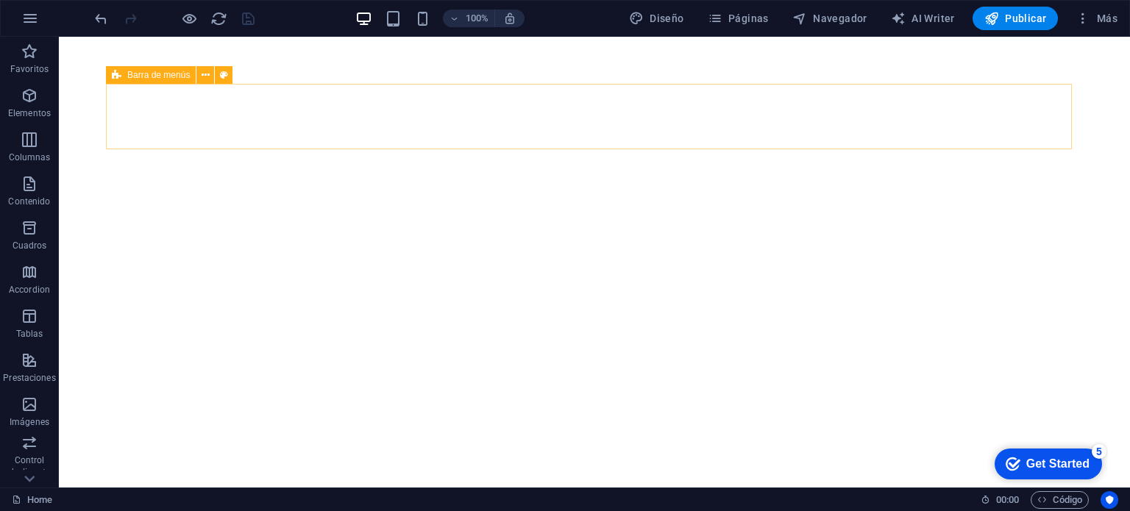
click at [165, 73] on span "Barra de menús" at bounding box center [158, 75] width 63 height 9
select select "rem"
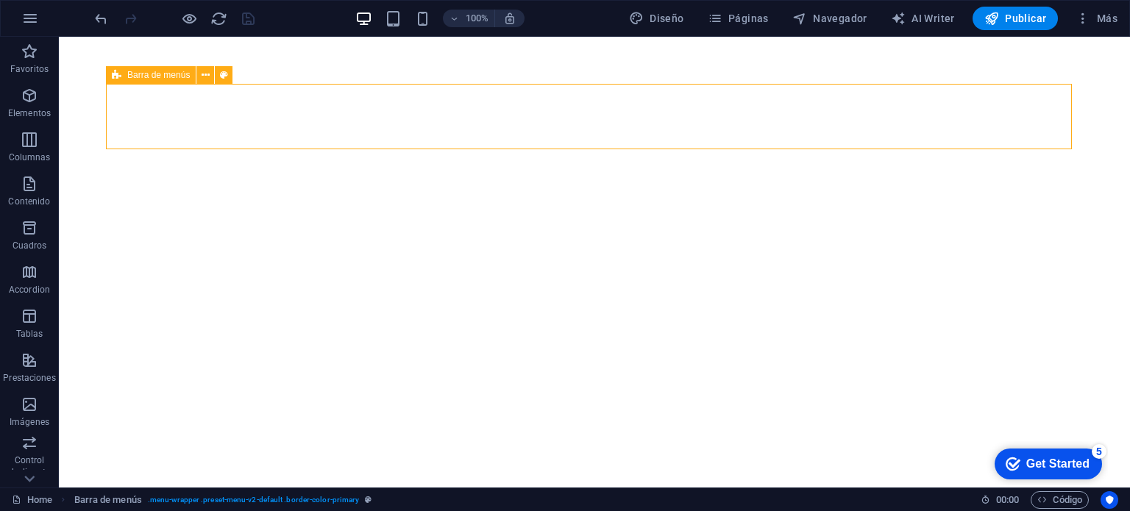
select select "rem"
select select "sticky_instant"
select select "px"
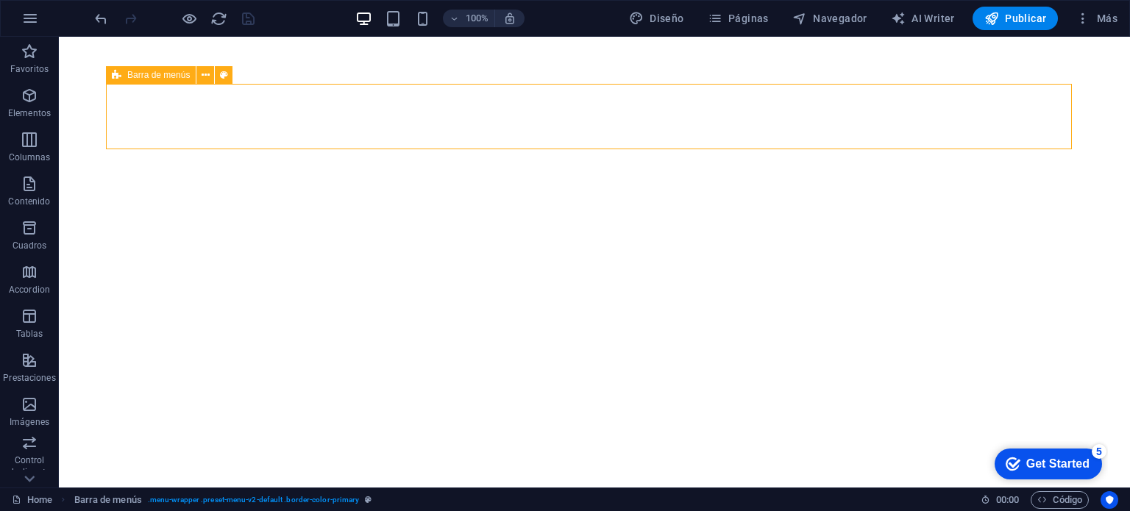
select select "px"
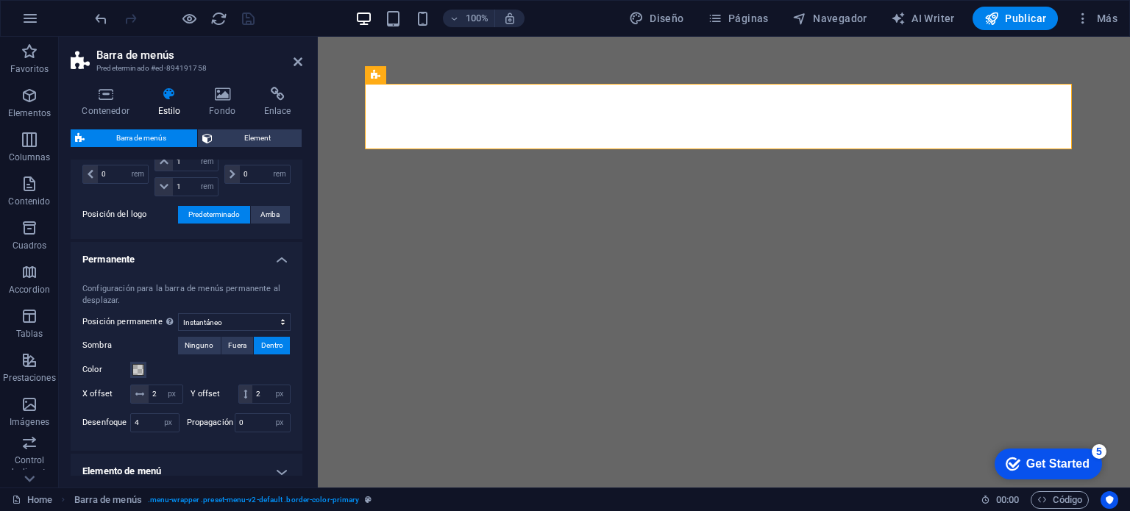
scroll to position [442, 0]
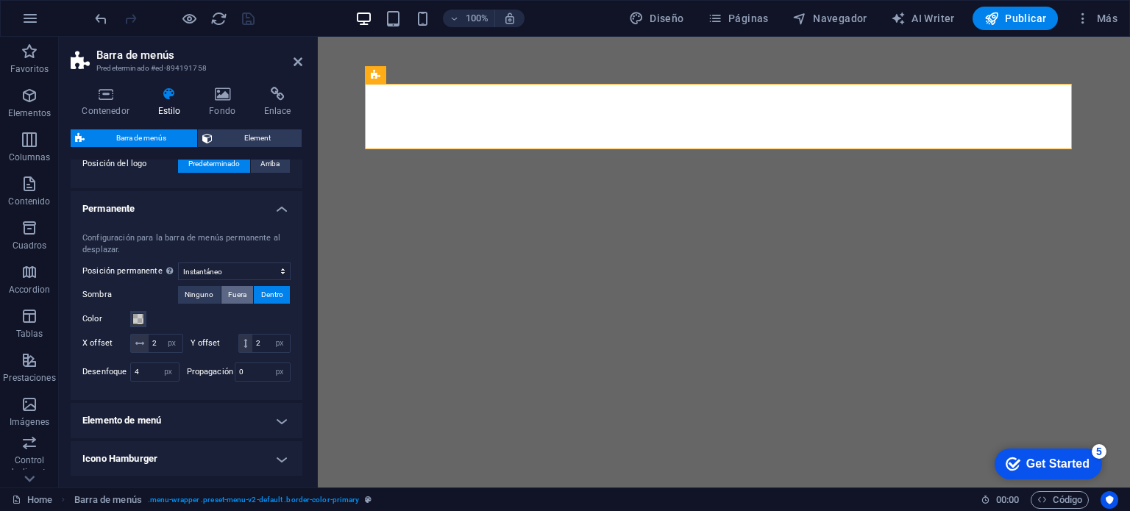
click at [233, 291] on span "Fuera" at bounding box center [237, 295] width 18 height 18
click at [249, 19] on icon "save" at bounding box center [248, 18] width 17 height 17
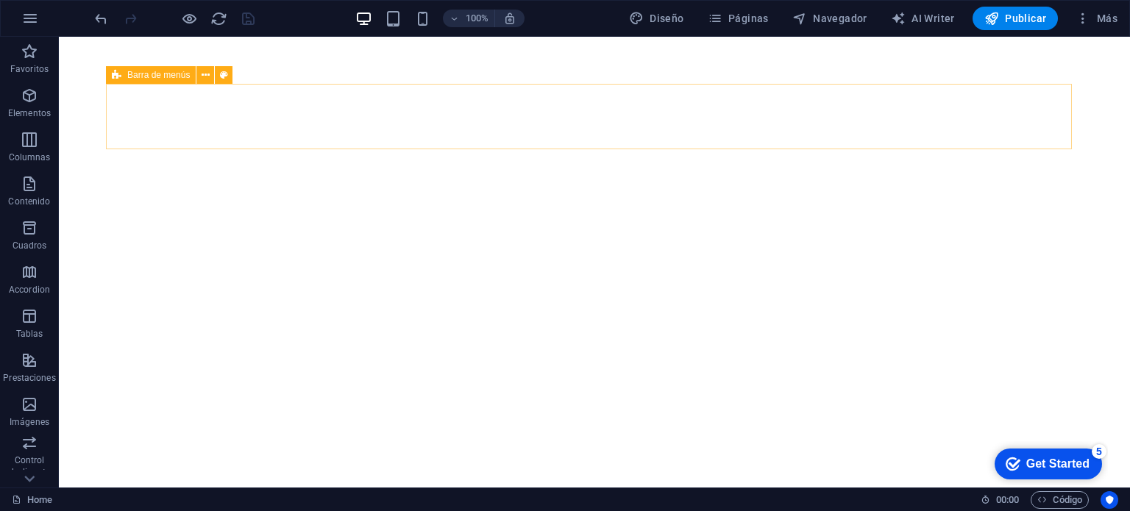
click at [171, 79] on span "Barra de menús" at bounding box center [158, 75] width 63 height 9
select select "rem"
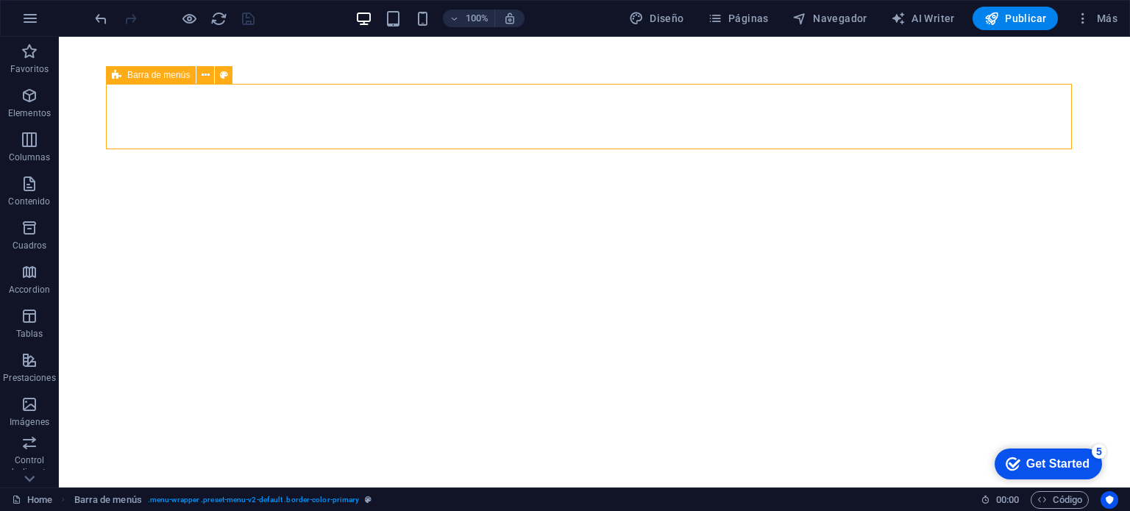
select select "rem"
select select "sticky_instant"
select select "px"
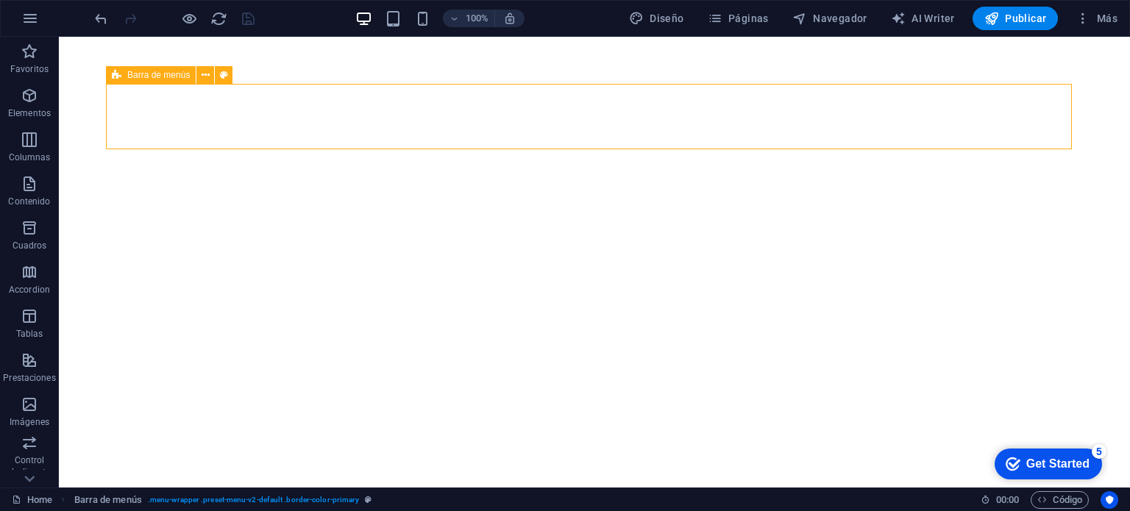
select select "px"
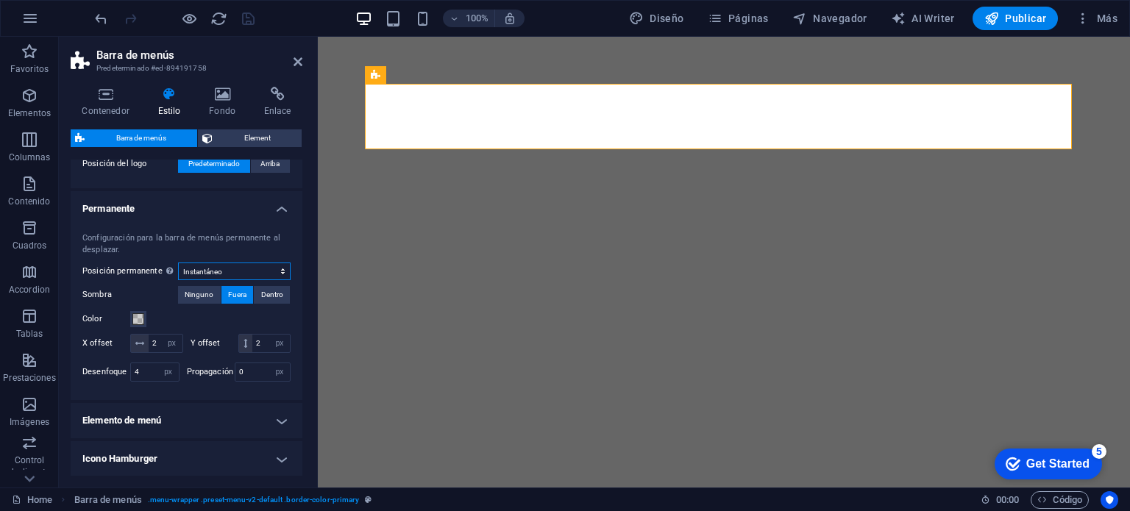
click at [254, 273] on select "Deshabilitado Instantáneo Tras el menú Tras el banner Al desplazarse hacia arri…" at bounding box center [234, 272] width 113 height 18
select select "sticky_menu"
click at [178, 263] on select "Deshabilitado Instantáneo Tras el menú Tras el banner Al desplazarse hacia arri…" at bounding box center [234, 272] width 113 height 18
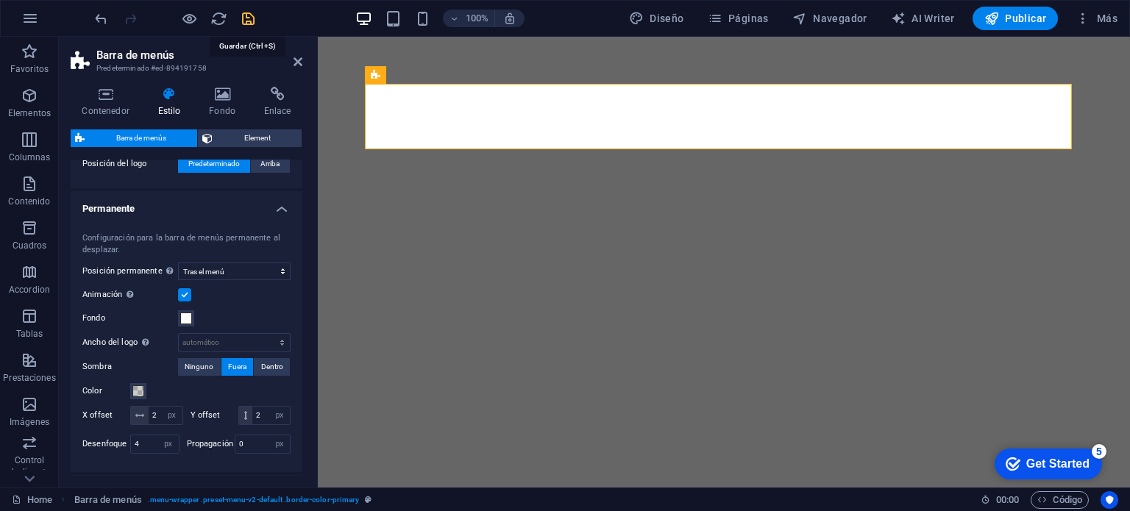
click at [244, 20] on icon "save" at bounding box center [248, 18] width 17 height 17
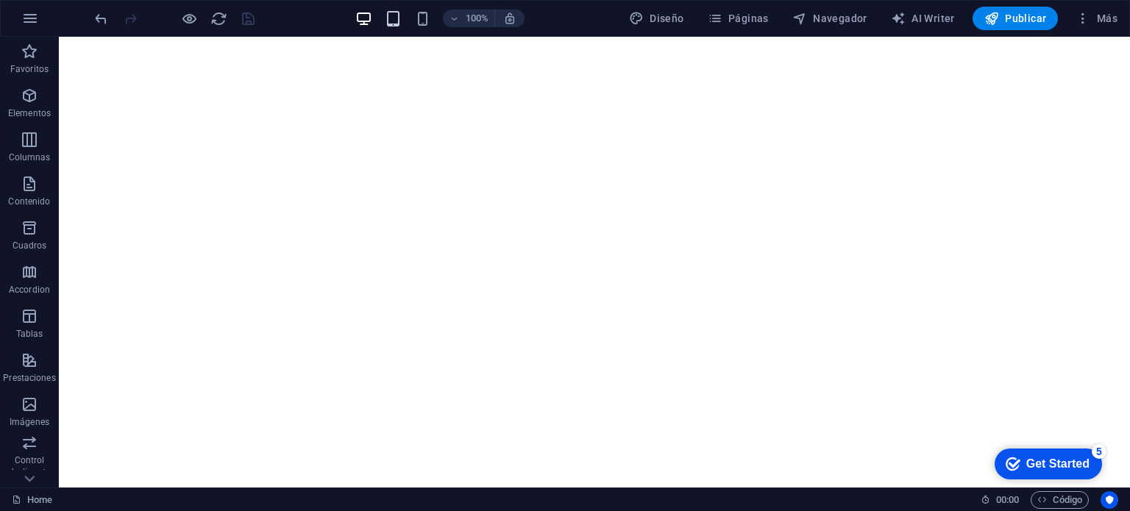
click at [394, 20] on icon "button" at bounding box center [393, 18] width 17 height 17
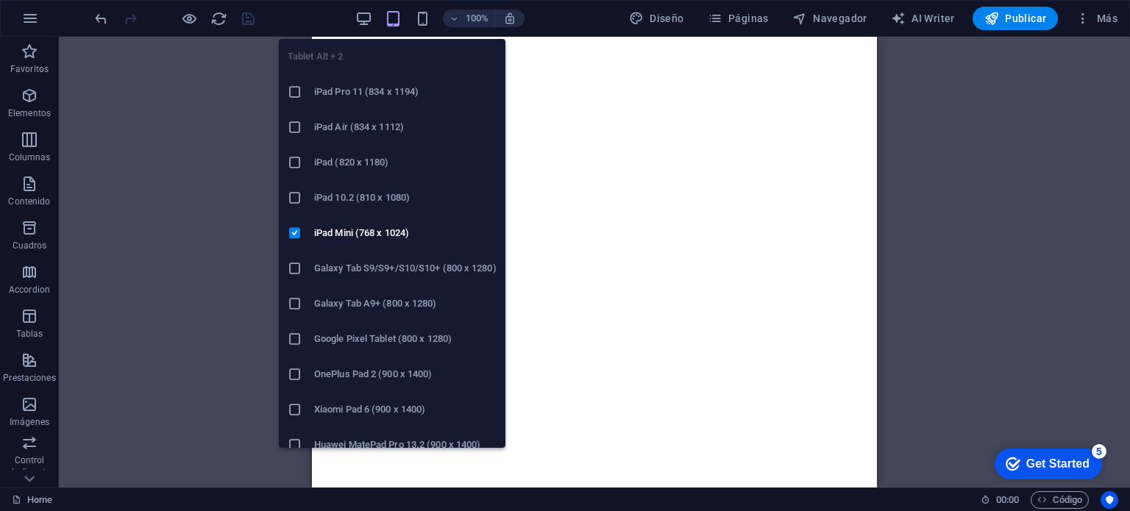
click at [382, 126] on h6 "iPad Air (834 x 1112)" at bounding box center [405, 127] width 183 height 18
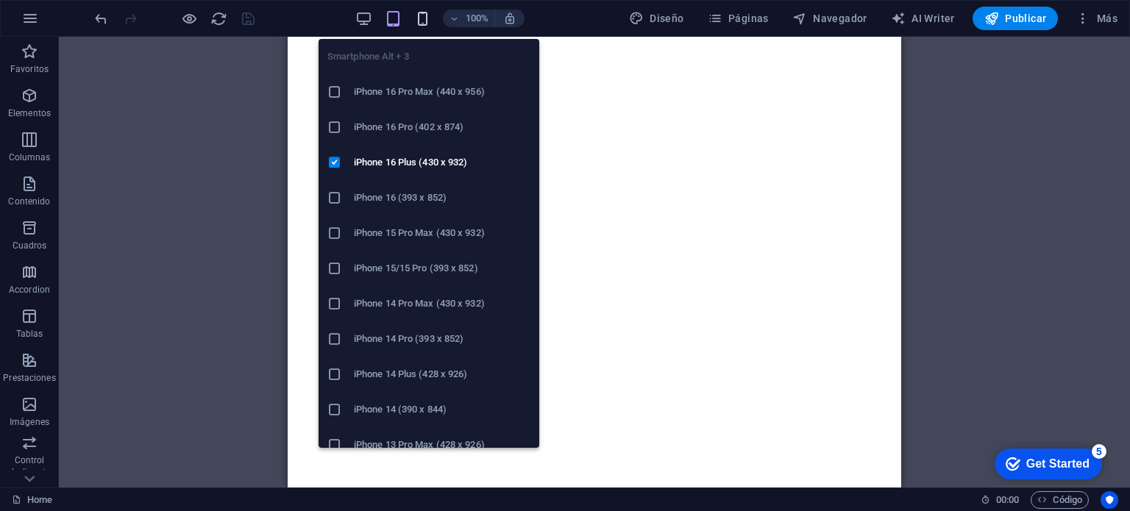
click at [423, 18] on icon "button" at bounding box center [422, 18] width 17 height 17
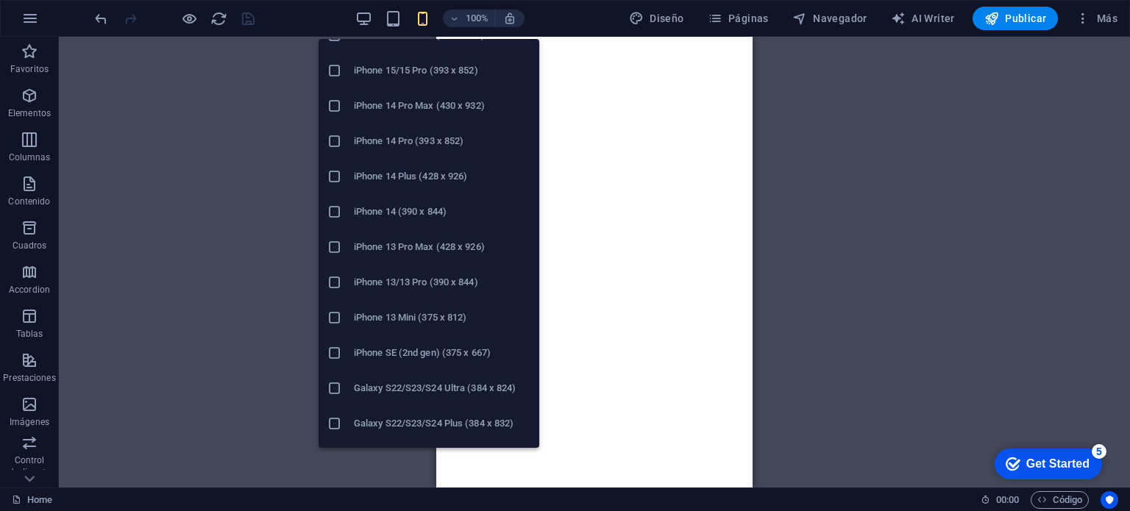
scroll to position [221, 0]
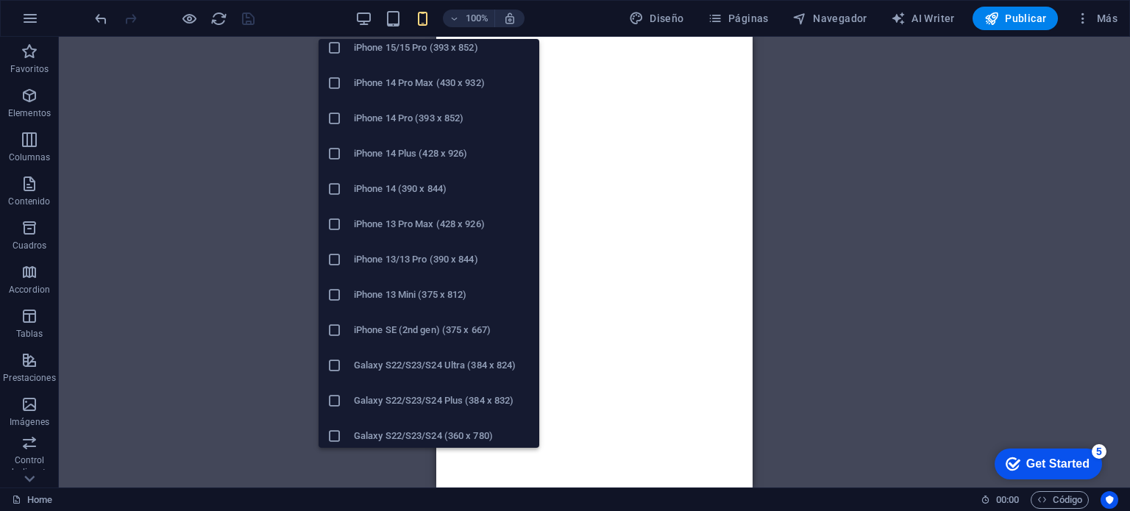
click at [419, 298] on h6 "iPhone 13 Mini (375 x 812)" at bounding box center [442, 295] width 177 height 18
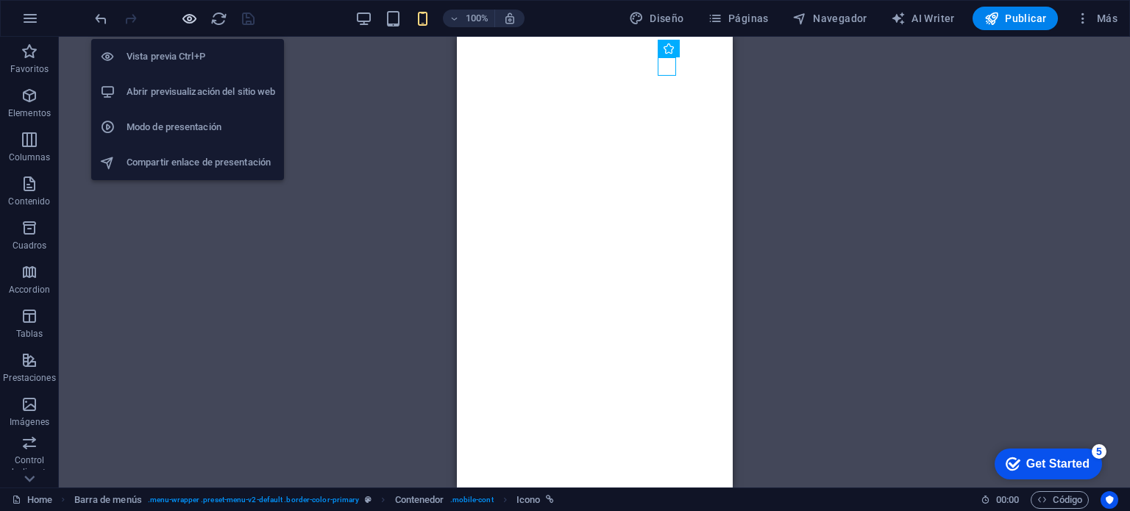
click at [192, 15] on icon "button" at bounding box center [189, 18] width 17 height 17
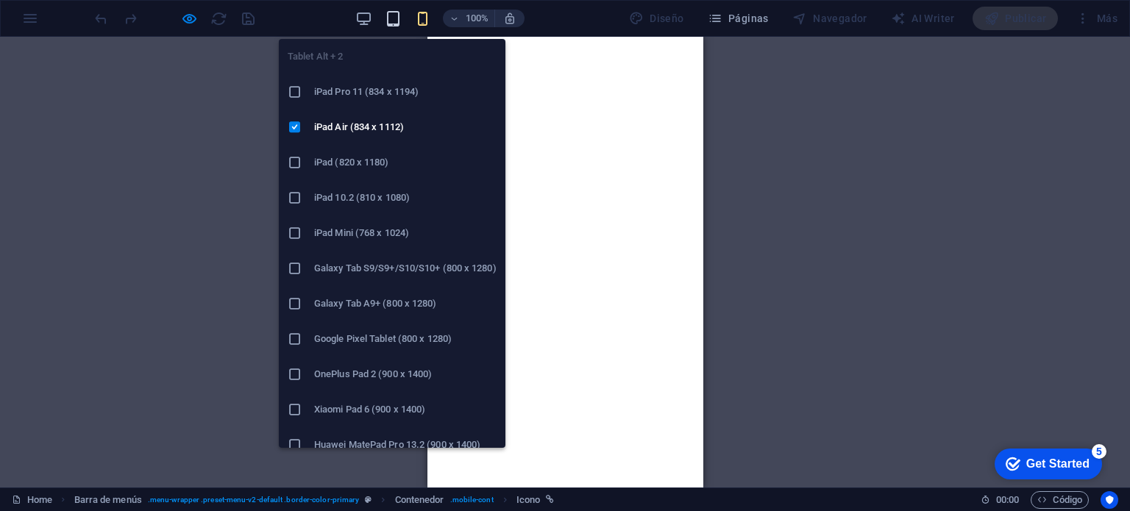
click at [399, 21] on icon "button" at bounding box center [393, 18] width 17 height 17
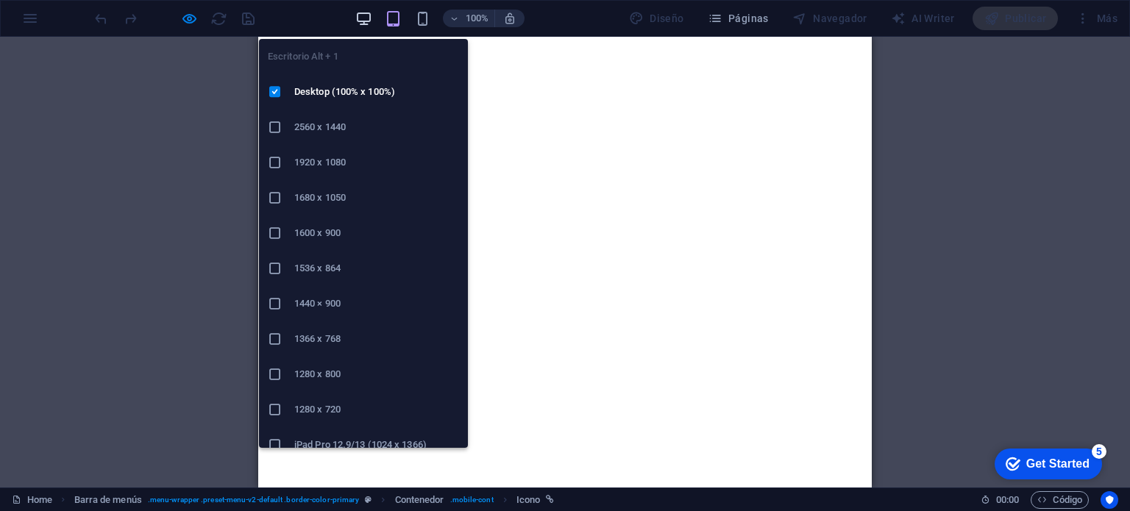
click at [362, 22] on icon "button" at bounding box center [363, 18] width 17 height 17
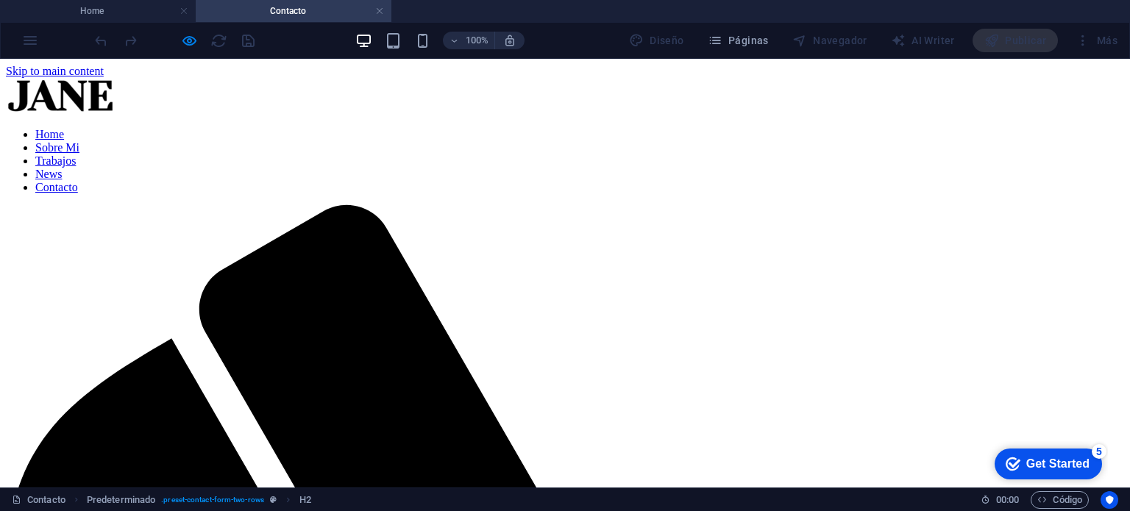
scroll to position [0, 0]
click at [380, 14] on link at bounding box center [379, 11] width 9 height 14
click at [1030, 138] on nav "Home Sobre Mi Trabajos News Contacto" at bounding box center [565, 161] width 1119 height 66
click at [1030, 137] on nav "Home Sobre Mi Trabajos News Contacto" at bounding box center [565, 161] width 1119 height 66
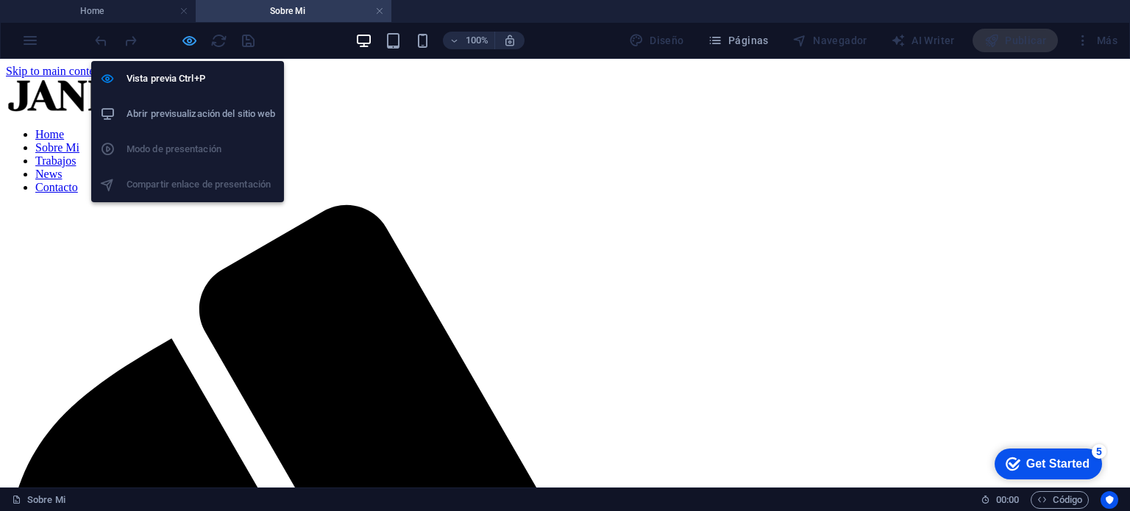
click at [190, 40] on icon "button" at bounding box center [189, 40] width 17 height 17
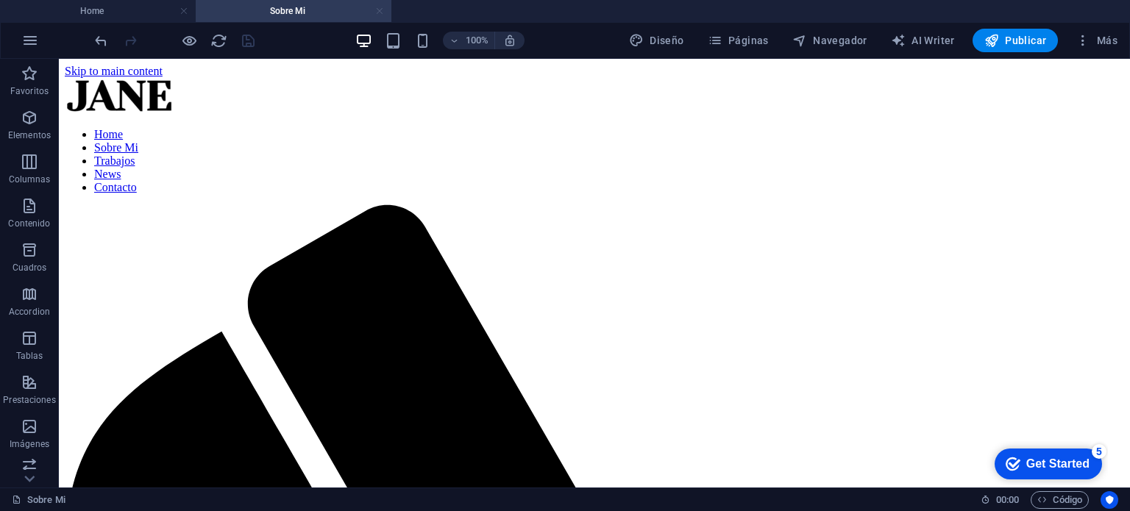
click at [381, 9] on link at bounding box center [379, 11] width 9 height 14
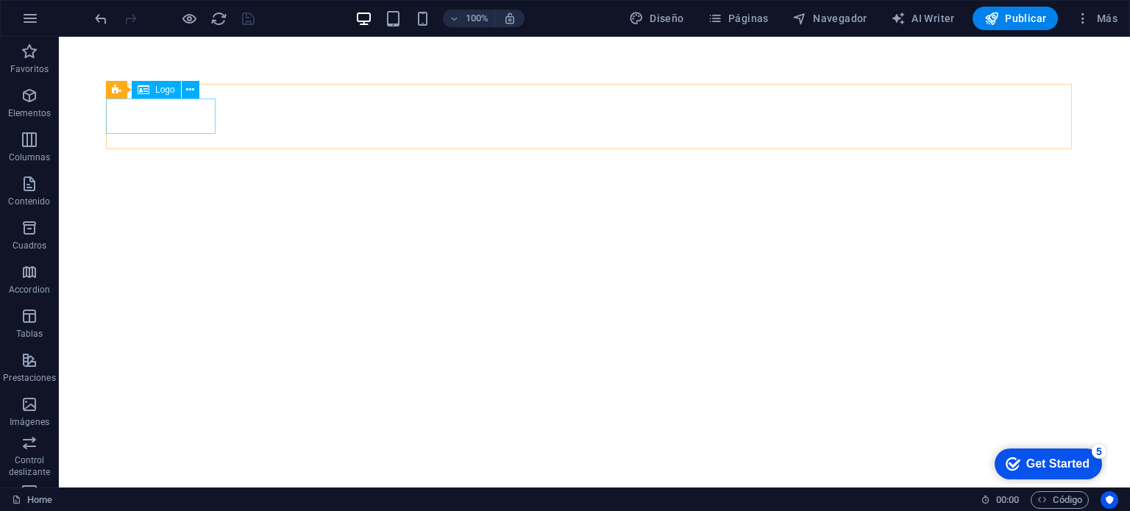
click at [165, 93] on span "Logo" at bounding box center [165, 89] width 20 height 9
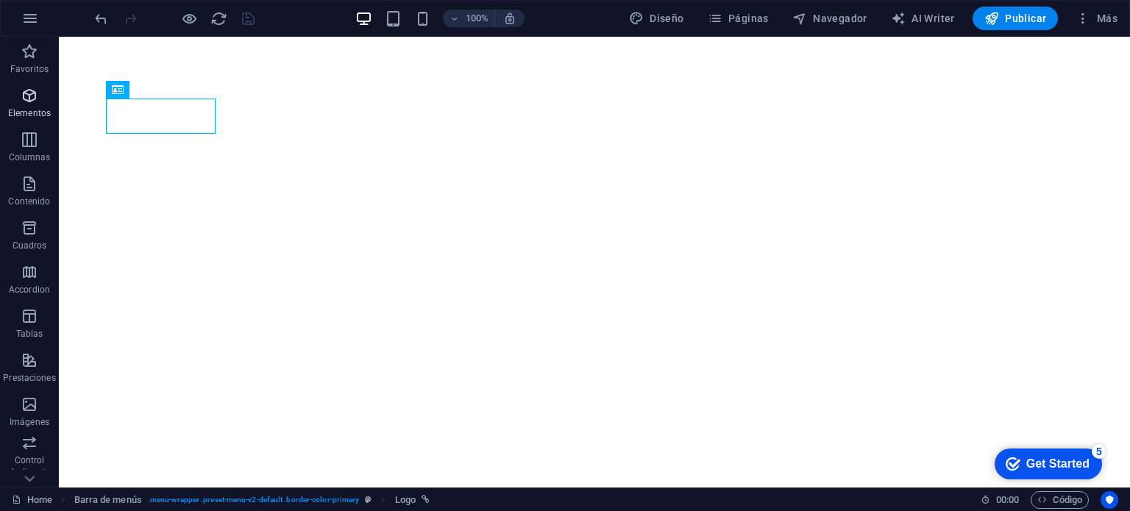
click at [26, 102] on icon "button" at bounding box center [30, 96] width 18 height 18
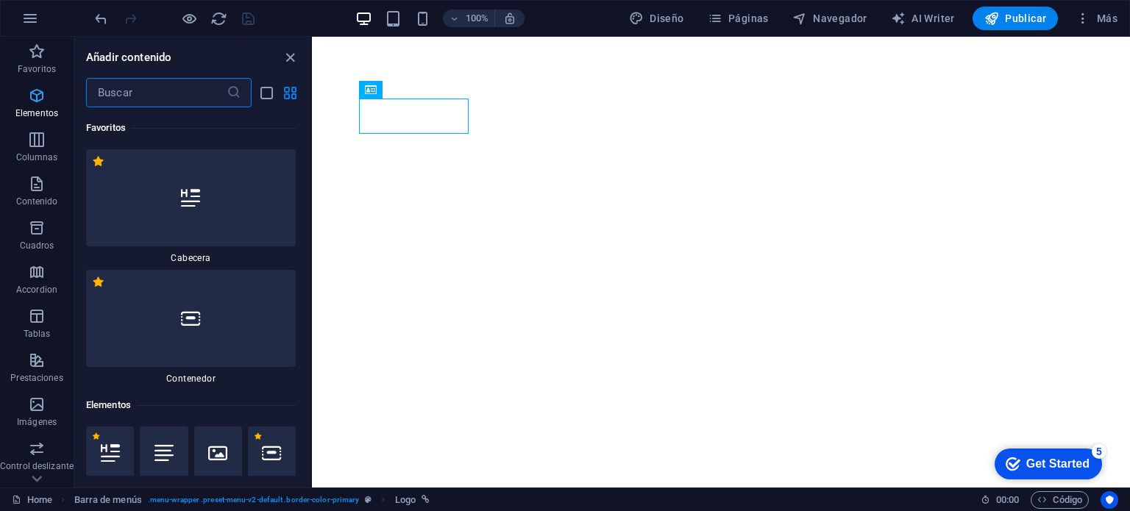
scroll to position [277, 0]
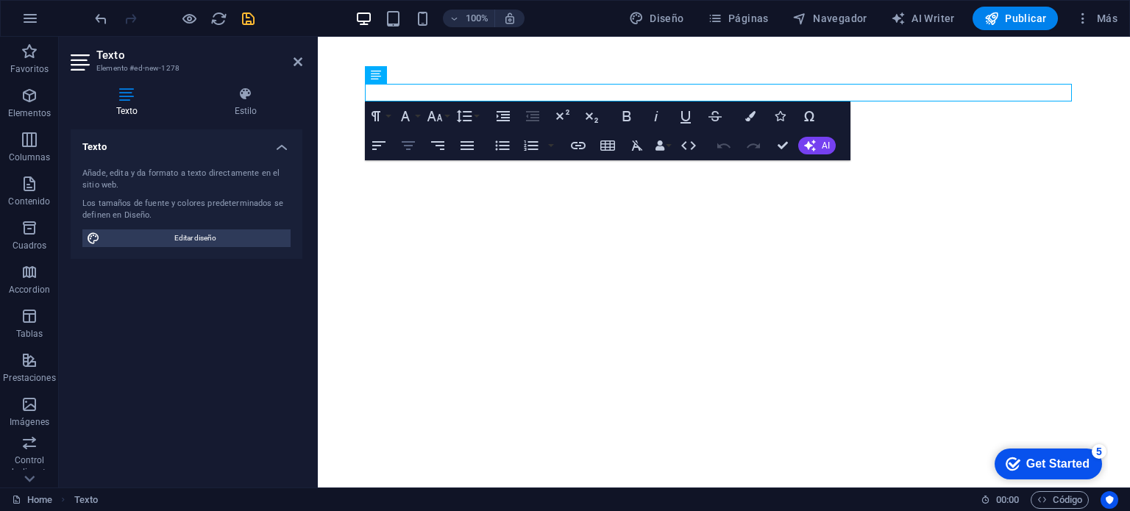
drag, startPoint x: 396, startPoint y: 73, endPoint x: 406, endPoint y: 155, distance: 83.0
click at [410, 152] on div "H3 Predeterminado Contenedor Banner Contenedor Banner Contenedor Imagen Contene…" at bounding box center [724, 262] width 812 height 451
click at [421, 73] on icon at bounding box center [423, 75] width 8 height 15
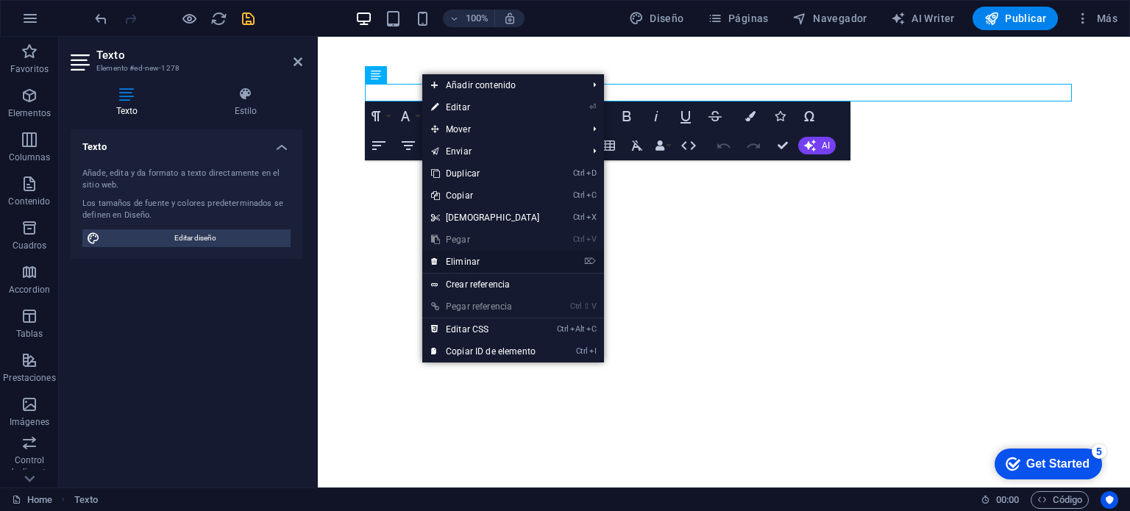
click at [461, 265] on link "⌦ Eliminar" at bounding box center [485, 262] width 127 height 22
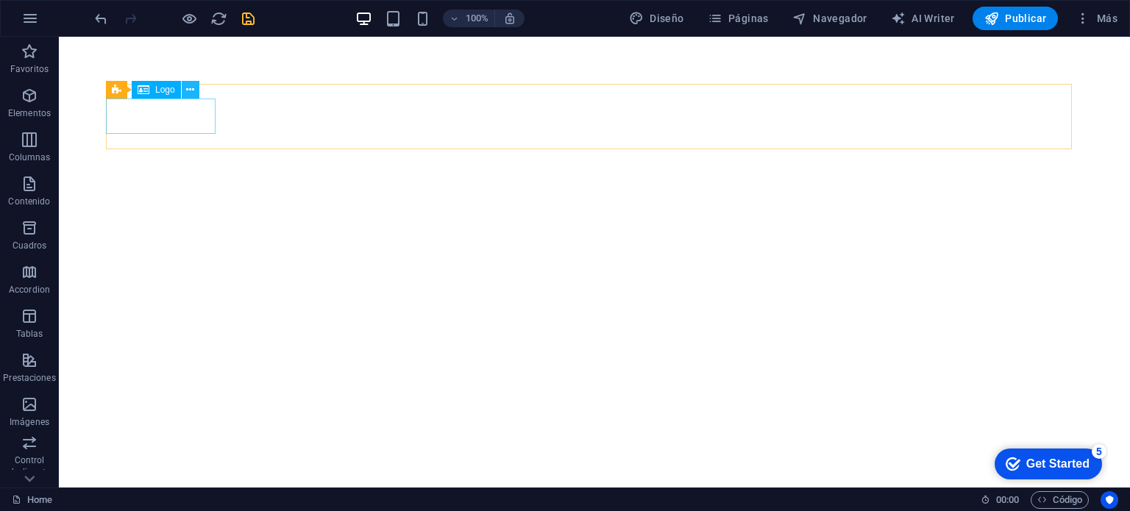
click at [193, 95] on icon at bounding box center [190, 89] width 8 height 15
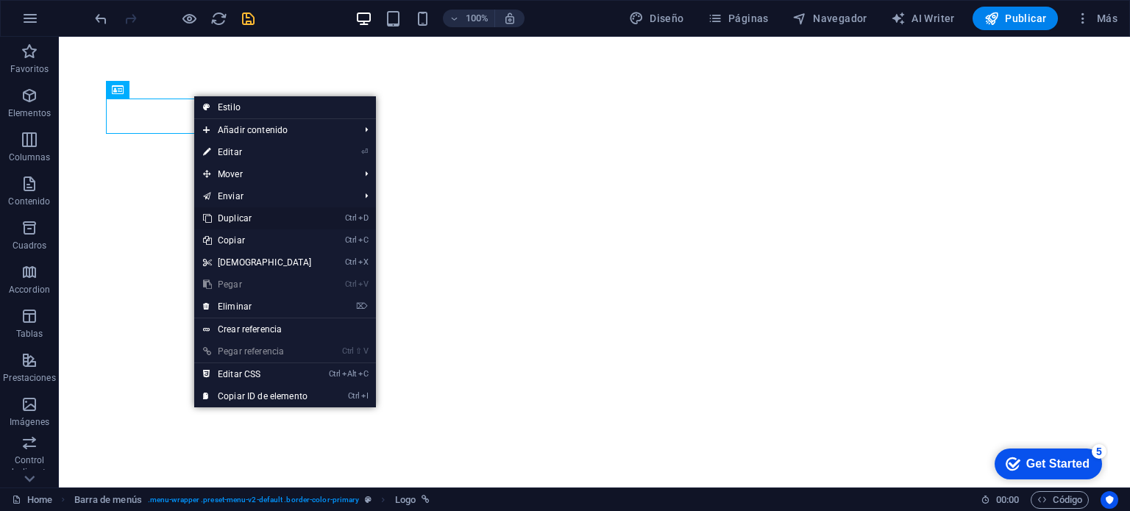
click at [238, 216] on link "Ctrl D Duplicar" at bounding box center [257, 219] width 127 height 22
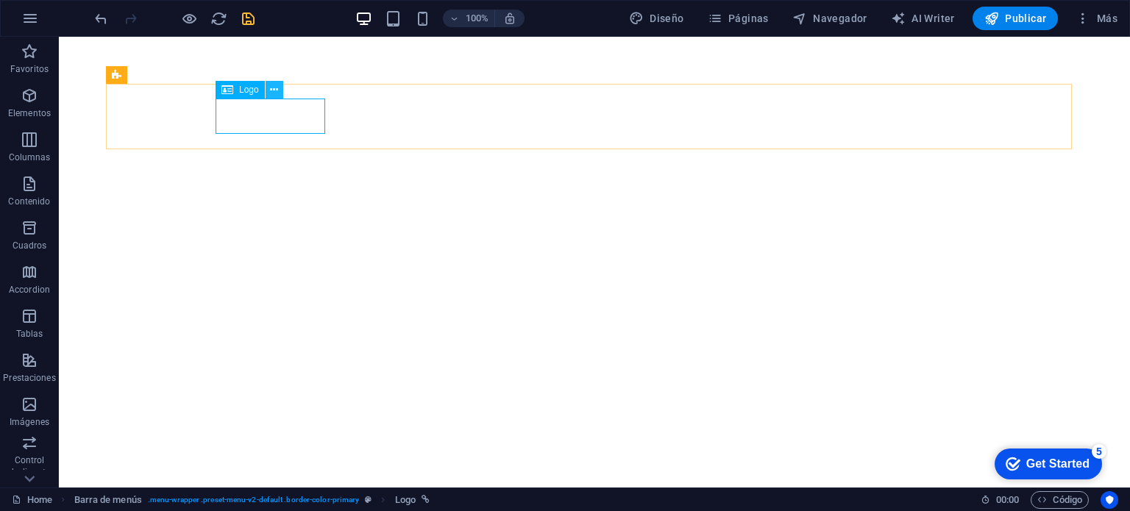
click at [271, 93] on icon at bounding box center [274, 89] width 8 height 15
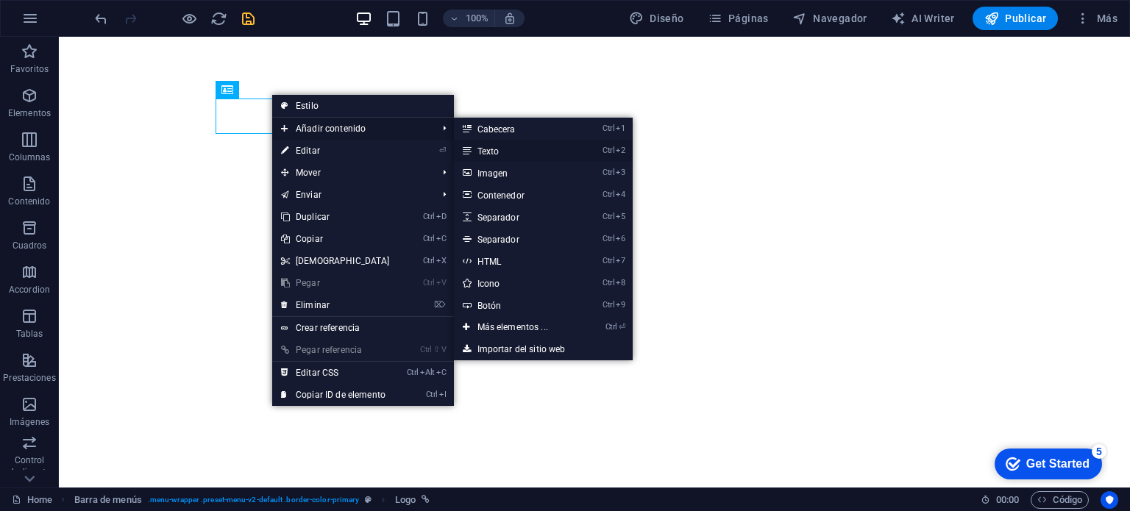
click at [476, 151] on link "Ctrl 2 Texto" at bounding box center [516, 151] width 124 height 22
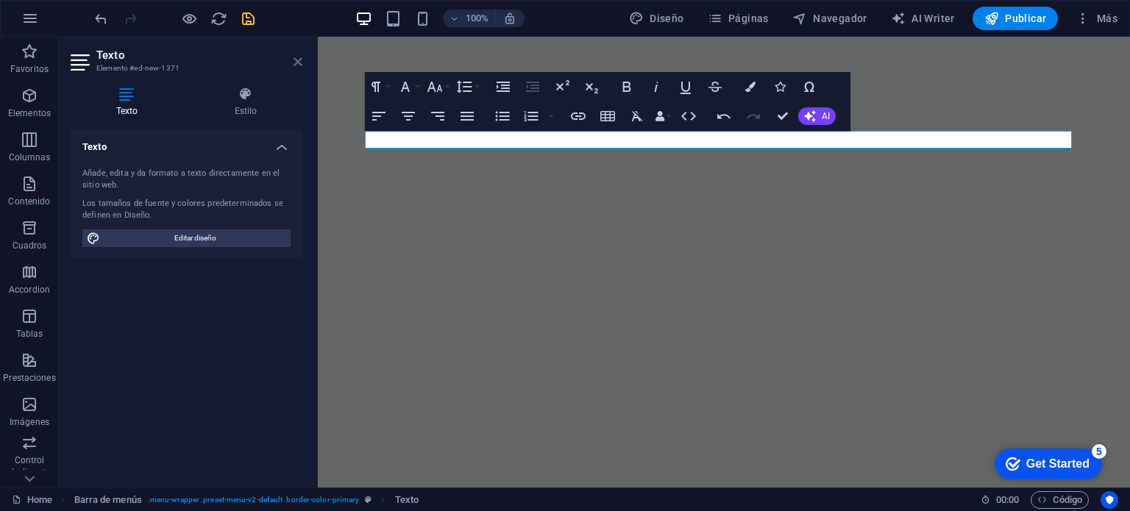
click at [295, 58] on icon at bounding box center [298, 62] width 9 height 12
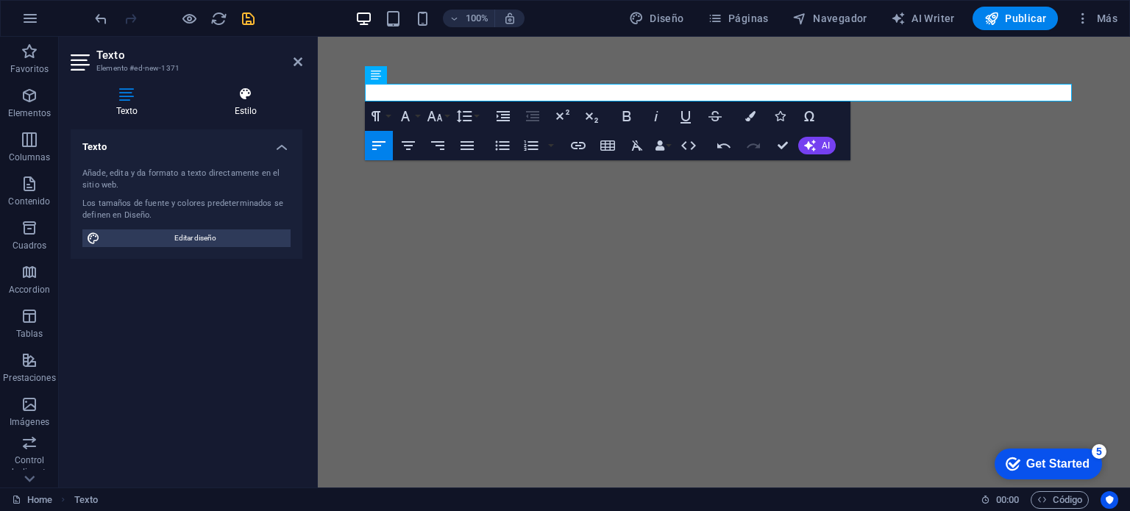
click at [246, 99] on icon at bounding box center [245, 94] width 113 height 15
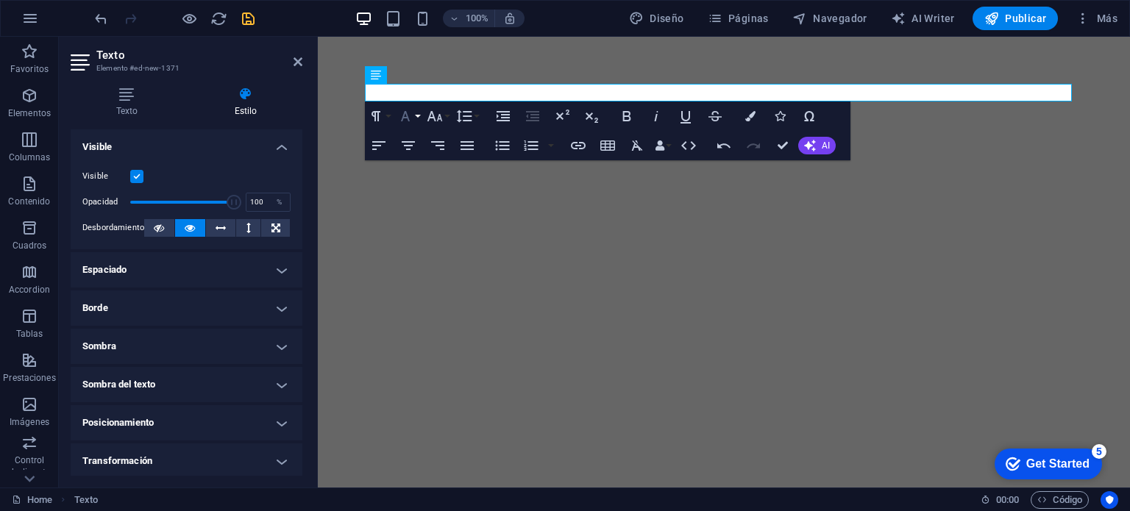
click at [416, 113] on button "Font Family" at bounding box center [408, 116] width 28 height 29
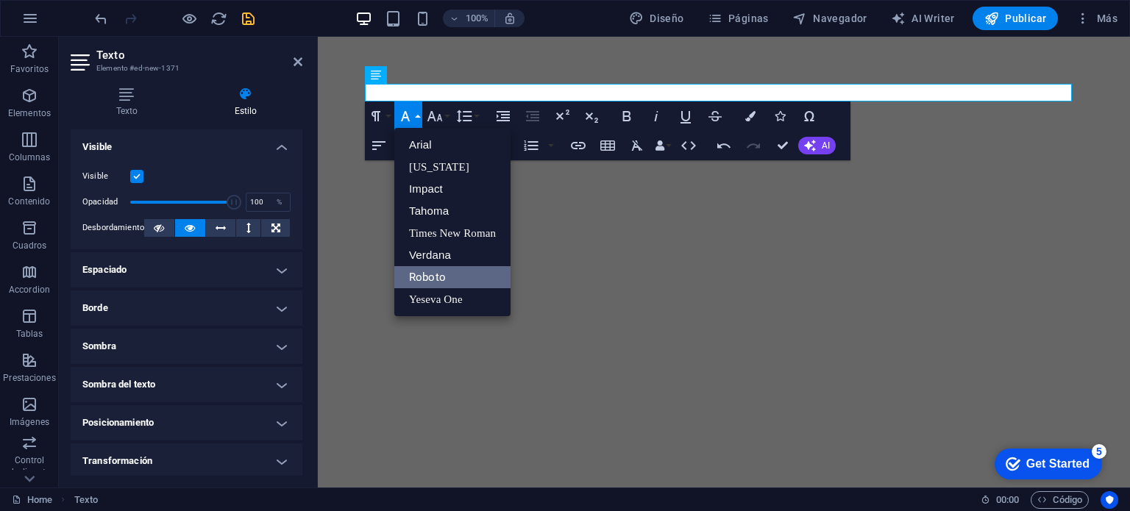
scroll to position [0, 0]
click at [432, 186] on link "Impact" at bounding box center [452, 189] width 116 height 22
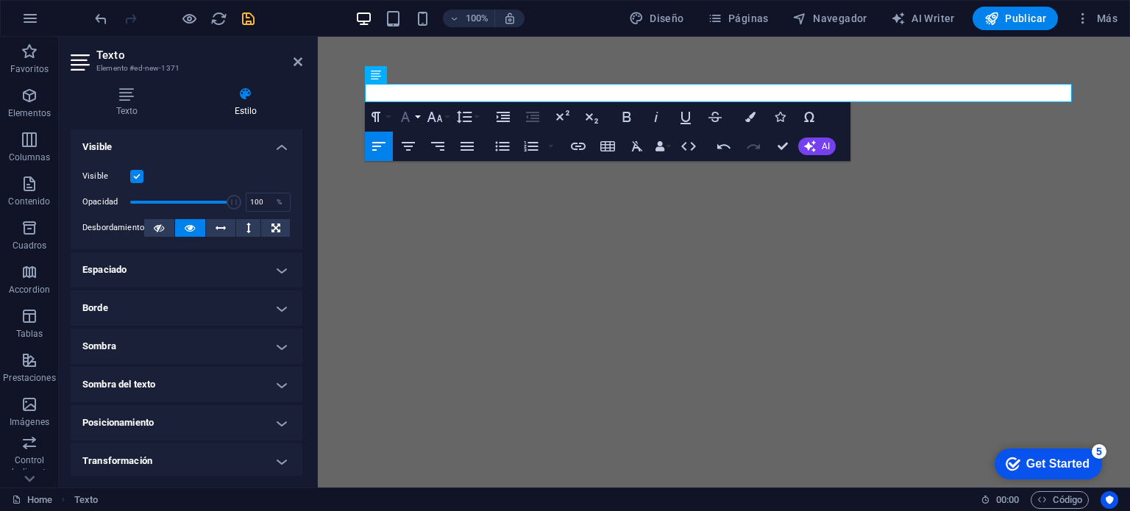
click at [414, 118] on button "Font Family" at bounding box center [408, 116] width 28 height 29
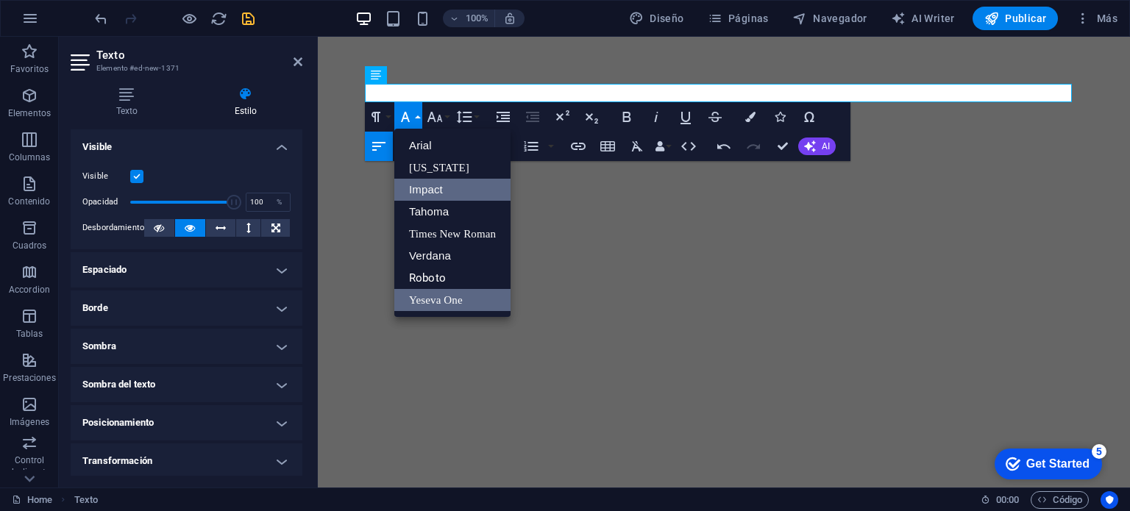
click at [445, 295] on link "Yeseva One" at bounding box center [452, 300] width 116 height 22
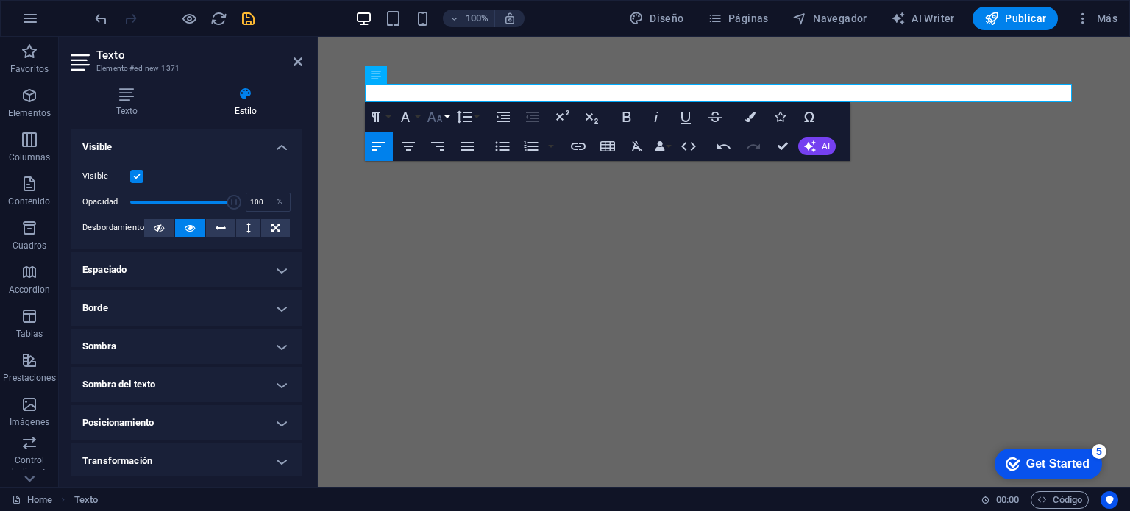
click at [438, 118] on icon "button" at bounding box center [435, 117] width 15 height 10
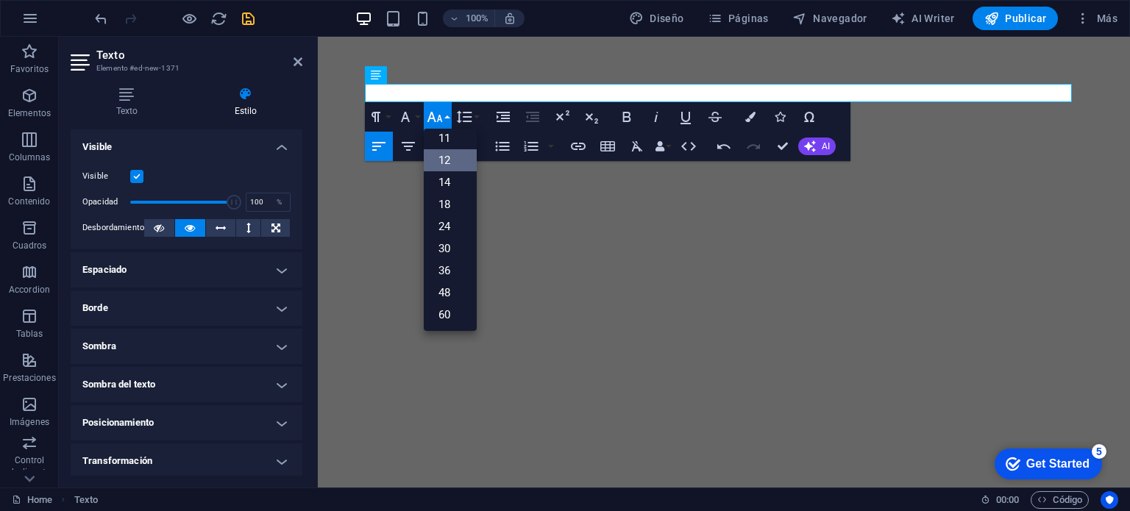
scroll to position [118, 0]
click at [446, 293] on link "72" at bounding box center [450, 293] width 53 height 22
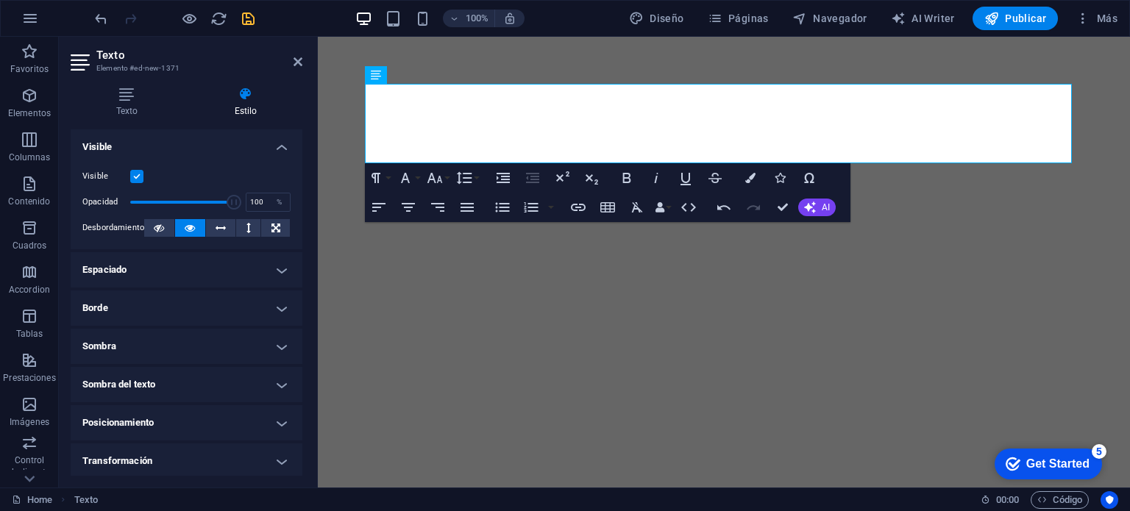
click at [290, 64] on header "Texto Elemento #ed-new-1371" at bounding box center [187, 56] width 232 height 38
click at [293, 61] on header "Texto Elemento #ed-new-1371" at bounding box center [187, 56] width 232 height 38
click at [297, 61] on icon at bounding box center [298, 62] width 9 height 12
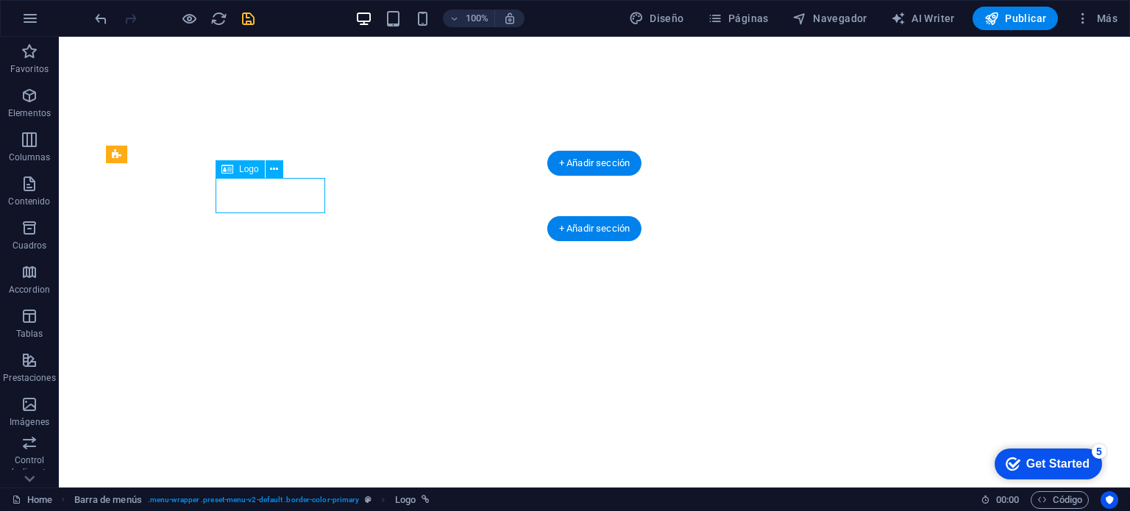
select select "px"
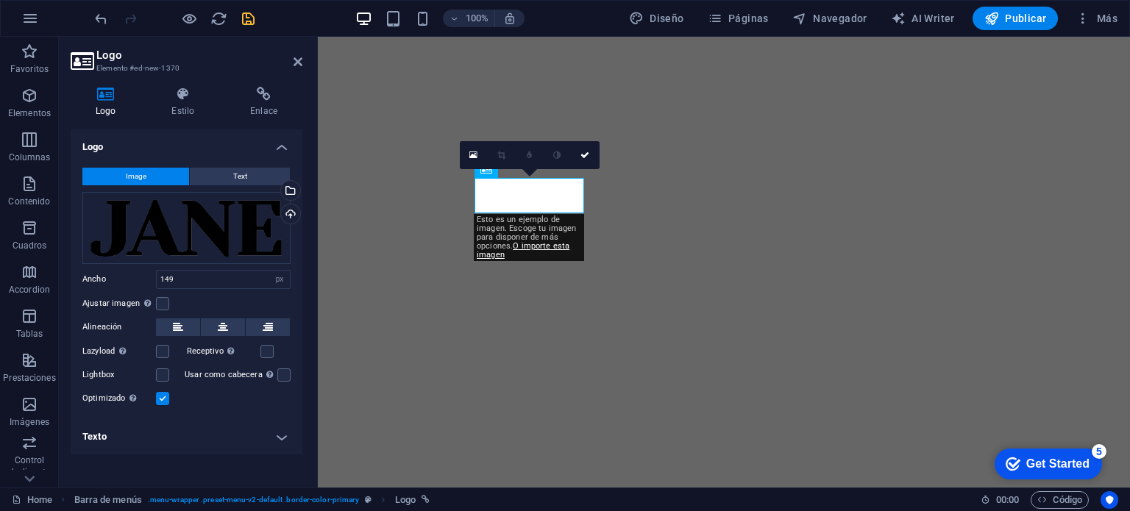
click at [278, 444] on h4 "Texto" at bounding box center [187, 436] width 232 height 35
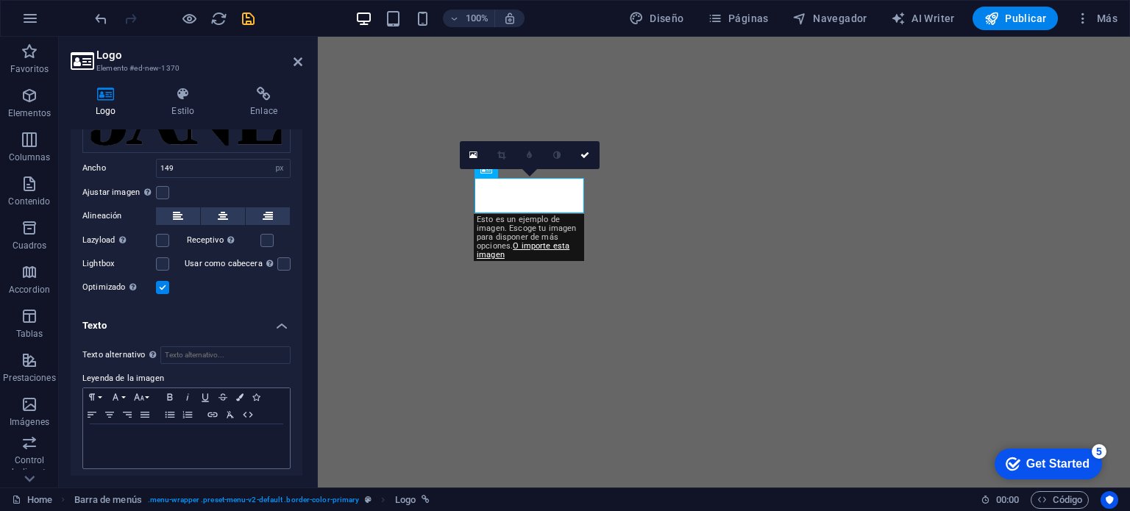
scroll to position [115, 0]
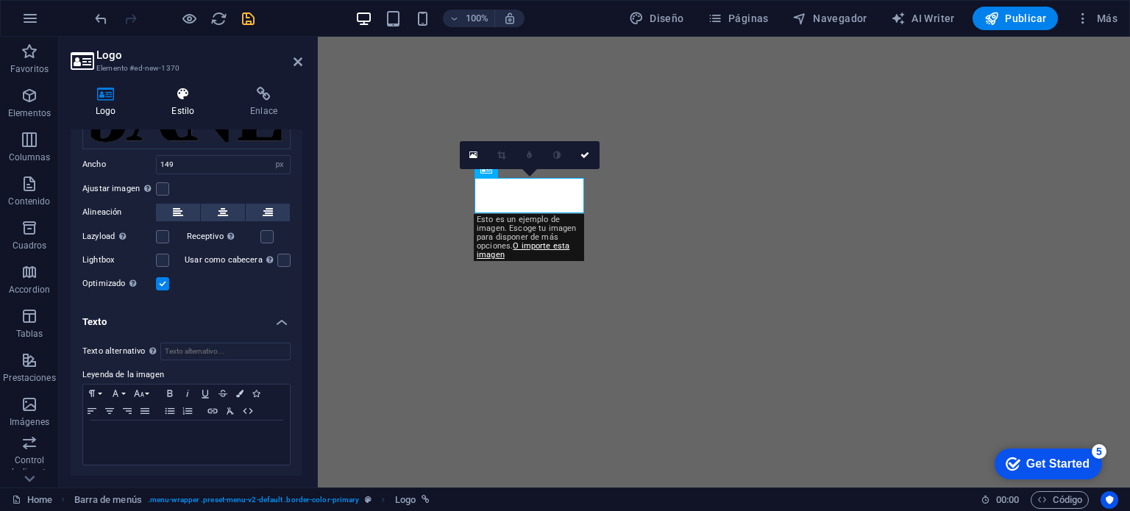
click at [177, 95] on icon at bounding box center [182, 94] width 73 height 15
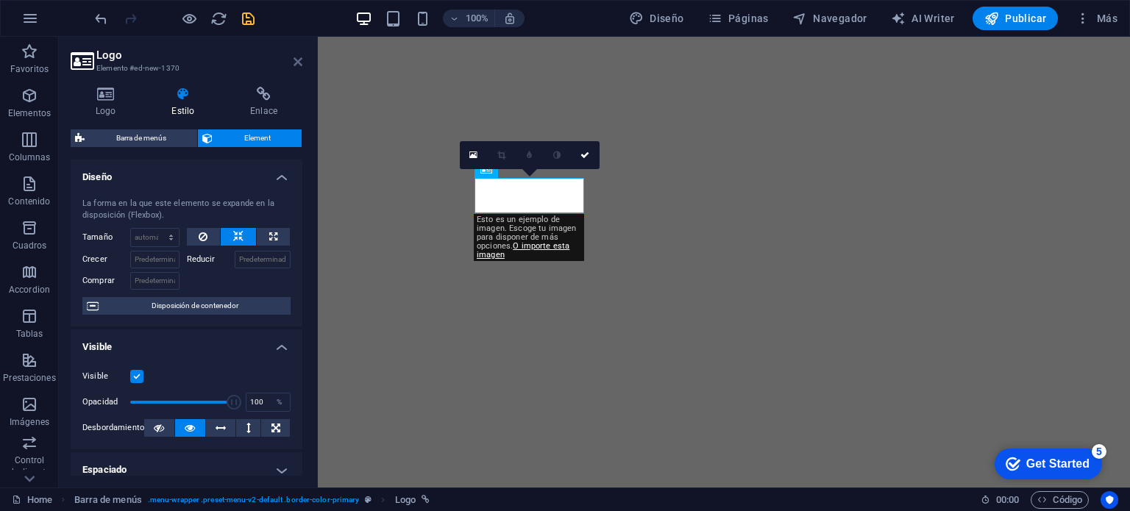
click at [299, 61] on icon at bounding box center [298, 62] width 9 height 12
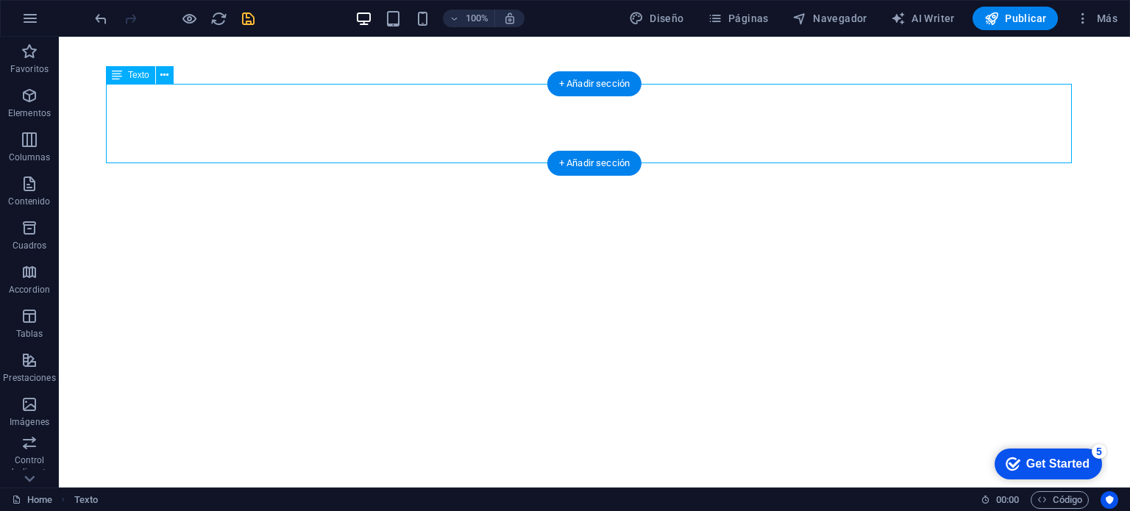
click at [132, 77] on span "Texto" at bounding box center [138, 75] width 21 height 9
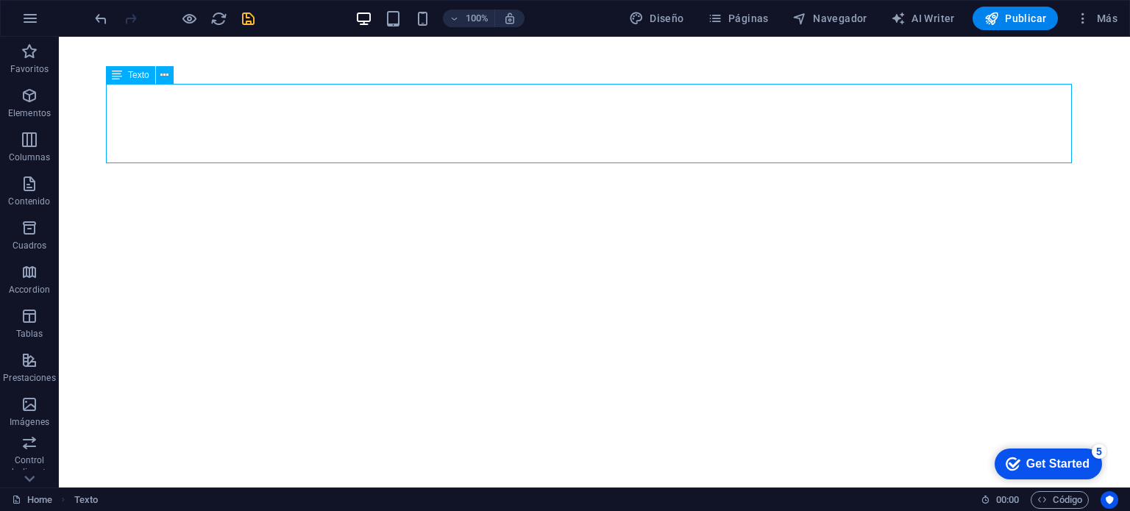
click at [132, 77] on span "Texto" at bounding box center [138, 75] width 21 height 9
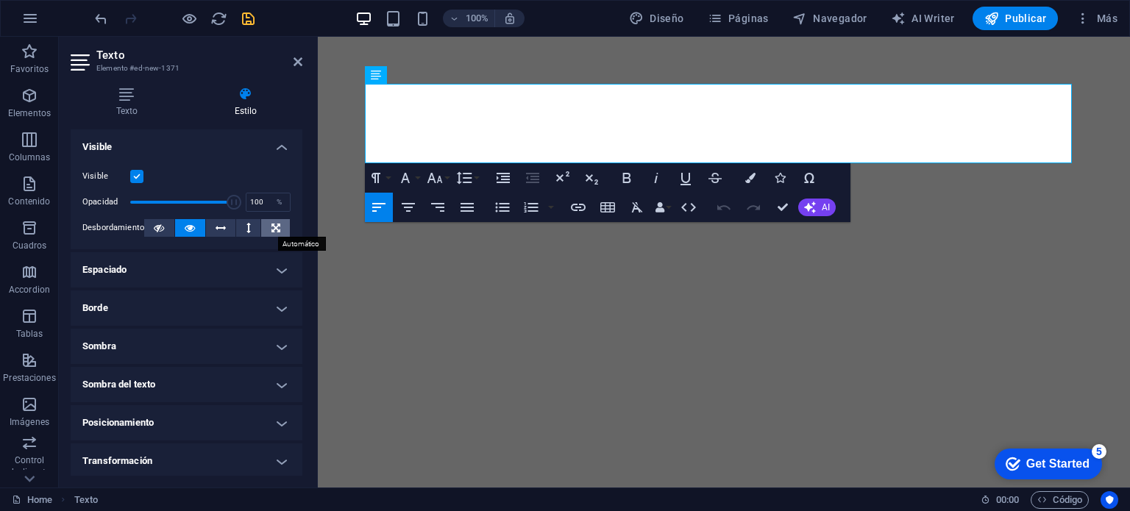
click at [273, 225] on icon at bounding box center [276, 228] width 9 height 18
click at [273, 226] on icon at bounding box center [276, 228] width 9 height 18
click at [219, 226] on icon at bounding box center [221, 228] width 10 height 18
click at [191, 229] on icon at bounding box center [190, 228] width 10 height 18
click at [266, 227] on button at bounding box center [275, 228] width 29 height 18
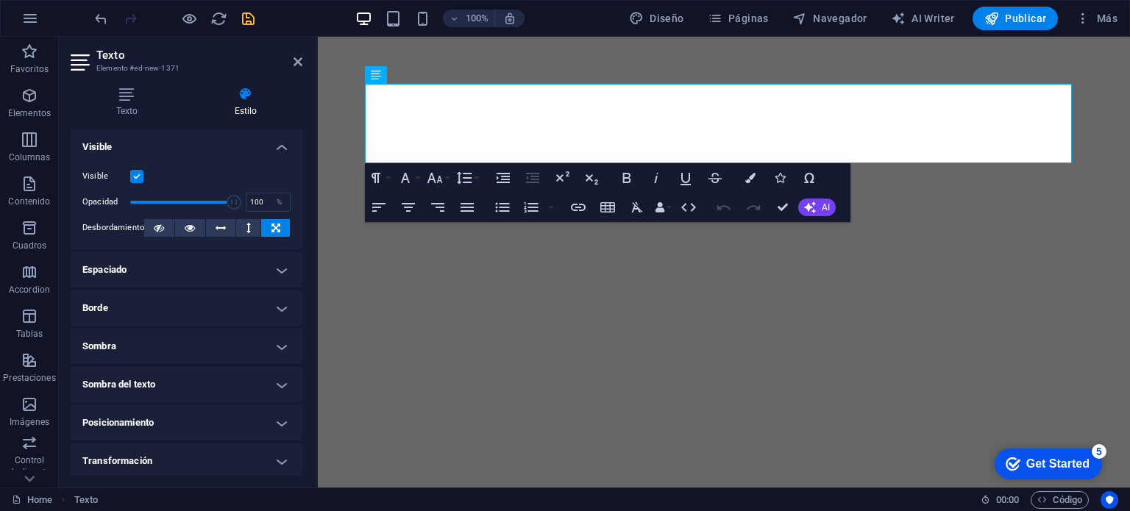
click at [277, 273] on h4 "Espaciado" at bounding box center [187, 269] width 232 height 35
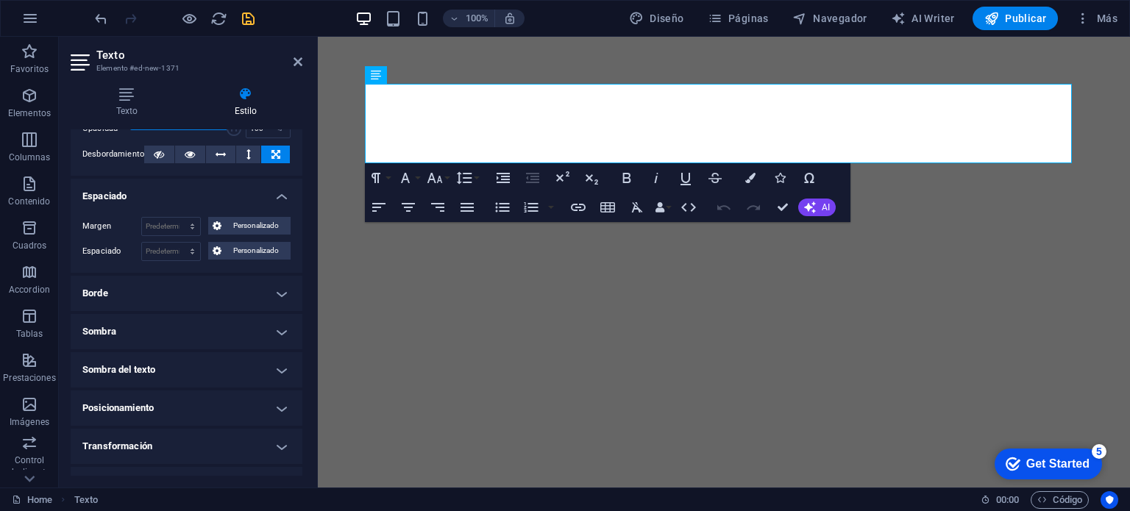
scroll to position [147, 0]
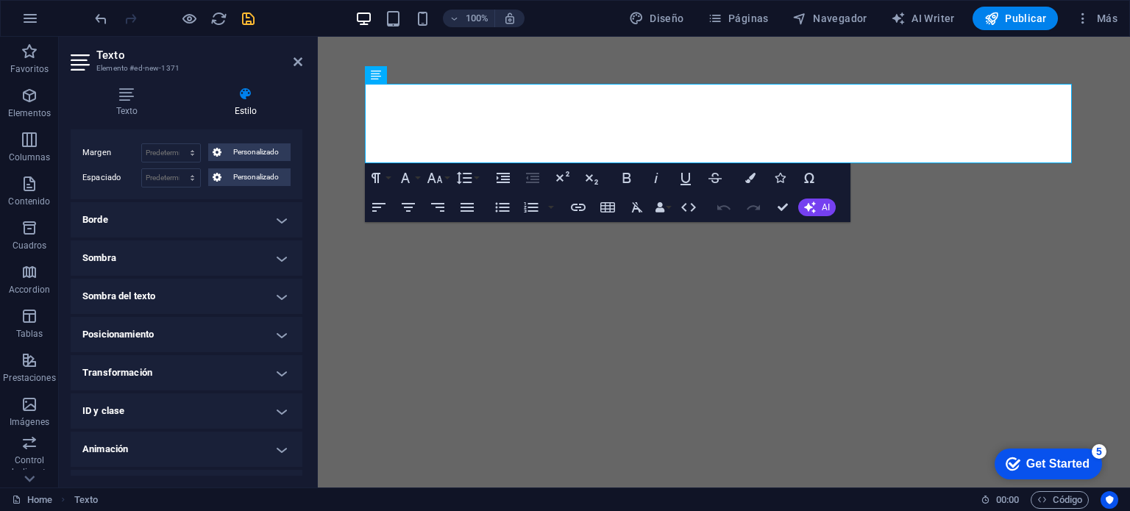
click at [244, 328] on h4 "Posicionamiento" at bounding box center [187, 334] width 232 height 35
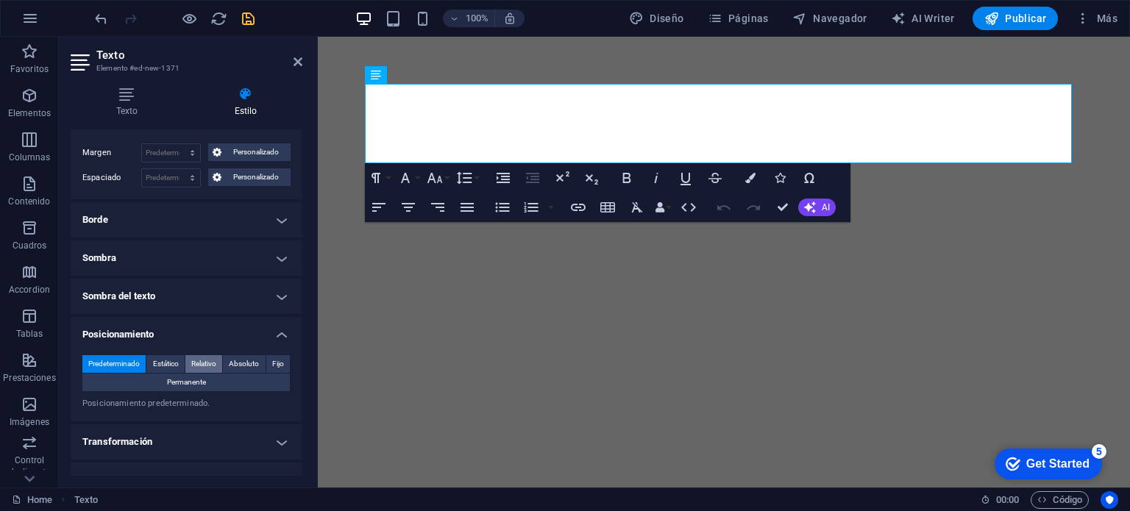
click at [203, 364] on span "Relativo" at bounding box center [203, 364] width 25 height 18
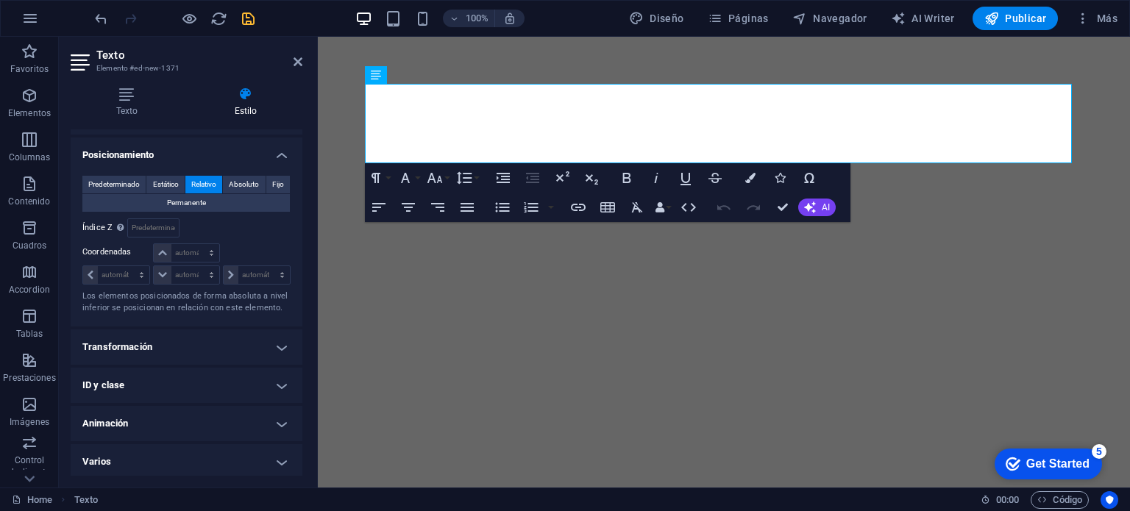
scroll to position [328, 0]
click at [164, 250] on select "automático px rem % em" at bounding box center [186, 252] width 65 height 18
click at [250, 244] on div at bounding box center [256, 252] width 69 height 21
click at [295, 58] on icon at bounding box center [298, 62] width 9 height 12
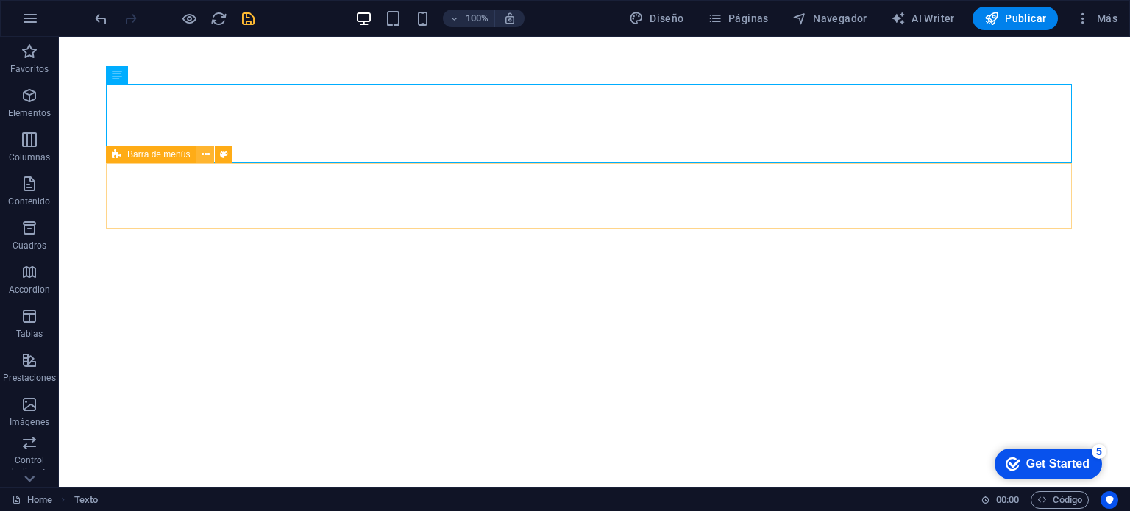
click at [202, 155] on icon at bounding box center [206, 154] width 8 height 15
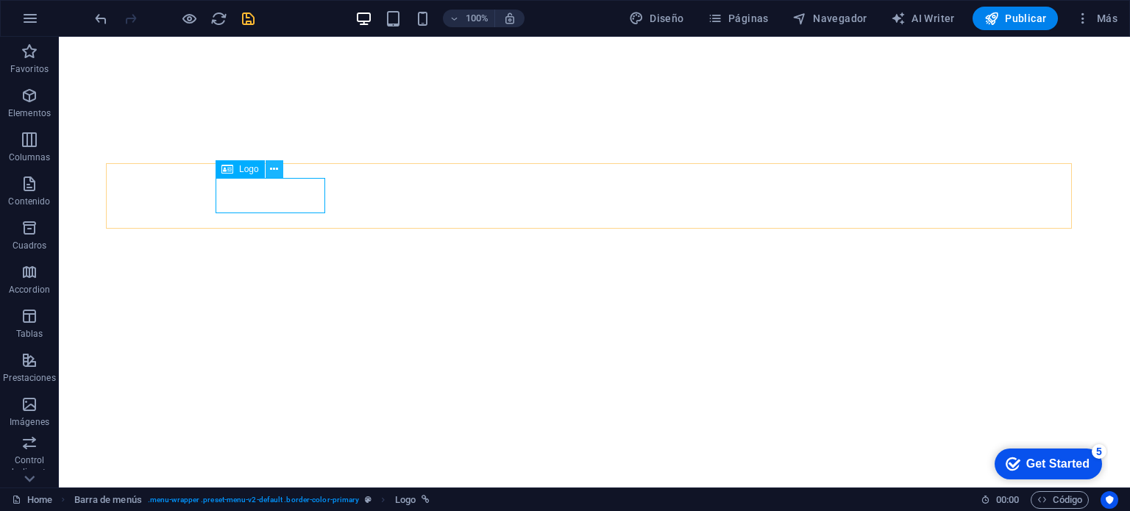
click at [277, 170] on icon at bounding box center [274, 169] width 8 height 15
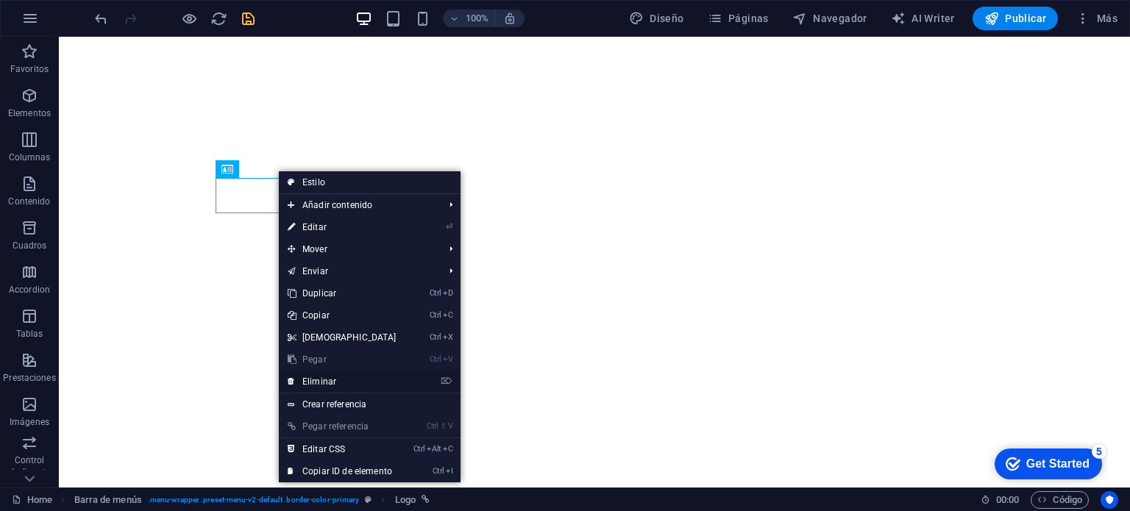
click at [321, 380] on link "⌦ Eliminar" at bounding box center [342, 382] width 127 height 22
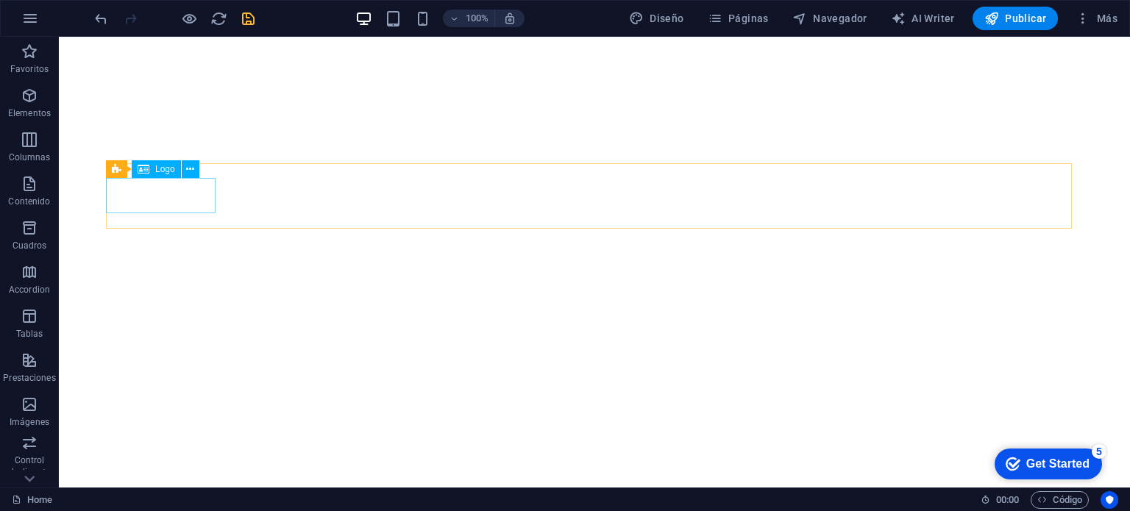
click at [162, 171] on span "Logo" at bounding box center [165, 169] width 20 height 9
click at [132, 168] on div "Logo" at bounding box center [156, 169] width 49 height 18
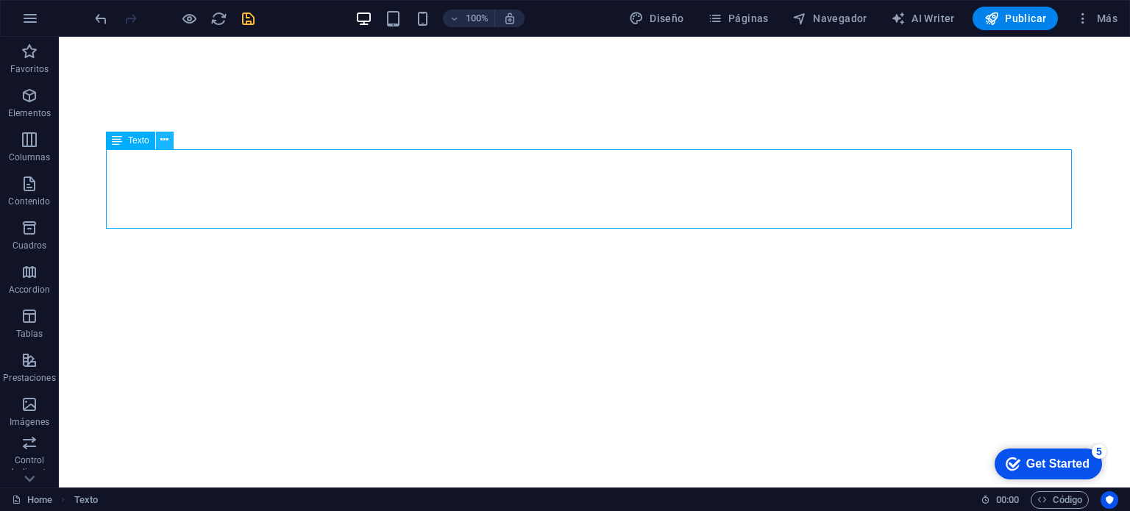
click at [165, 141] on icon at bounding box center [164, 139] width 8 height 15
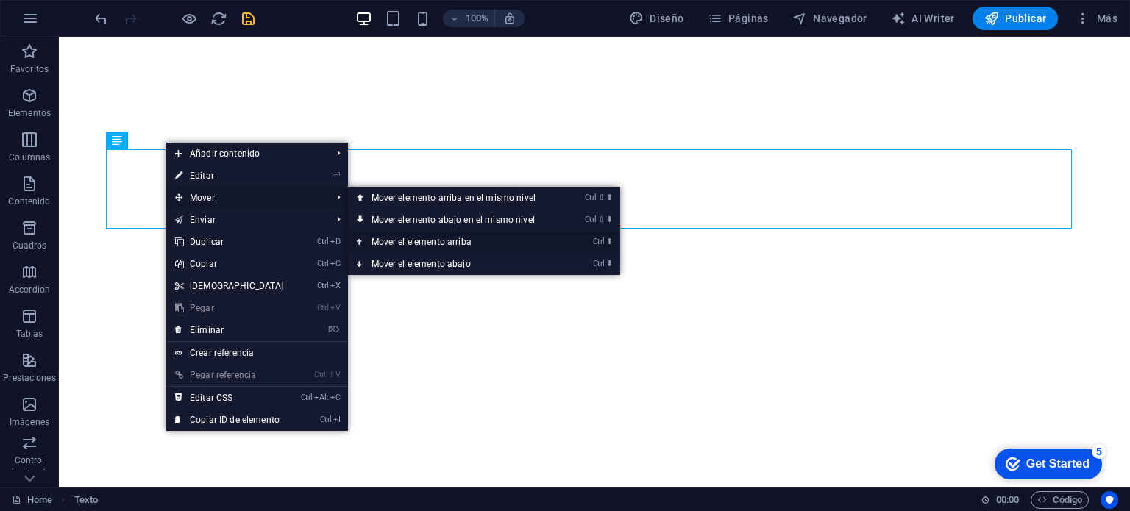
click at [404, 238] on link "Ctrl ⬆ Mover el elemento arriba" at bounding box center [456, 242] width 217 height 22
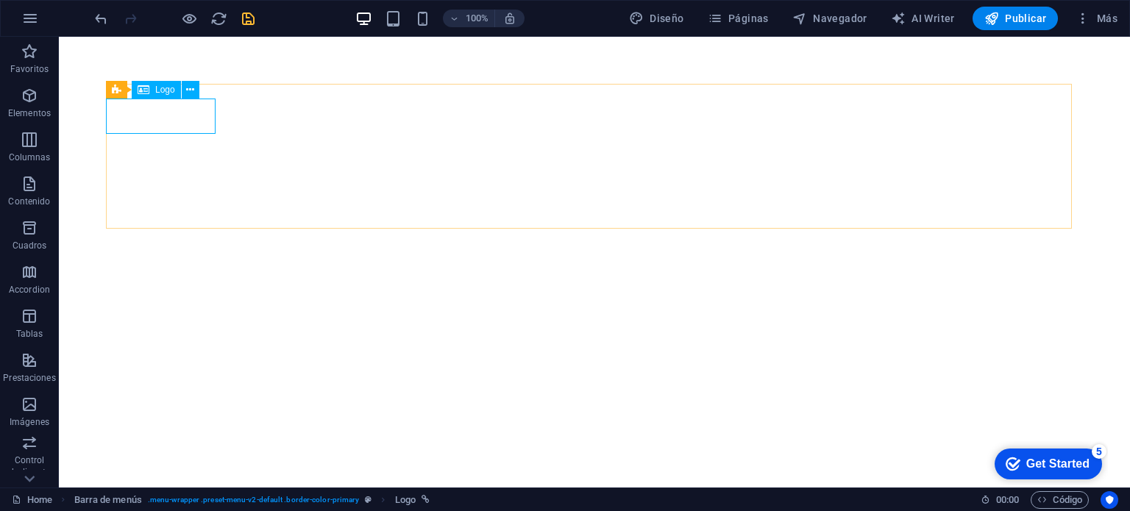
click at [168, 93] on span "Logo" at bounding box center [165, 89] width 20 height 9
select select "px"
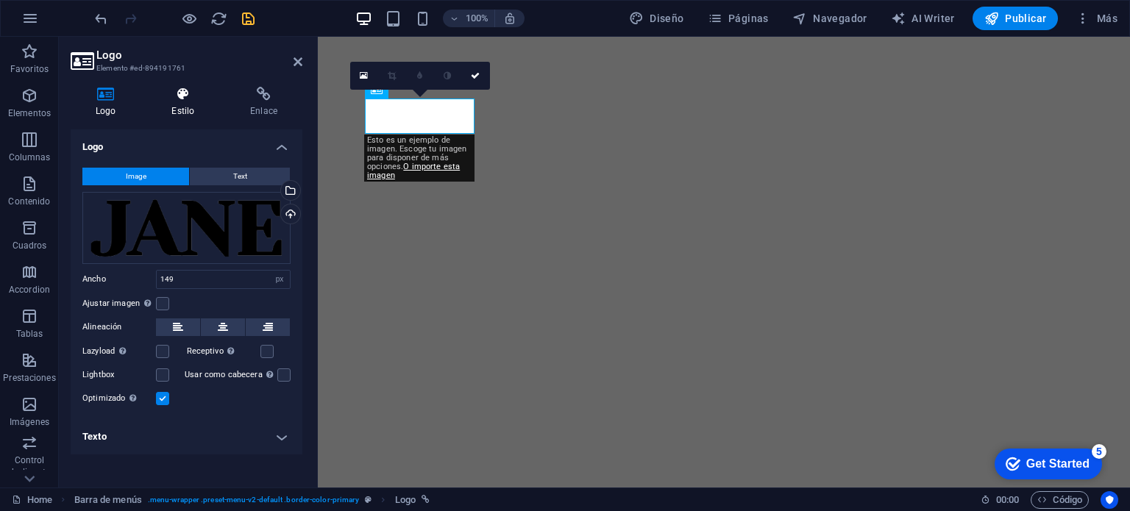
click at [177, 98] on icon at bounding box center [182, 94] width 73 height 15
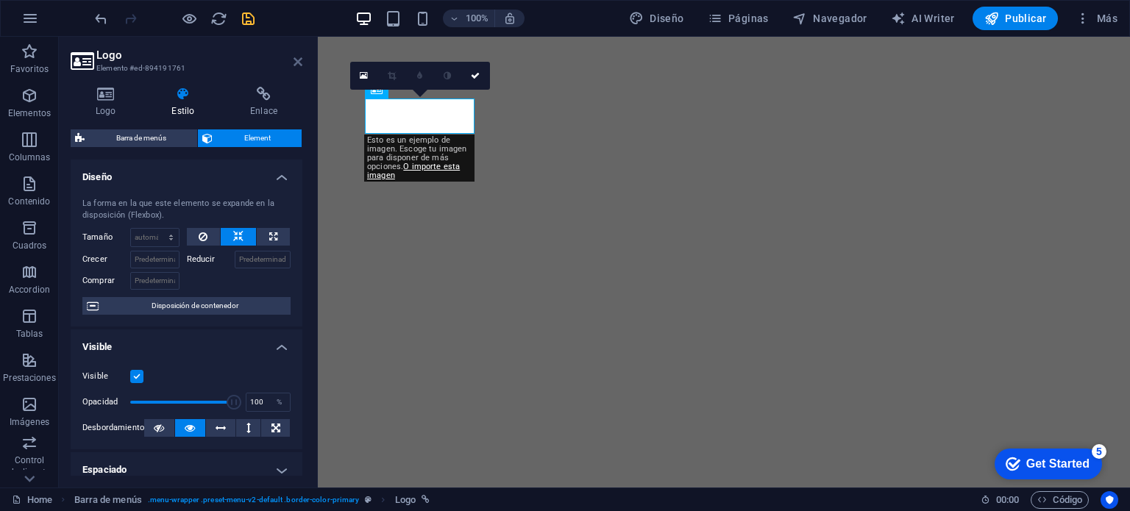
click at [296, 57] on icon at bounding box center [298, 62] width 9 height 12
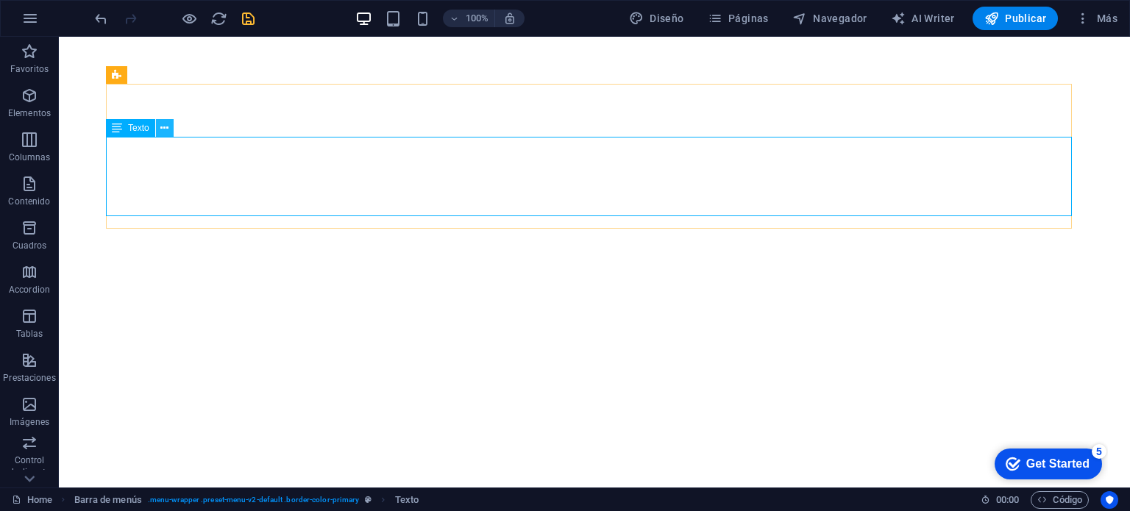
click at [162, 127] on icon at bounding box center [164, 128] width 8 height 15
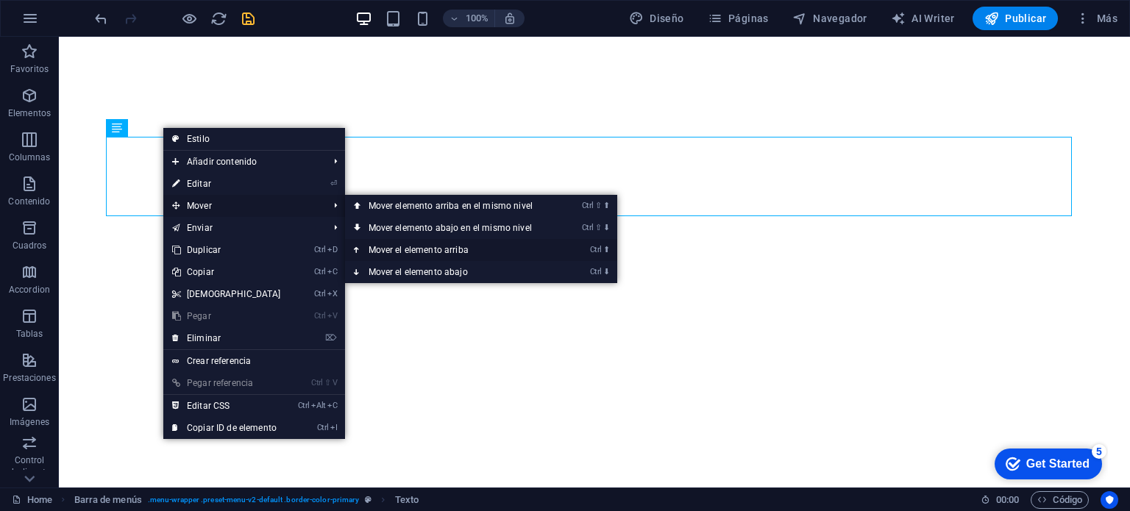
click at [392, 247] on link "Ctrl ⬆ Mover el elemento arriba" at bounding box center [453, 250] width 217 height 22
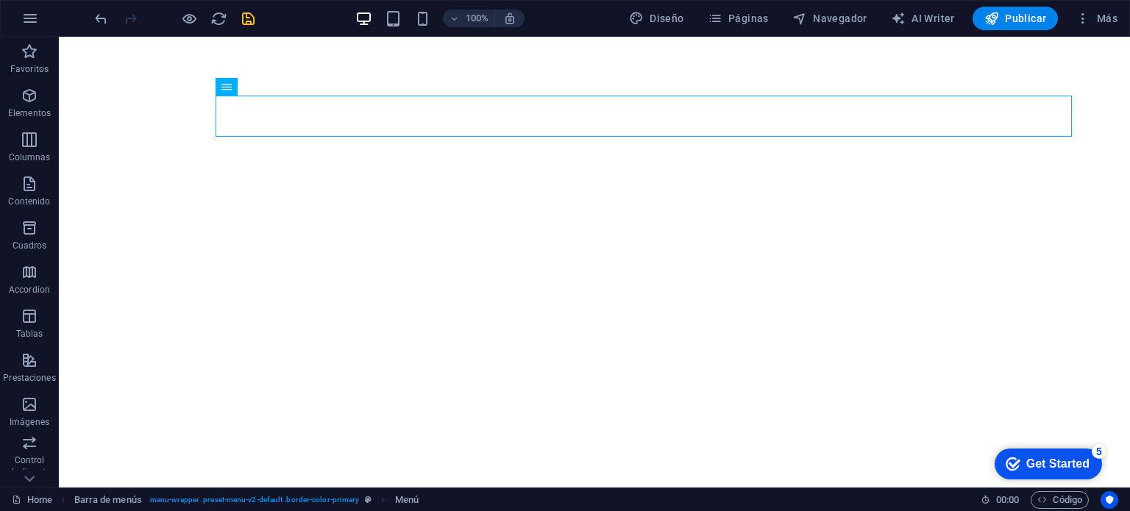
click at [280, 35] on div "100% Diseño Páginas Navegador AI Writer Publicar Más" at bounding box center [565, 18] width 1129 height 35
click at [103, 19] on icon "undo" at bounding box center [101, 18] width 17 height 17
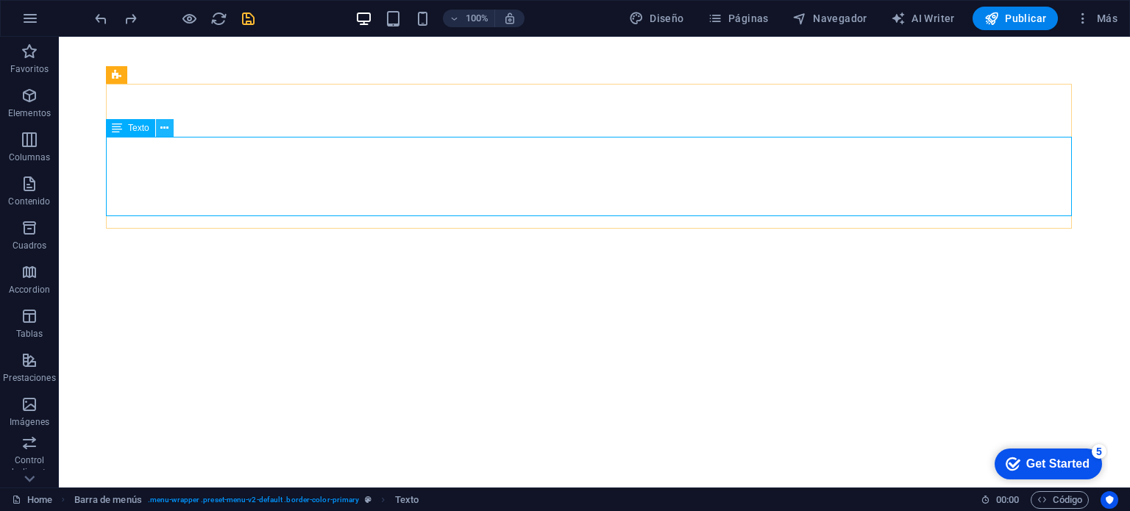
click at [166, 127] on icon at bounding box center [164, 128] width 8 height 15
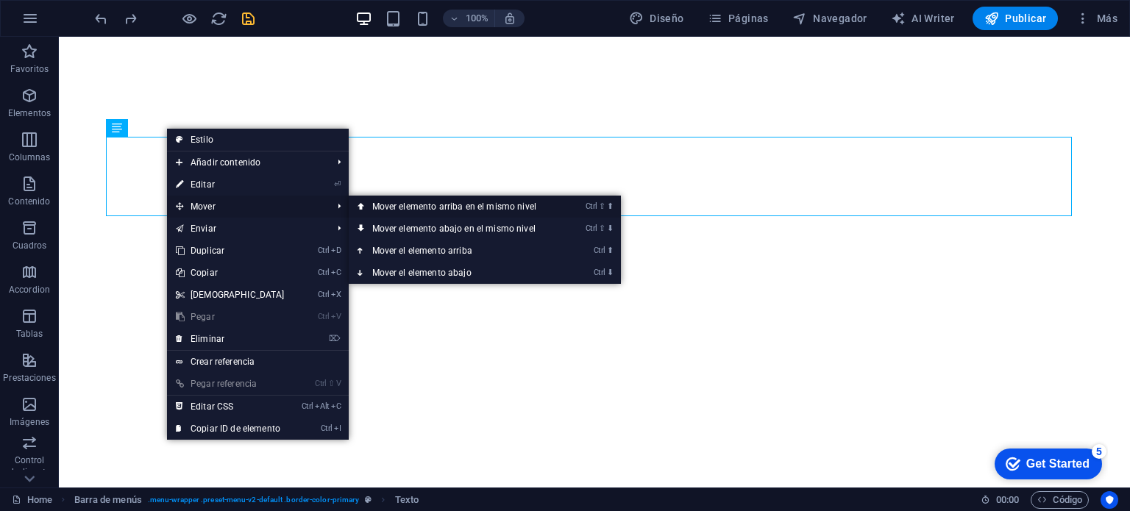
click at [401, 201] on link "Ctrl ⇧ ⬆ Mover elemento arriba en el mismo nivel" at bounding box center [457, 207] width 217 height 22
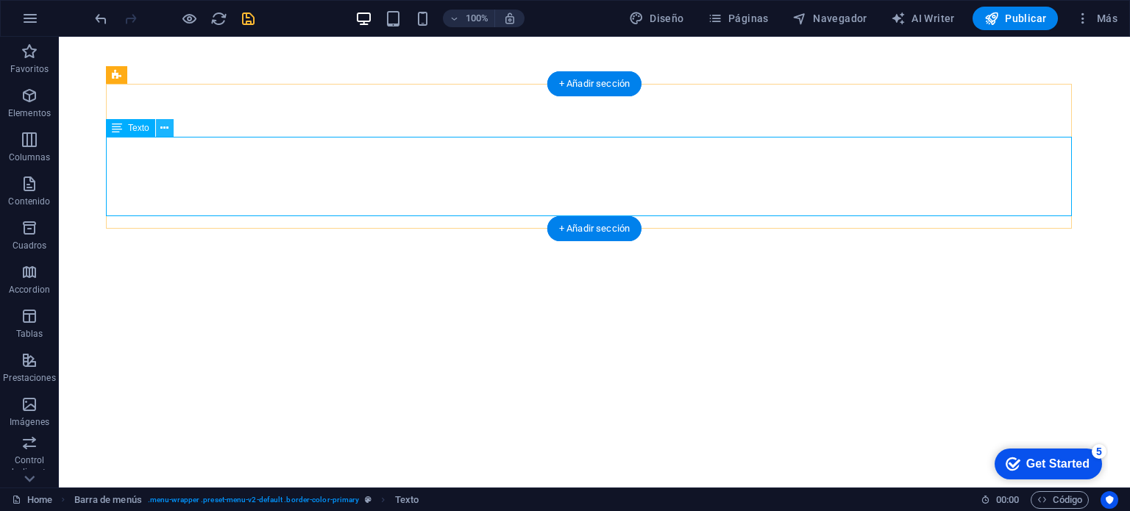
click at [165, 131] on icon at bounding box center [164, 128] width 8 height 15
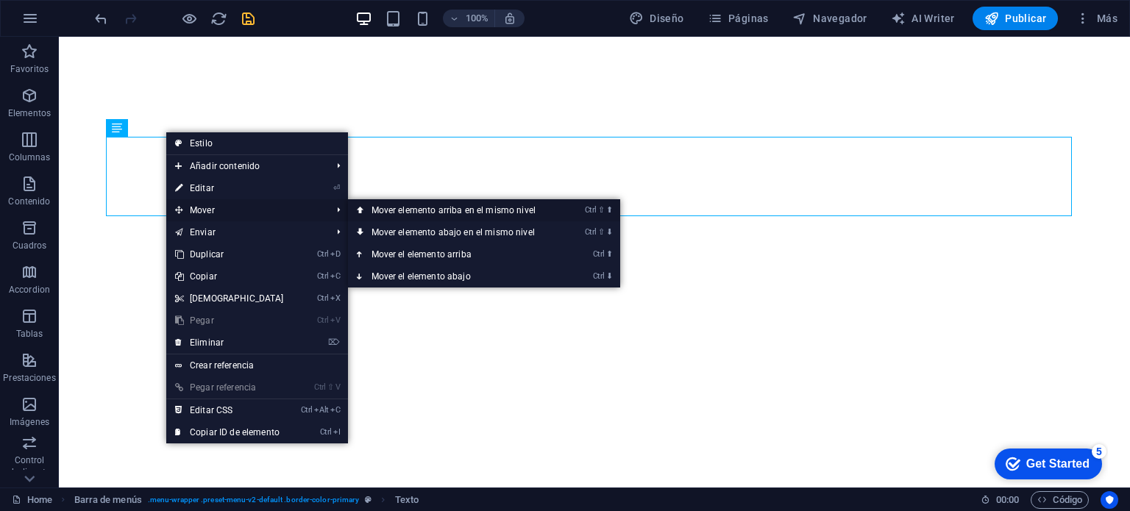
click at [385, 206] on link "Ctrl ⇧ ⬆ Mover elemento arriba en el mismo nivel" at bounding box center [456, 210] width 217 height 22
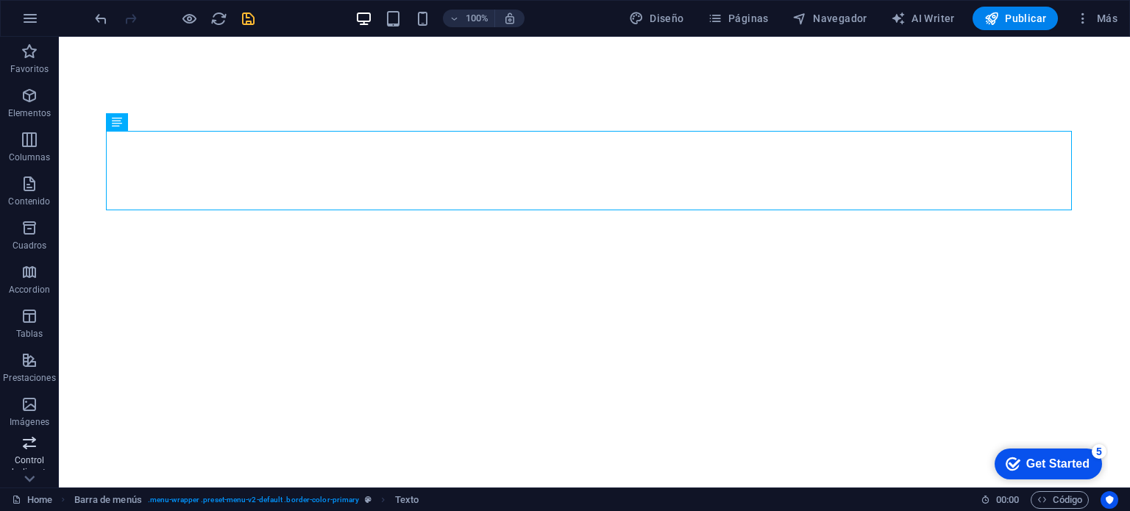
scroll to position [210, 0]
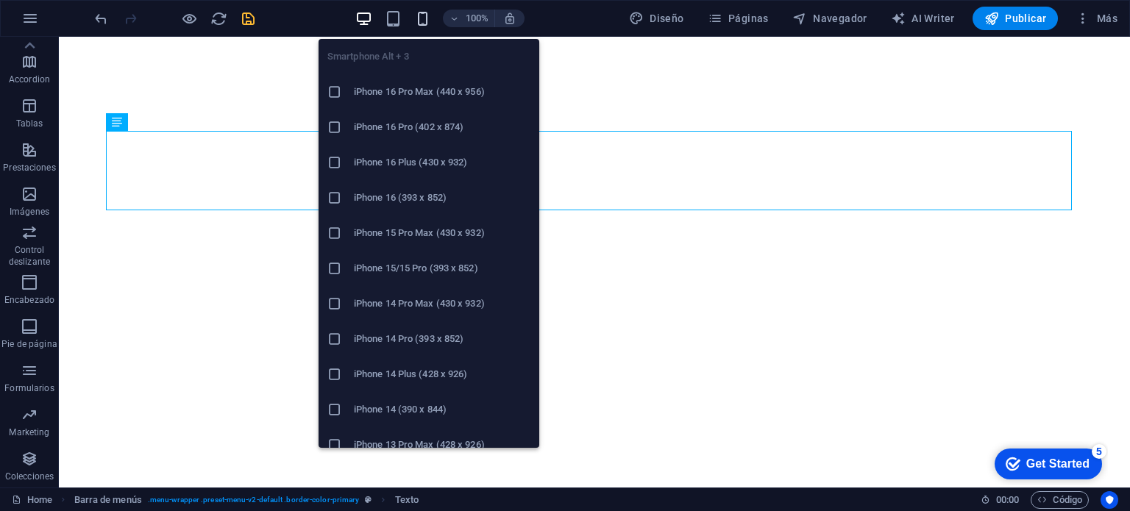
click at [423, 15] on icon "button" at bounding box center [422, 18] width 17 height 17
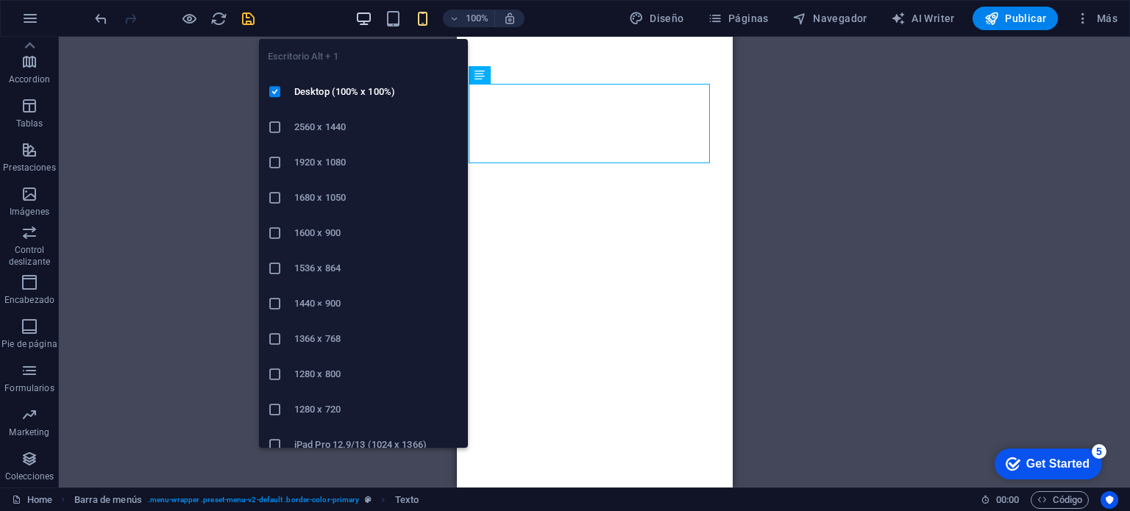
click at [367, 11] on icon "button" at bounding box center [363, 18] width 17 height 17
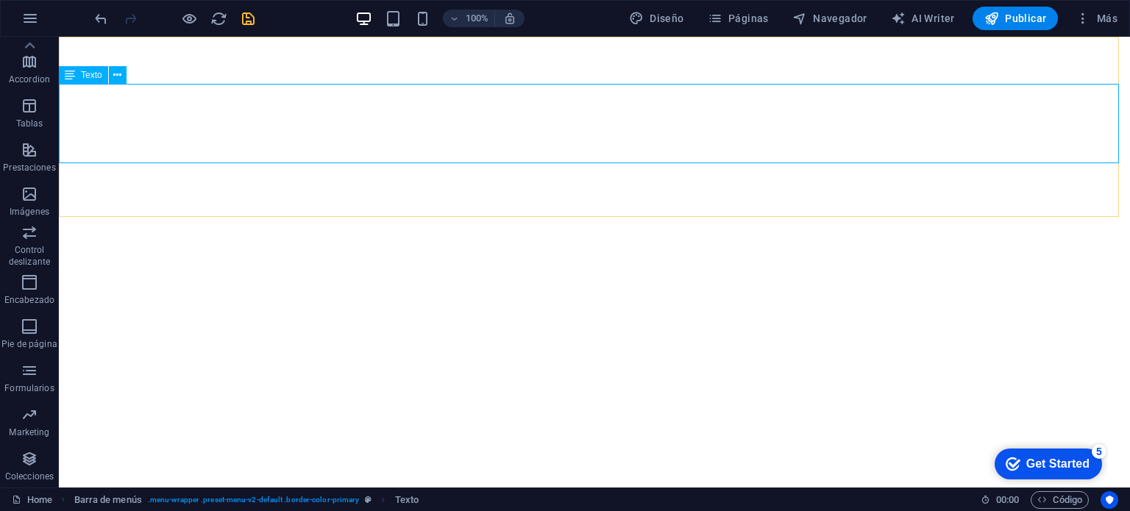
click at [93, 76] on span "Texto" at bounding box center [91, 75] width 21 height 9
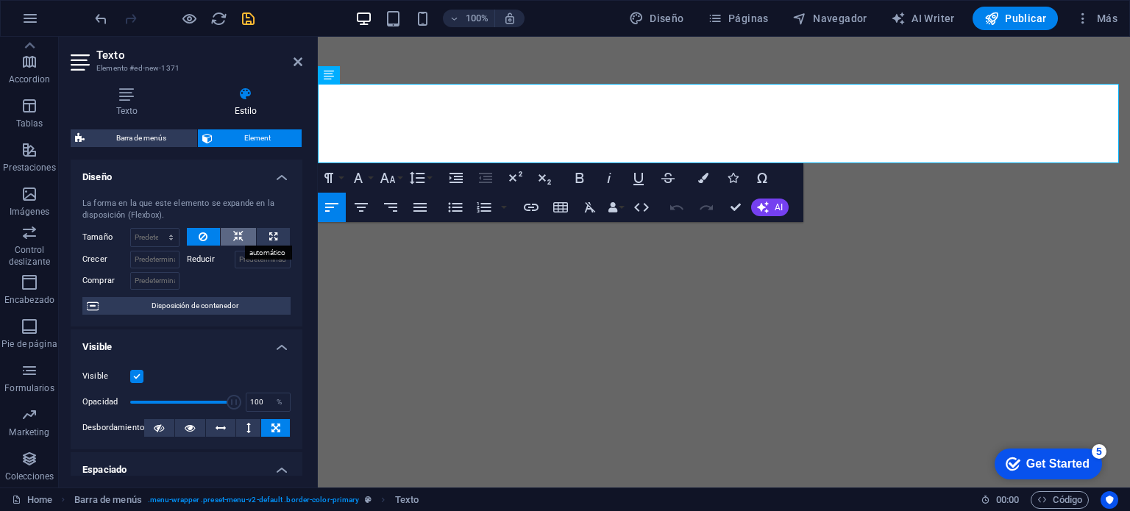
click at [233, 236] on icon at bounding box center [238, 237] width 10 height 18
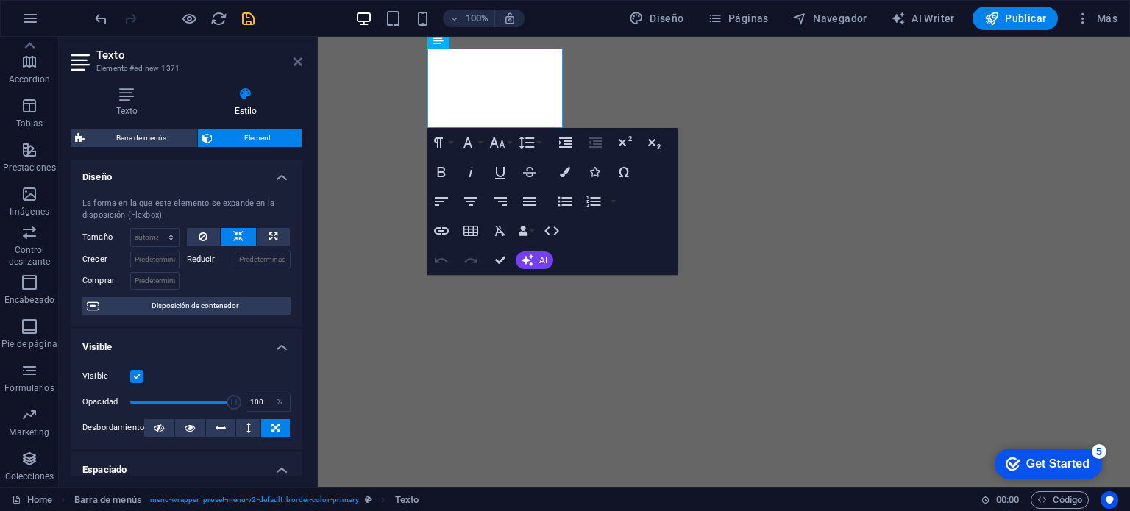
click at [295, 57] on icon at bounding box center [298, 62] width 9 height 12
click at [445, 170] on icon "button" at bounding box center [442, 172] width 8 height 10
click at [300, 61] on icon at bounding box center [298, 62] width 9 height 12
click at [473, 174] on icon "button" at bounding box center [471, 172] width 18 height 18
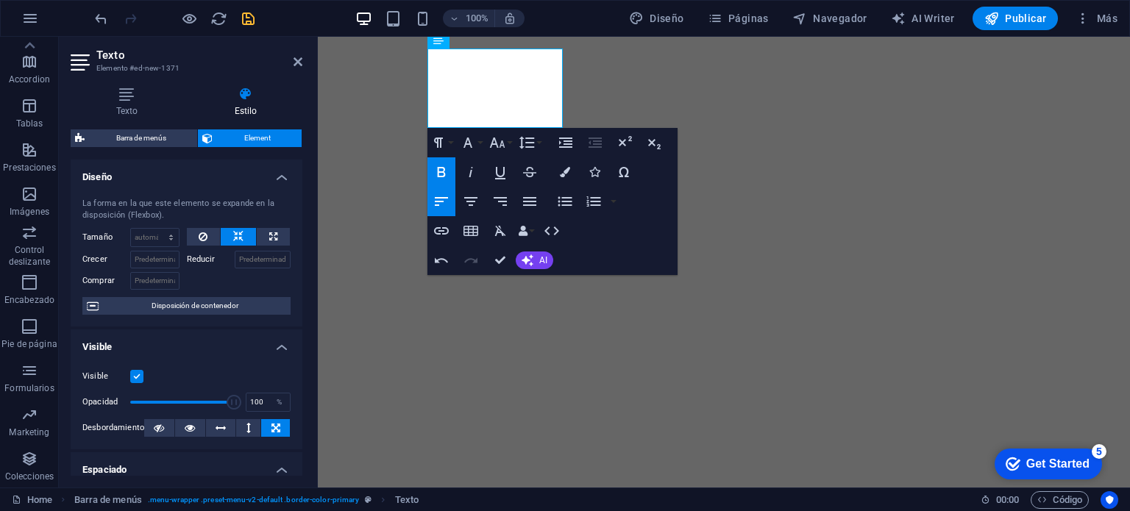
click at [442, 170] on icon "button" at bounding box center [442, 172] width 18 height 18
click at [472, 173] on icon "button" at bounding box center [471, 172] width 18 height 18
click at [447, 173] on icon "button" at bounding box center [442, 172] width 18 height 18
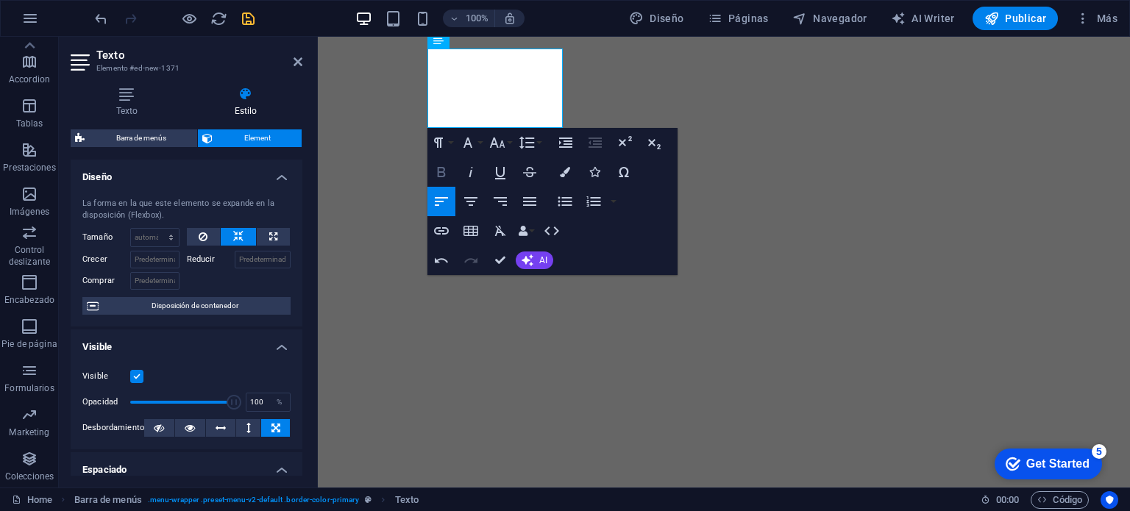
click at [447, 173] on icon "button" at bounding box center [442, 172] width 18 height 18
click at [504, 170] on icon "button" at bounding box center [500, 173] width 10 height 13
click at [527, 166] on icon "button" at bounding box center [530, 172] width 18 height 18
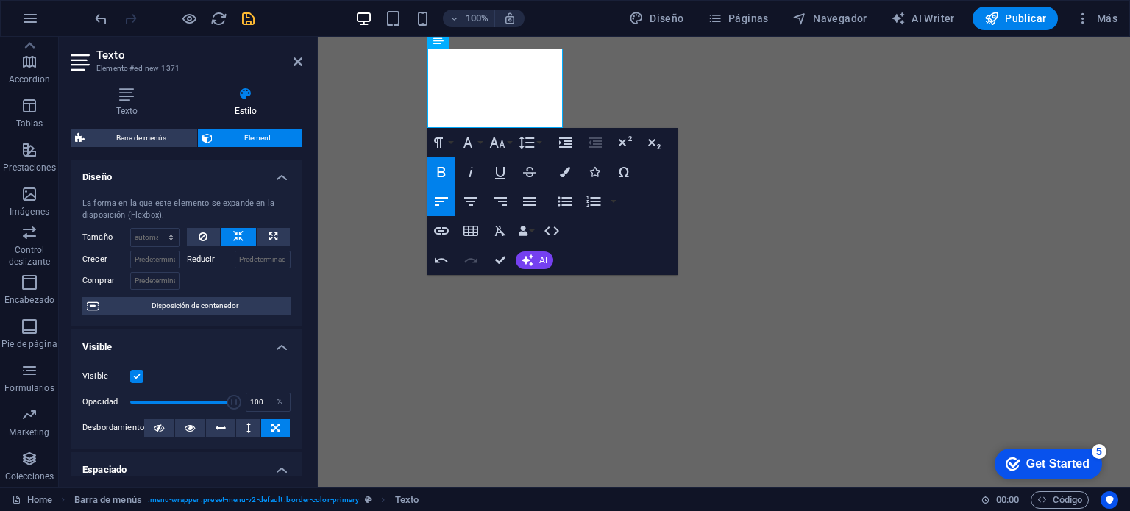
click at [436, 173] on icon "button" at bounding box center [442, 172] width 18 height 18
click at [467, 199] on icon "button" at bounding box center [471, 202] width 18 height 18
click at [525, 203] on icon "button" at bounding box center [530, 202] width 18 height 18
click at [472, 205] on icon "button" at bounding box center [470, 201] width 13 height 9
click at [439, 174] on icon "button" at bounding box center [442, 172] width 18 height 18
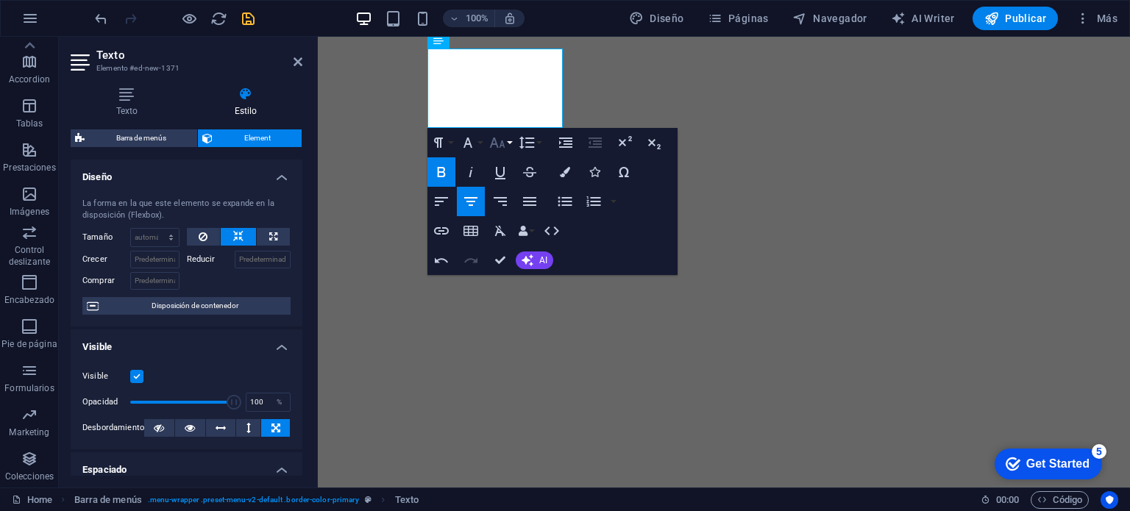
click at [497, 144] on icon "button" at bounding box center [497, 143] width 15 height 10
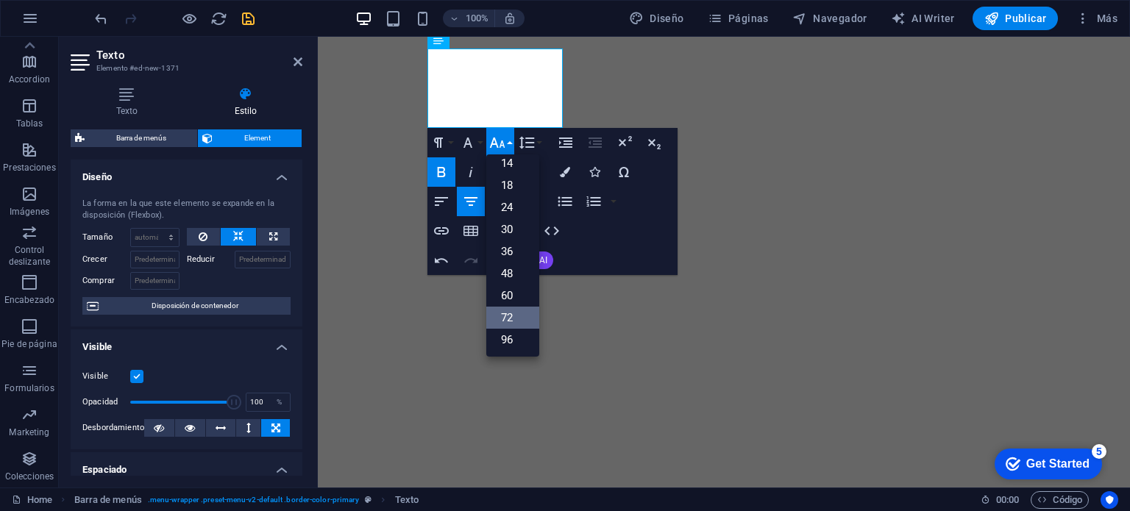
scroll to position [118, 0]
click at [512, 291] on link "60" at bounding box center [512, 297] width 53 height 22
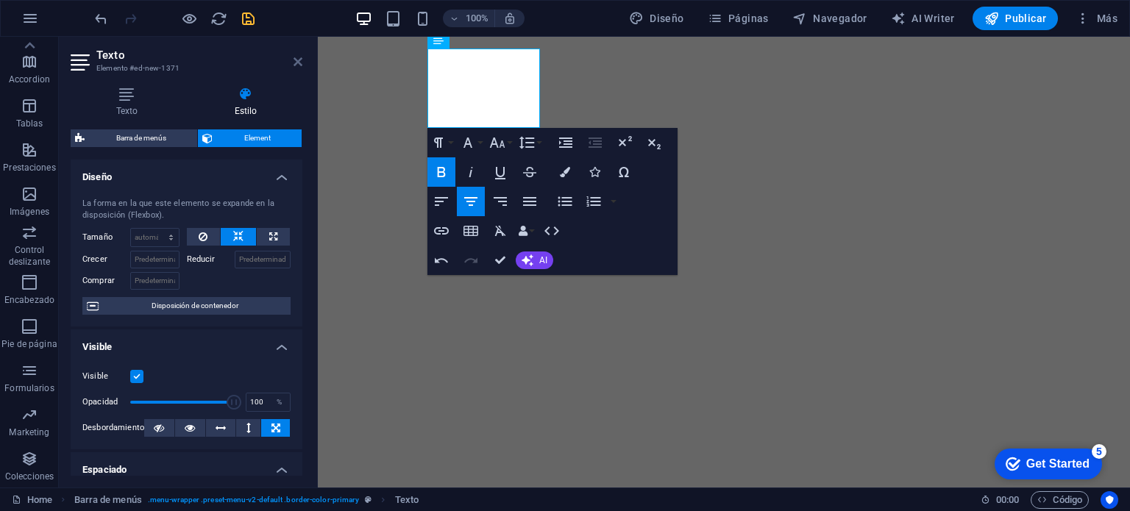
click at [297, 61] on icon at bounding box center [298, 62] width 9 height 12
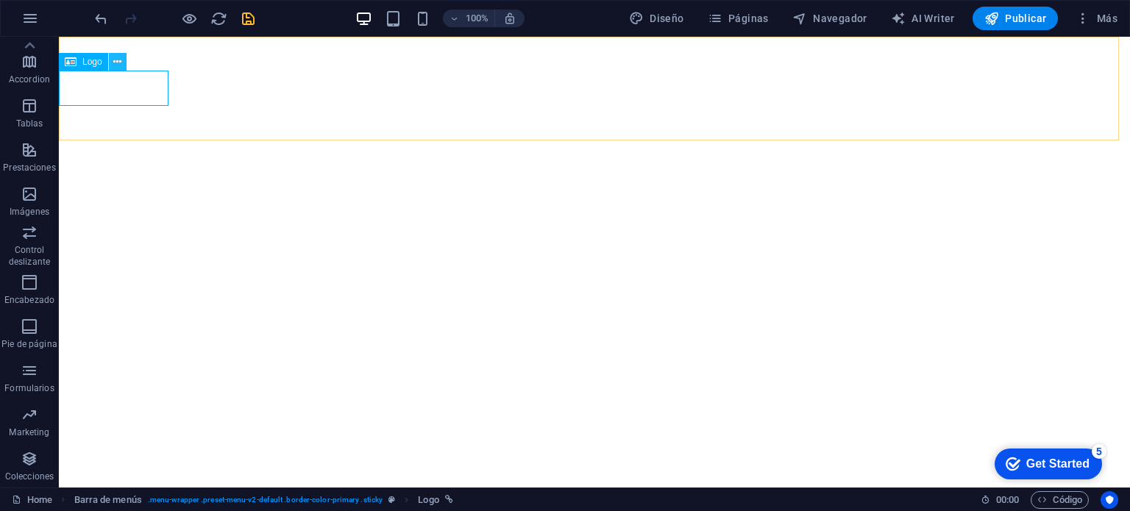
click at [121, 65] on icon at bounding box center [117, 61] width 8 height 15
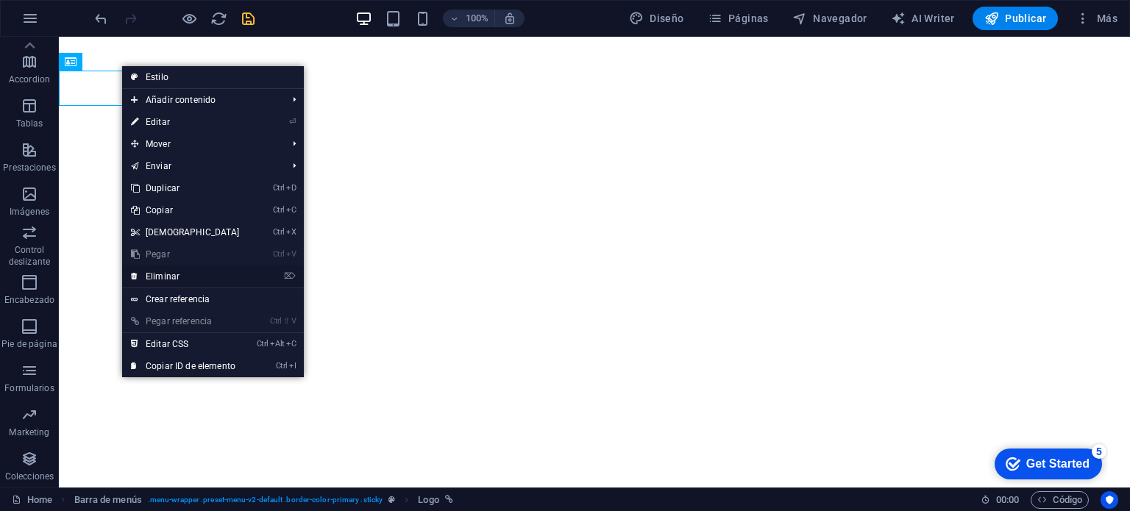
click at [175, 273] on link "⌦ Eliminar" at bounding box center [185, 277] width 127 height 22
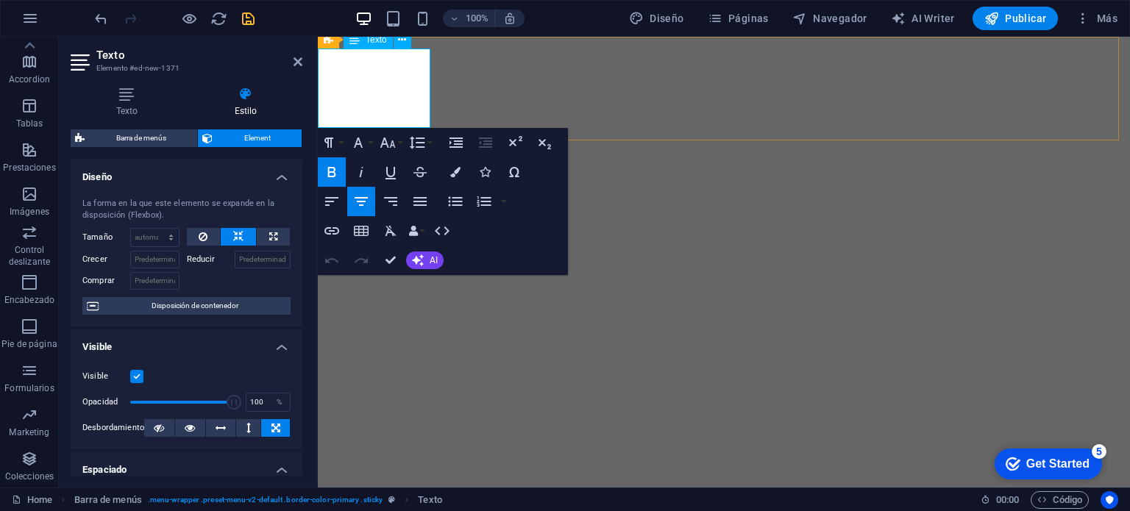
click at [350, 43] on icon at bounding box center [355, 40] width 10 height 18
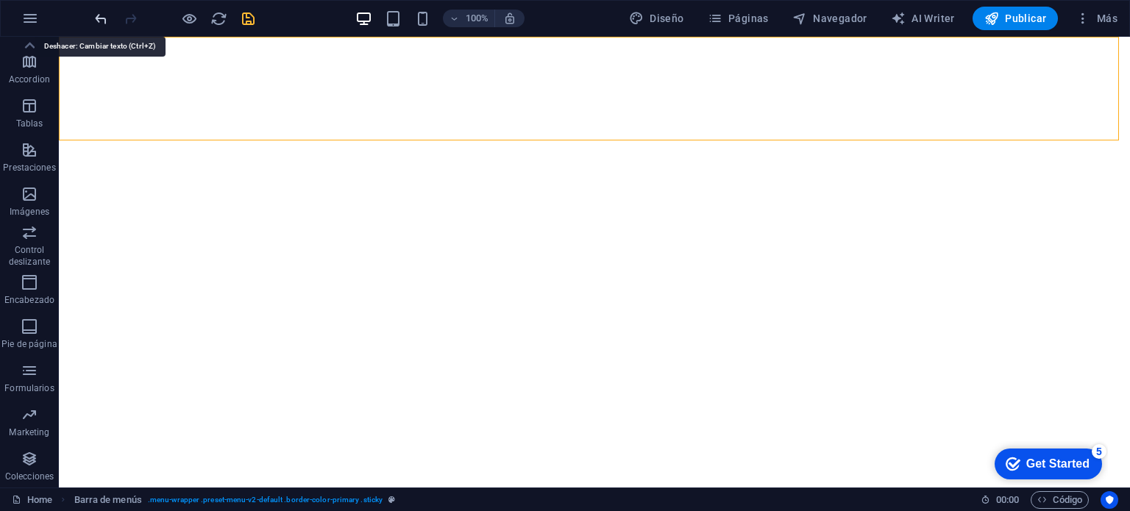
click at [101, 18] on icon "undo" at bounding box center [101, 18] width 17 height 17
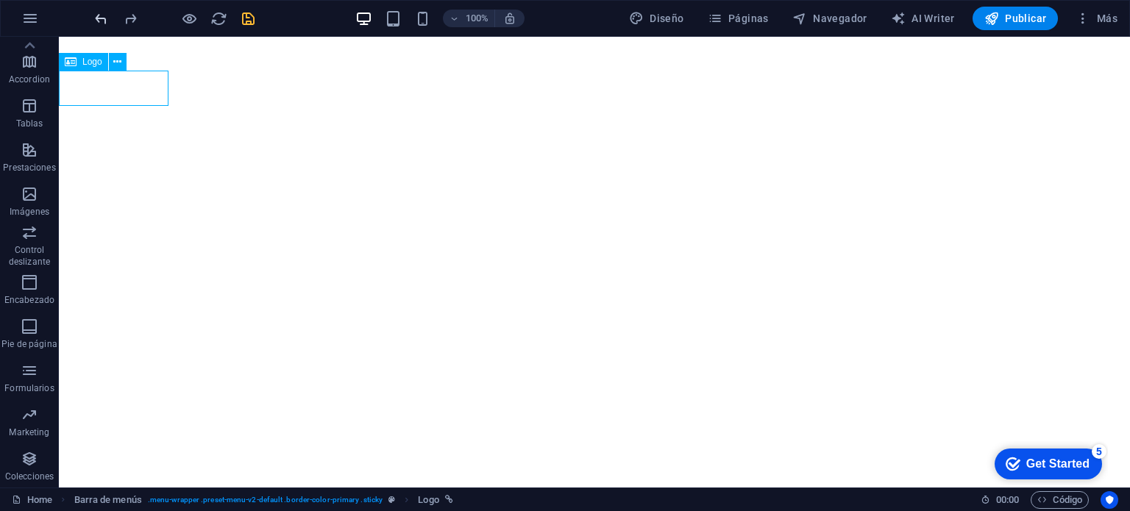
select select
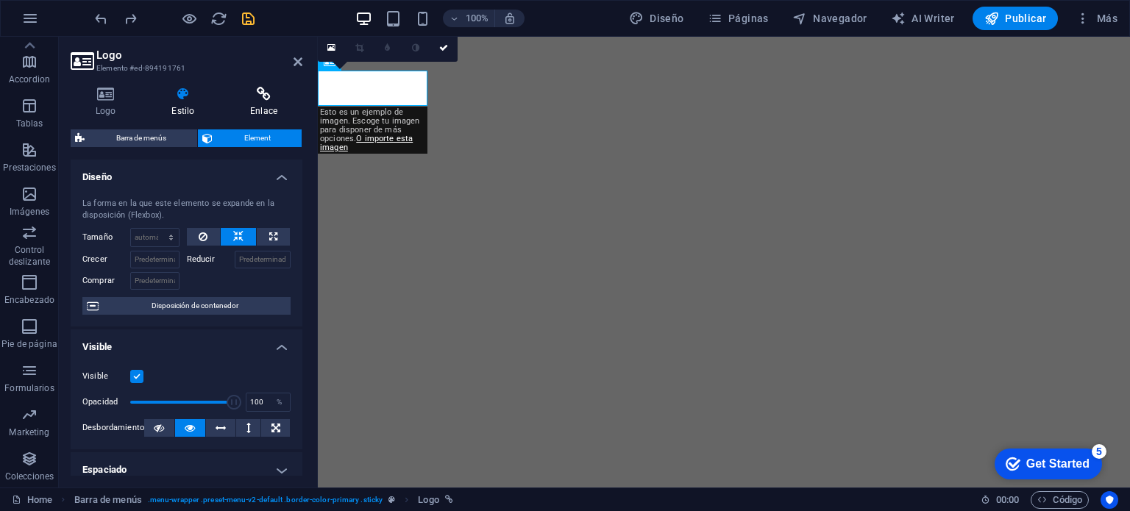
click at [270, 93] on icon at bounding box center [263, 94] width 77 height 15
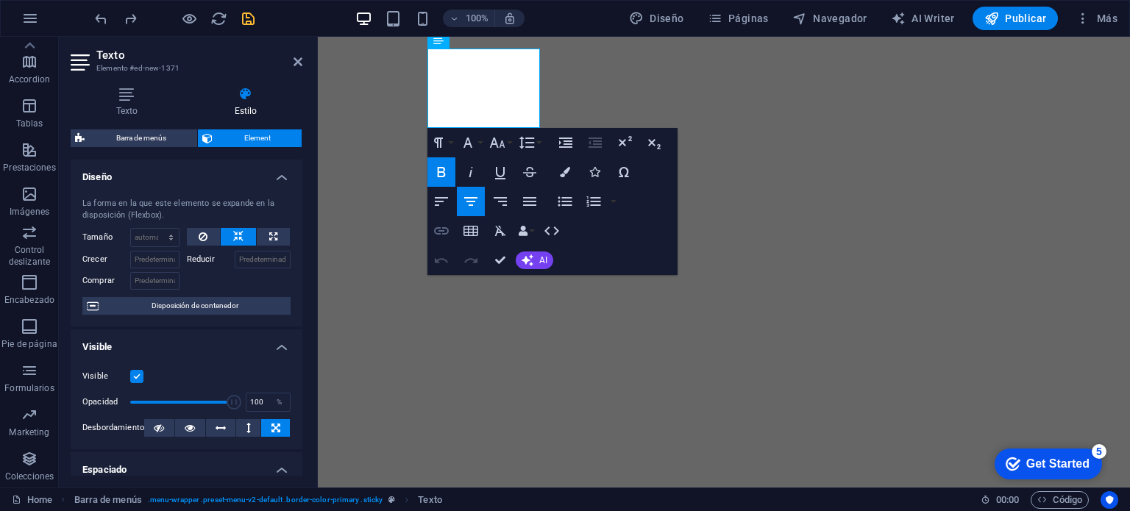
click at [442, 230] on icon "button" at bounding box center [442, 231] width 18 height 18
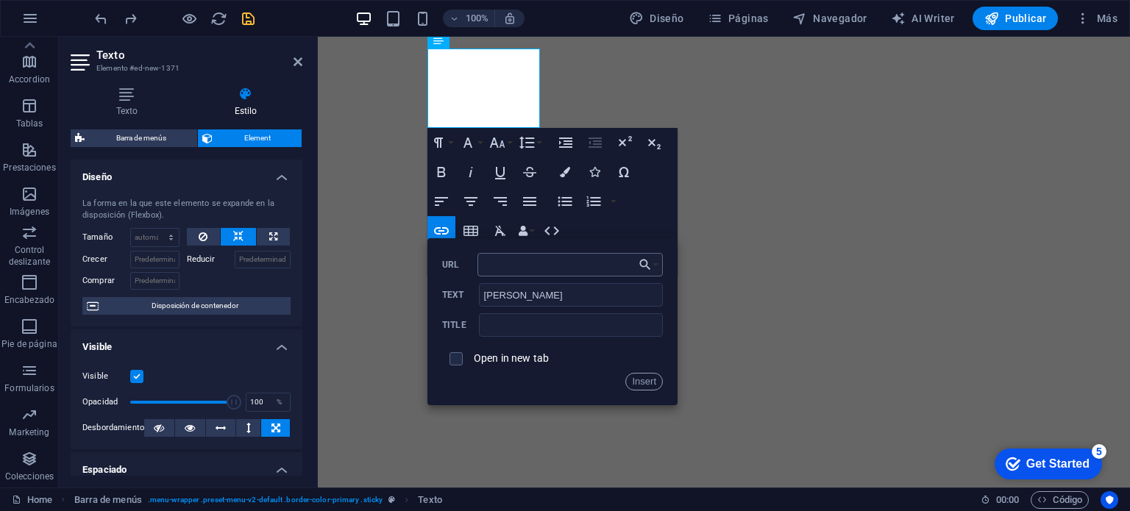
click at [542, 265] on input "URL" at bounding box center [570, 265] width 185 height 24
click at [543, 266] on input "URL" at bounding box center [570, 265] width 185 height 24
click at [642, 261] on icon "button" at bounding box center [645, 265] width 15 height 18
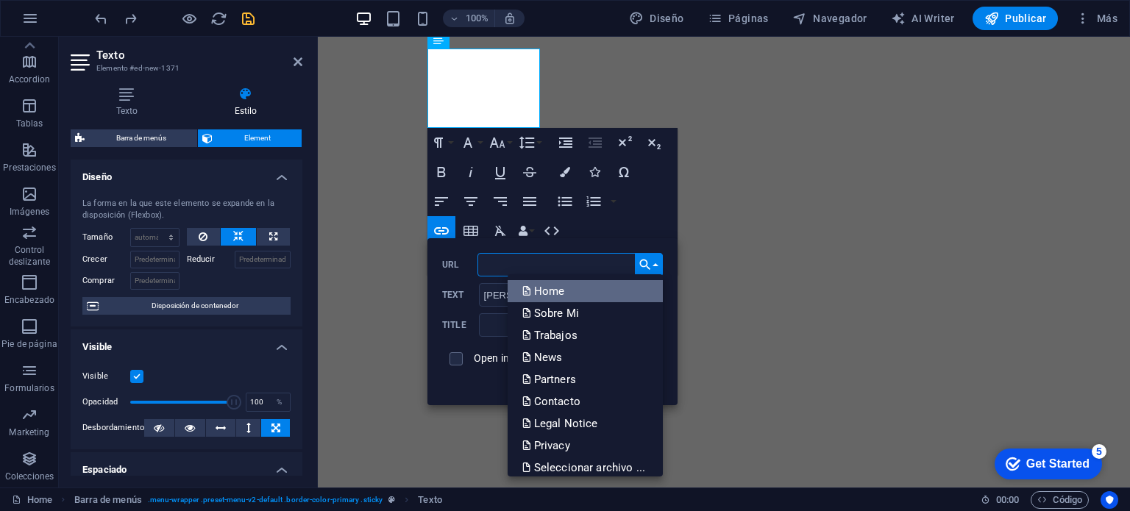
click at [548, 289] on p "Home" at bounding box center [546, 291] width 46 height 22
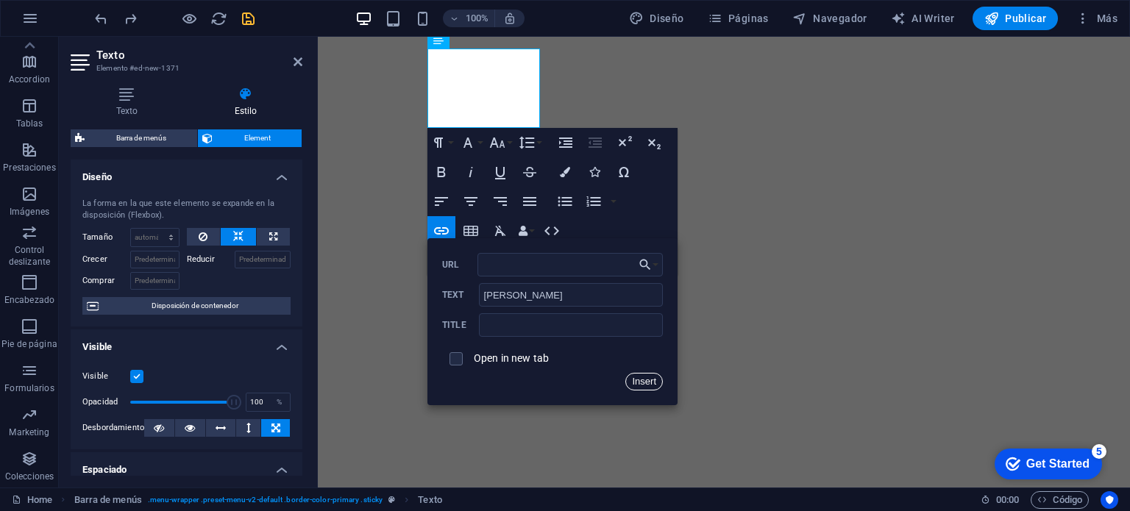
click at [645, 380] on button "Insert" at bounding box center [645, 382] width 38 height 18
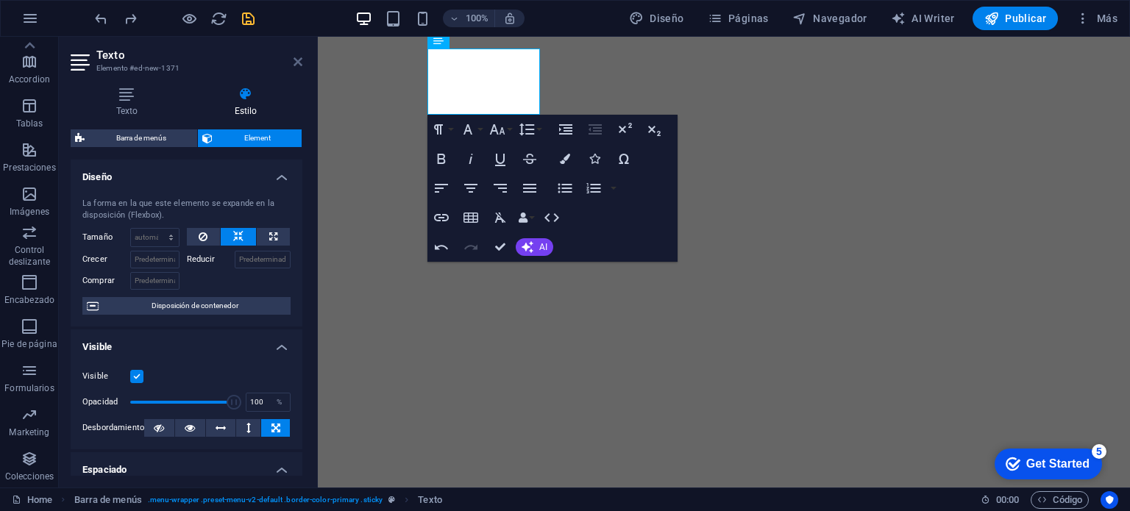
click at [297, 61] on icon at bounding box center [298, 62] width 9 height 12
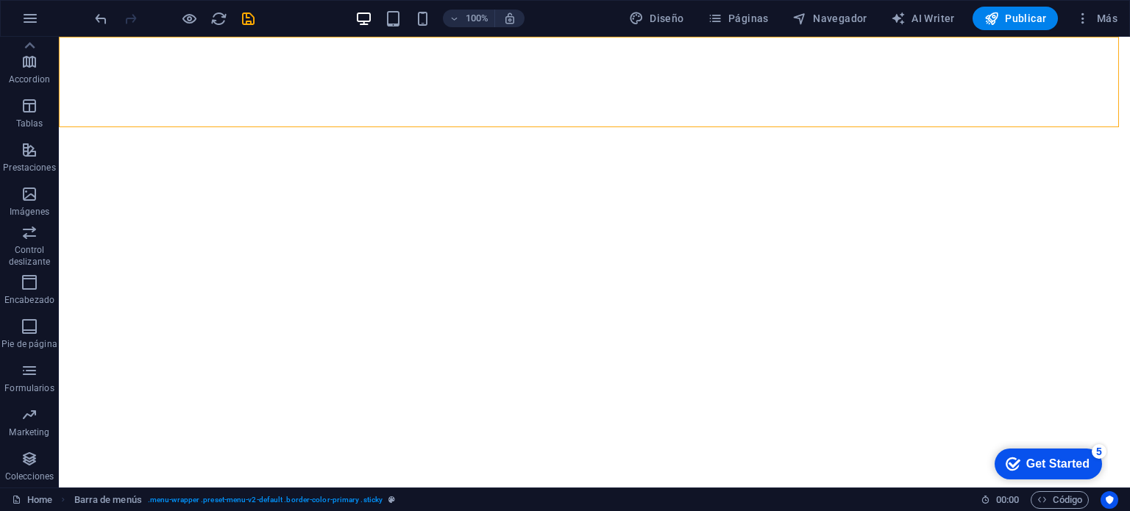
click at [248, 17] on icon "save" at bounding box center [248, 18] width 17 height 17
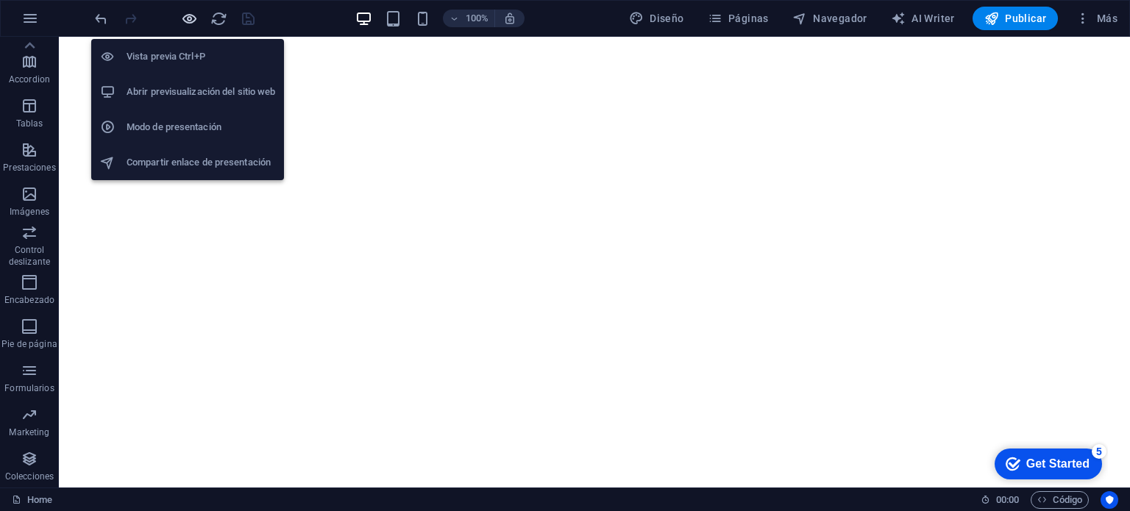
click at [188, 21] on icon "button" at bounding box center [189, 18] width 17 height 17
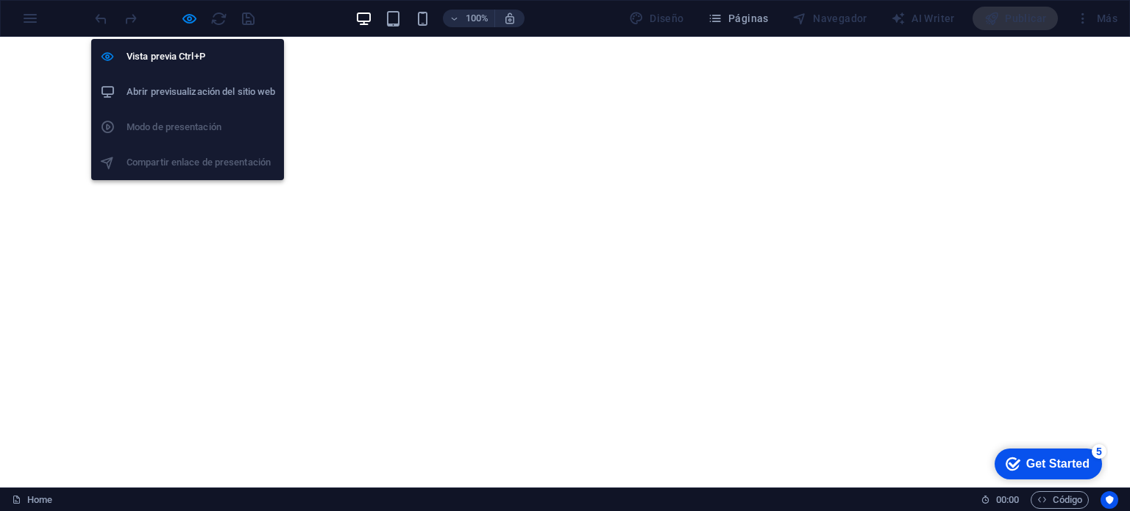
click at [176, 90] on h6 "Abrir previsualización del sitio web" at bounding box center [201, 92] width 149 height 18
click at [194, 20] on icon "button" at bounding box center [189, 18] width 17 height 17
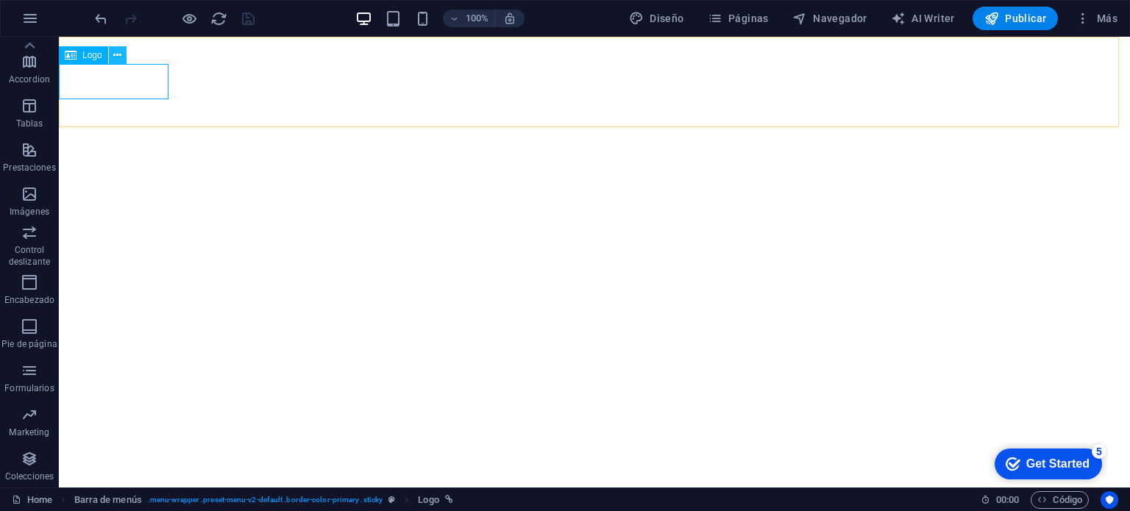
click at [116, 59] on icon at bounding box center [117, 55] width 8 height 15
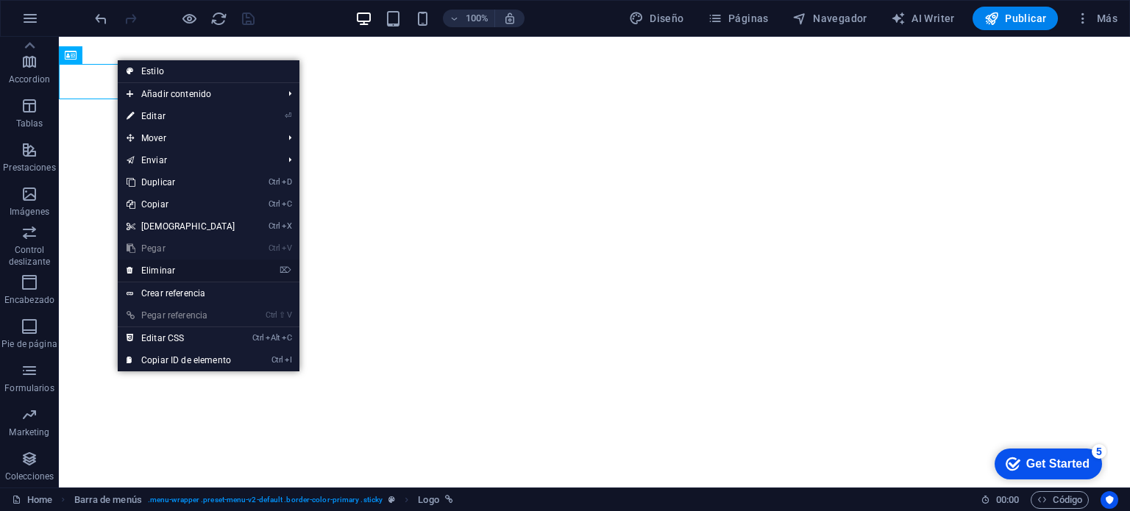
click at [171, 270] on link "⌦ Eliminar" at bounding box center [181, 271] width 127 height 22
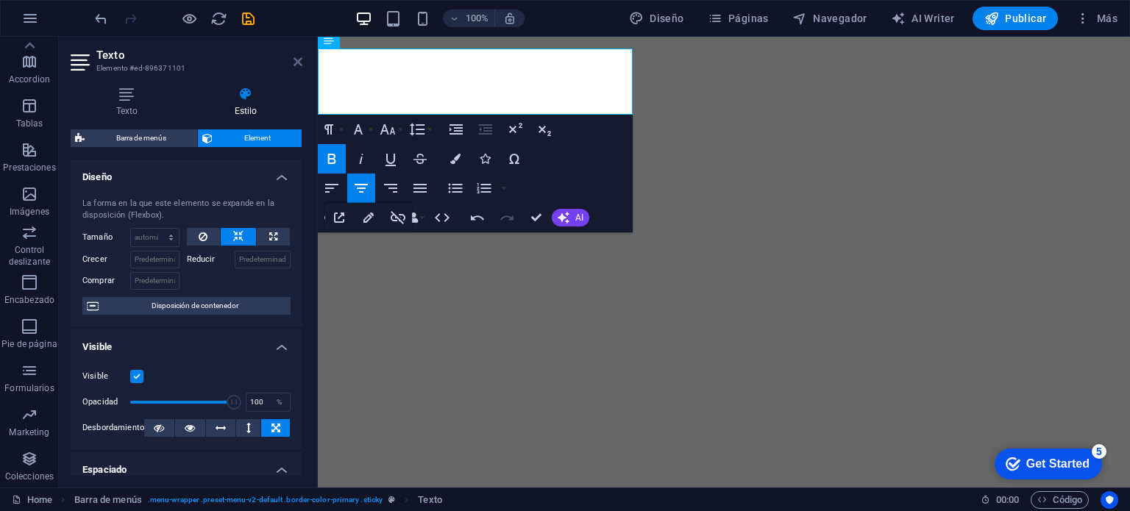
click at [297, 56] on icon at bounding box center [298, 62] width 9 height 12
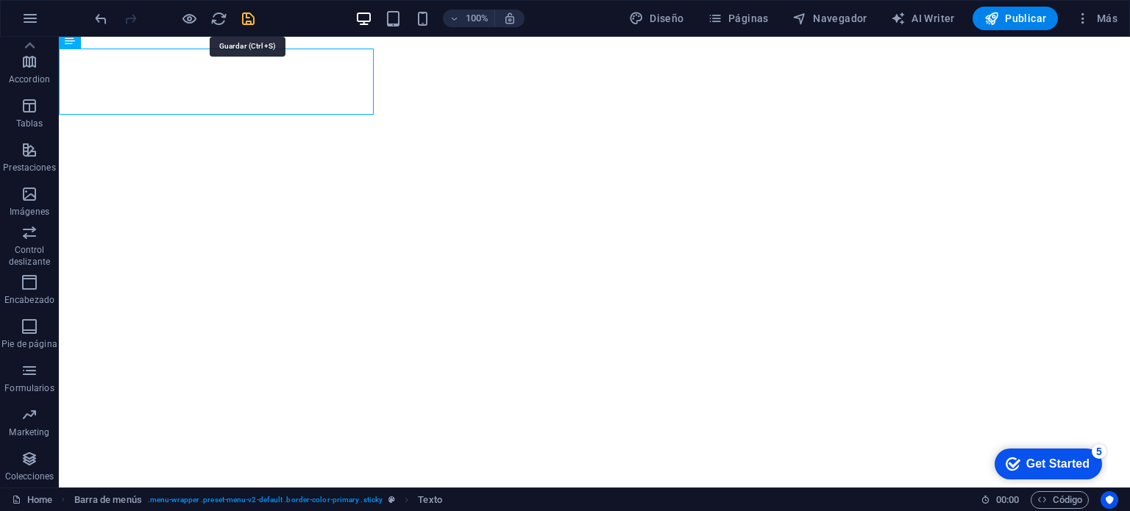
click at [252, 15] on icon "save" at bounding box center [248, 18] width 17 height 17
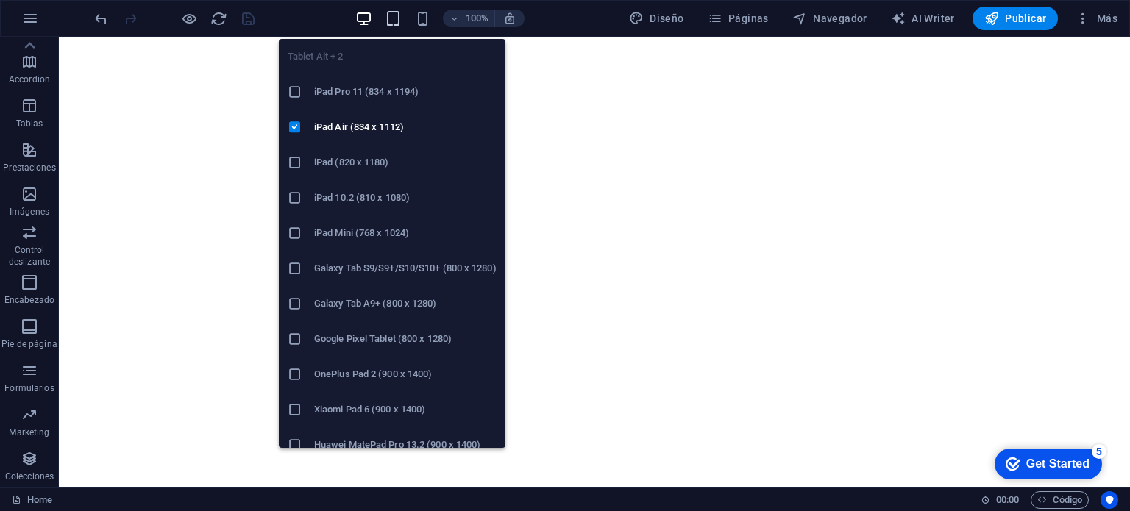
click at [394, 16] on icon "button" at bounding box center [393, 18] width 17 height 17
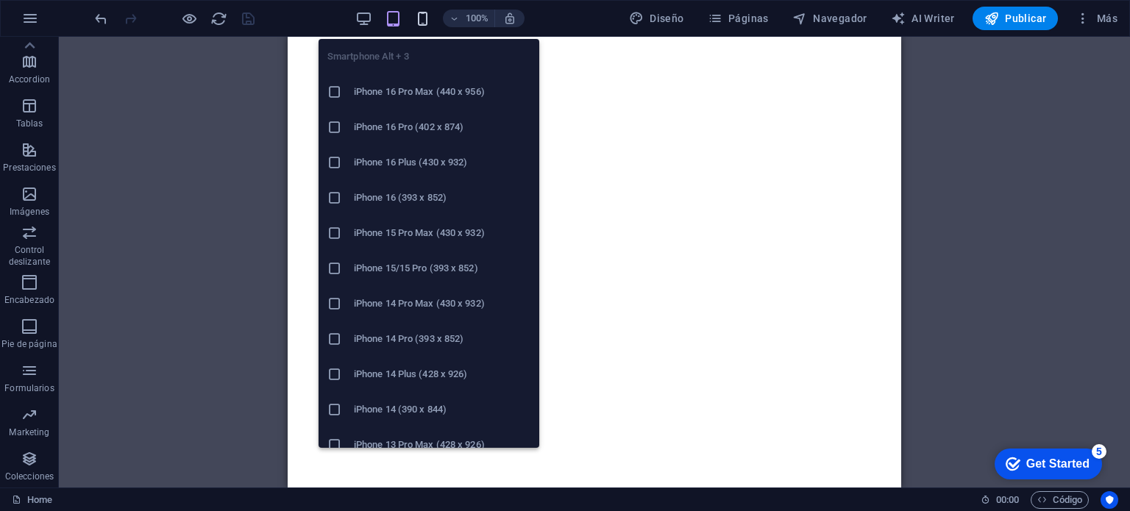
click at [428, 20] on icon "button" at bounding box center [422, 18] width 17 height 17
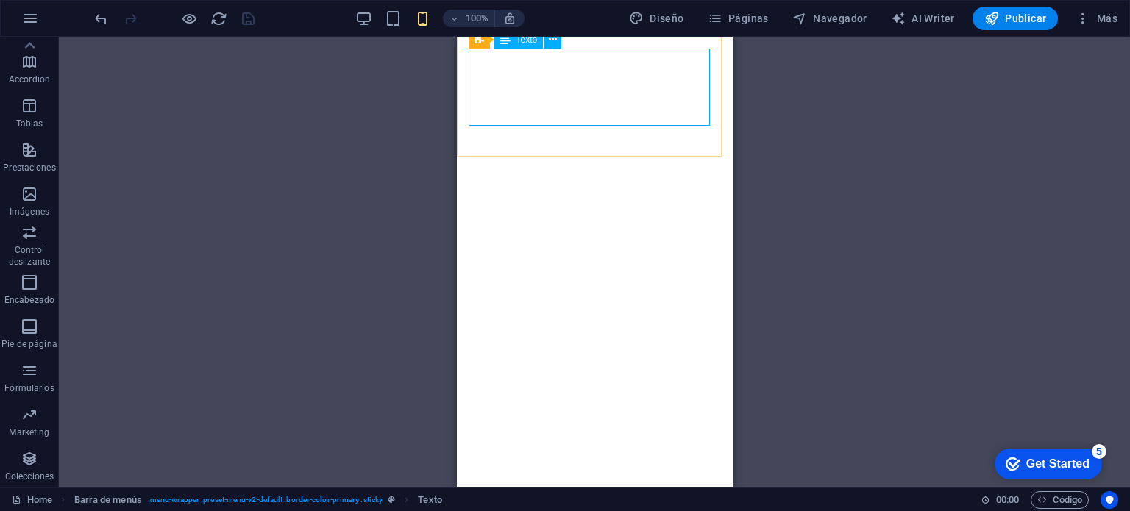
click at [517, 43] on span "Texto" at bounding box center [527, 39] width 21 height 9
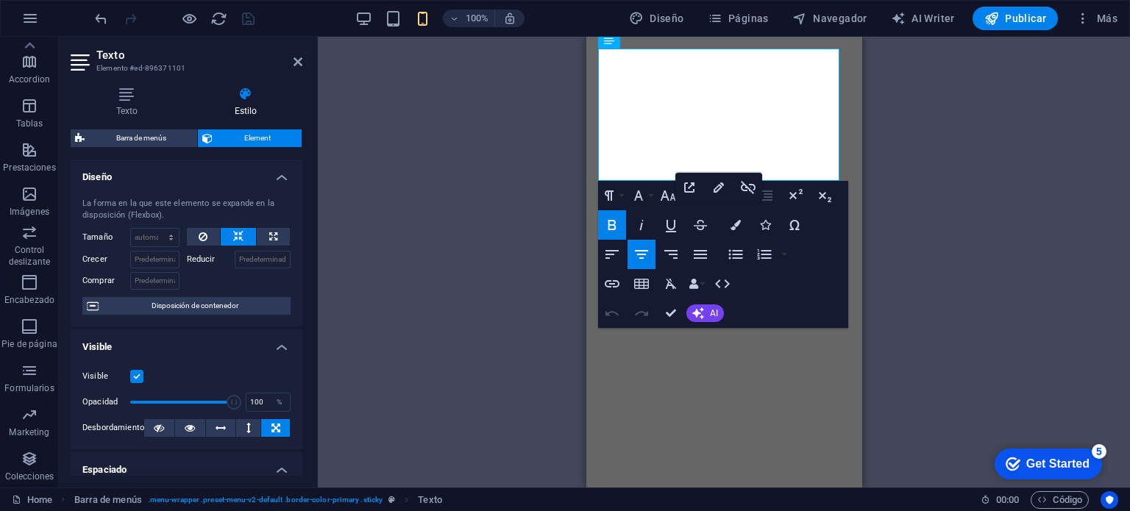
click at [242, 231] on button at bounding box center [238, 237] width 35 height 18
click at [171, 235] on select "Predeterminado automático px % 1/1 1/2 1/3 1/4 1/5 1/6 1/7 1/8 1/9 1/10" at bounding box center [155, 238] width 48 height 18
click at [131, 229] on select "Predeterminado automático px % 1/1 1/2 1/3 1/4 1/5 1/6 1/7 1/8 1/9 1/10" at bounding box center [155, 238] width 48 height 18
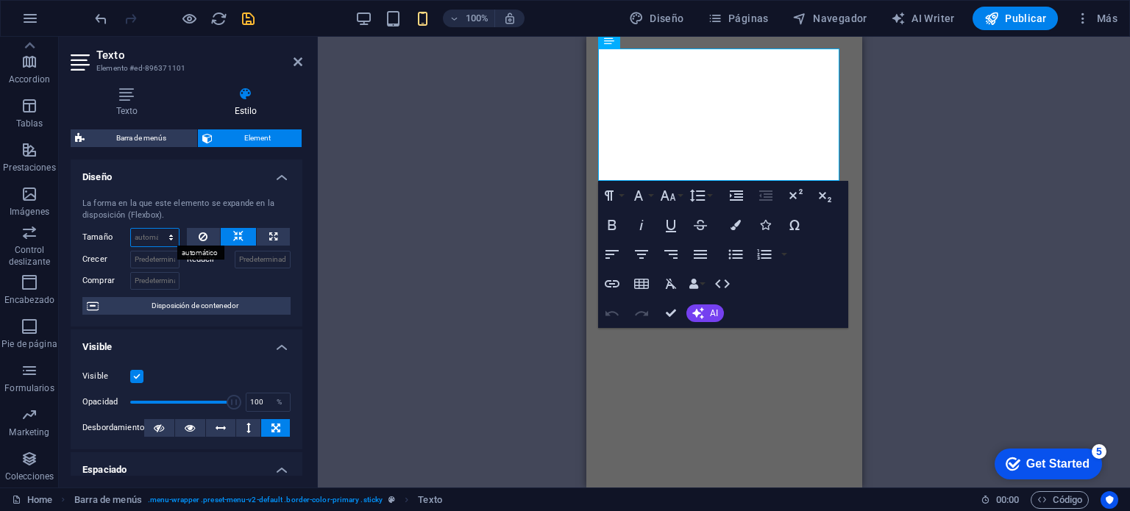
click at [171, 241] on select "Predeterminado automático px % 1/1 1/2 1/3 1/4 1/5 1/6 1/7 1/8 1/9 1/10" at bounding box center [155, 238] width 48 height 18
select select "%"
click at [156, 229] on select "Predeterminado automático px % 1/1 1/2 1/3 1/4 1/5 1/6 1/7 1/8 1/9 1/10" at bounding box center [155, 238] width 48 height 18
type input "100"
click at [240, 232] on icon at bounding box center [238, 237] width 10 height 18
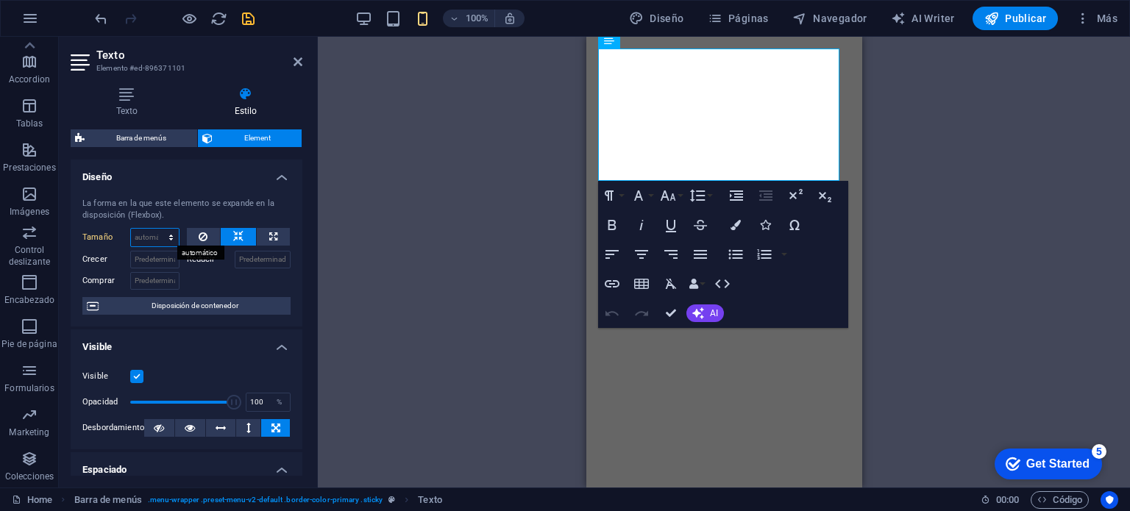
click at [168, 233] on select "Predeterminado automático px % 1/1 1/2 1/3 1/4 1/5 1/6 1/7 1/8 1/9 1/10" at bounding box center [155, 238] width 48 height 18
select select "1/3"
click at [156, 229] on select "Predeterminado automático px % 1/1 1/2 1/3 1/4 1/5 1/6 1/7 1/8 1/9 1/10" at bounding box center [155, 238] width 48 height 18
type input "33.33"
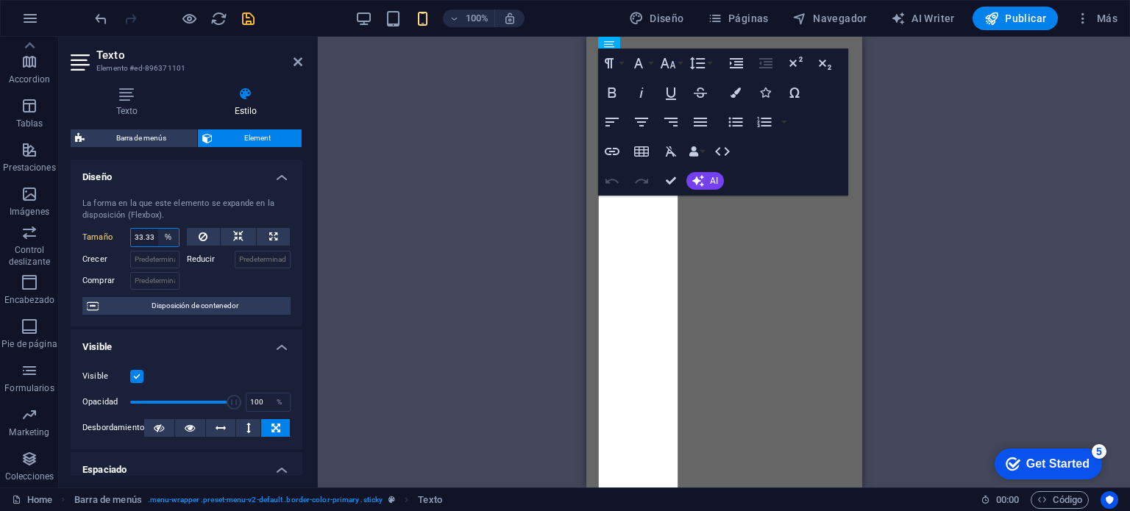
click at [168, 238] on select "Predeterminado automático px % 1/1 1/2 1/3 1/4 1/5 1/6 1/7 1/8 1/9 1/10" at bounding box center [168, 238] width 21 height 18
select select "1/2"
click at [158, 229] on select "Predeterminado automático px % 1/1 1/2 1/3 1/4 1/5 1/6 1/7 1/8 1/9 1/10" at bounding box center [168, 238] width 21 height 18
type input "50"
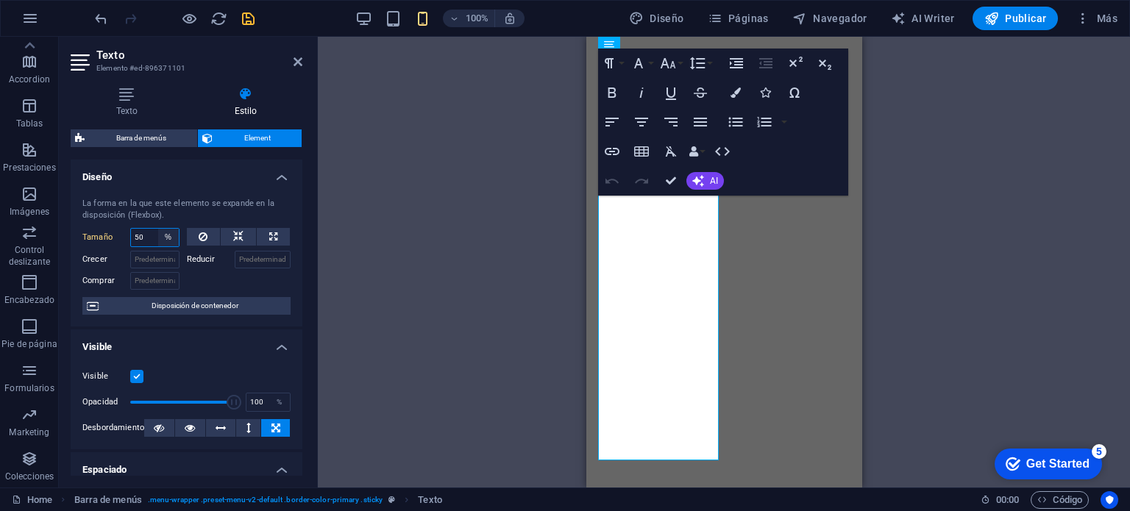
click at [168, 238] on select "Predeterminado automático px % 1/1 1/2 1/3 1/4 1/5 1/6 1/7 1/8 1/9 1/10" at bounding box center [168, 238] width 21 height 18
select select "1/1"
click at [158, 229] on select "Predeterminado automático px % 1/1 1/2 1/3 1/4 1/5 1/6 1/7 1/8 1/9 1/10" at bounding box center [168, 238] width 21 height 18
type input "100"
select select "%"
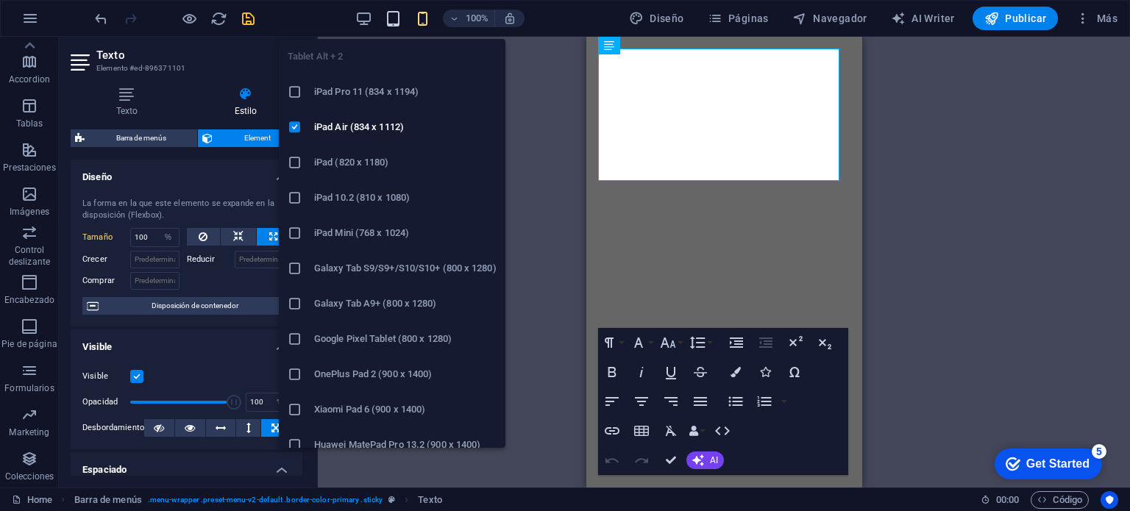
click at [396, 17] on icon "button" at bounding box center [393, 18] width 17 height 17
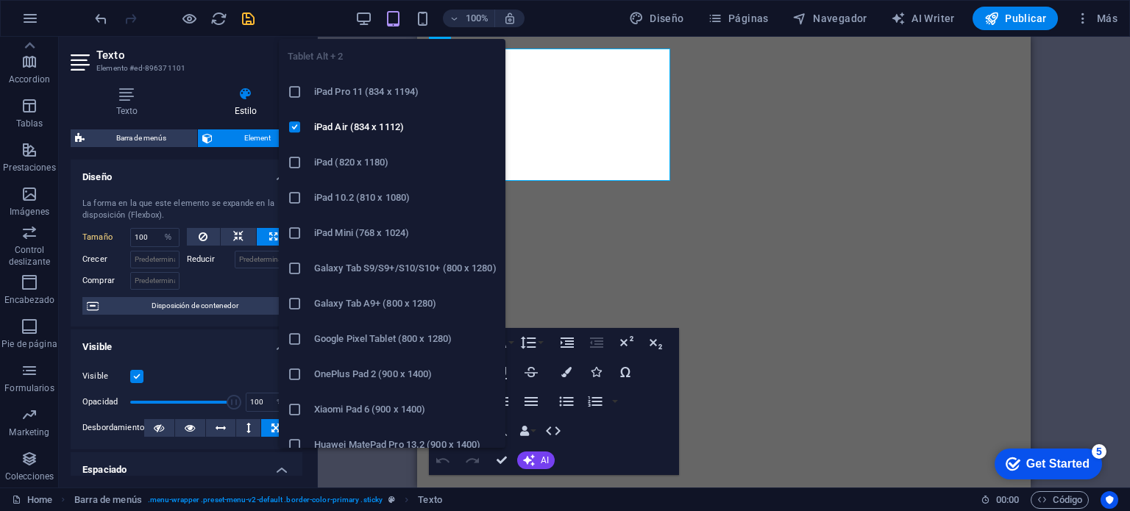
select select "DISABLED_OPTION_VALUE"
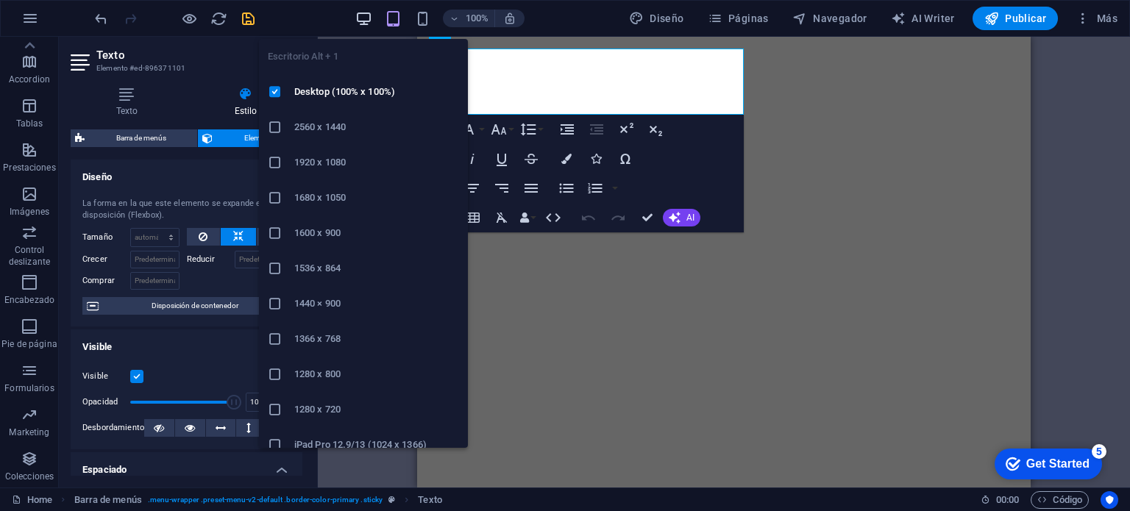
click at [368, 20] on icon "button" at bounding box center [363, 18] width 17 height 17
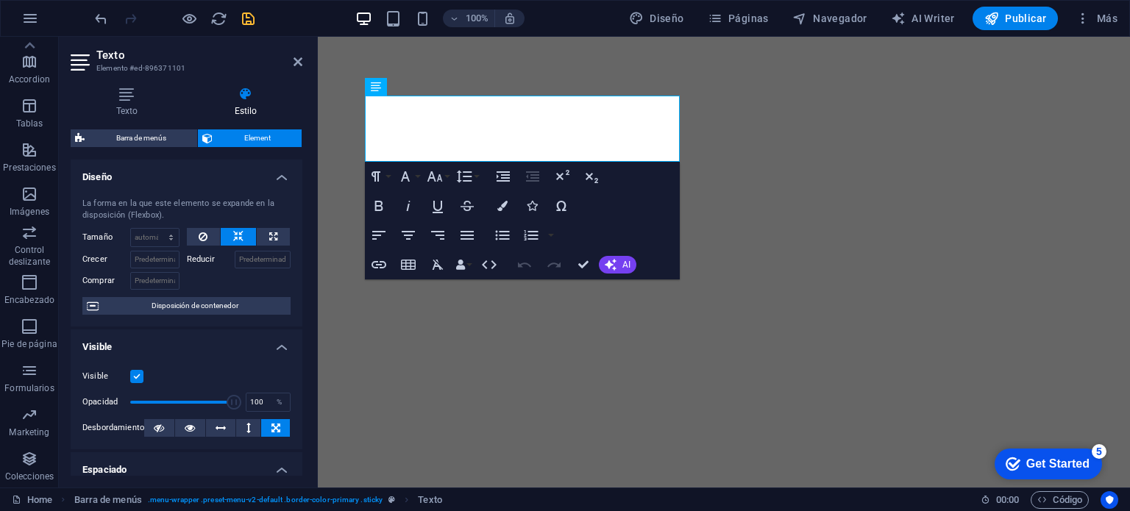
click at [307, 53] on aside "Texto Elemento #ed-896371101 Texto Estilo Texto Añade, edita y da formato a tex…" at bounding box center [188, 262] width 259 height 451
click at [301, 57] on icon at bounding box center [298, 62] width 9 height 12
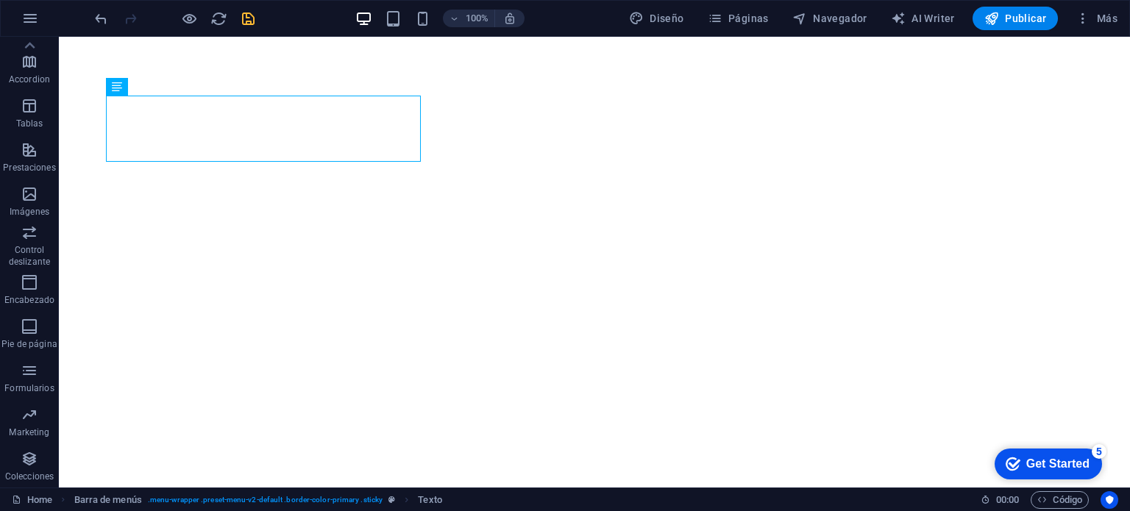
click at [240, 15] on icon "save" at bounding box center [248, 18] width 17 height 17
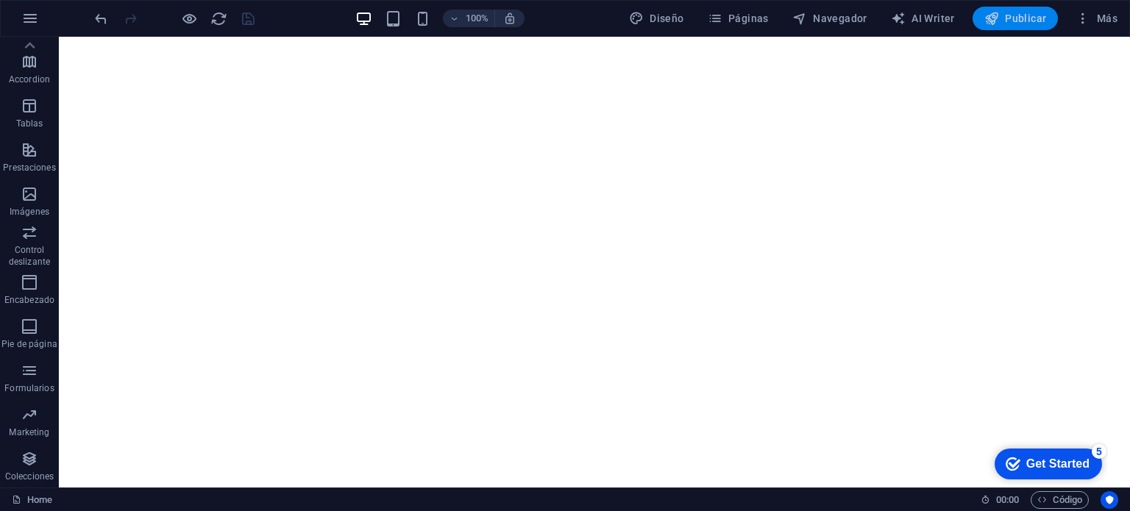
click at [1024, 17] on span "Publicar" at bounding box center [1016, 18] width 63 height 15
